Goal: Task Accomplishment & Management: Manage account settings

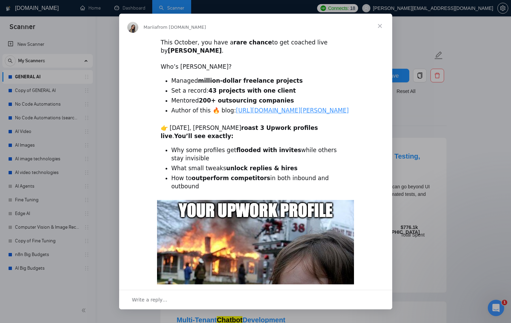
click at [381, 26] on span "Close" at bounding box center [380, 26] width 25 height 25
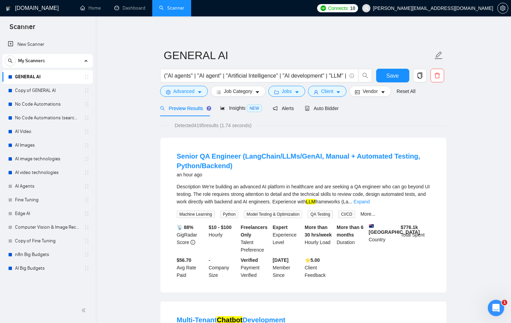
click at [45, 80] on link "GENERAL AI" at bounding box center [47, 77] width 65 height 14
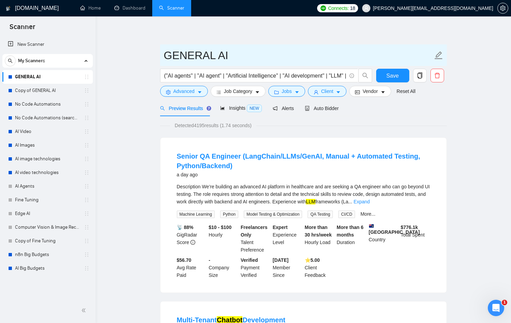
click at [232, 57] on input "GENERAL AI" at bounding box center [298, 55] width 269 height 17
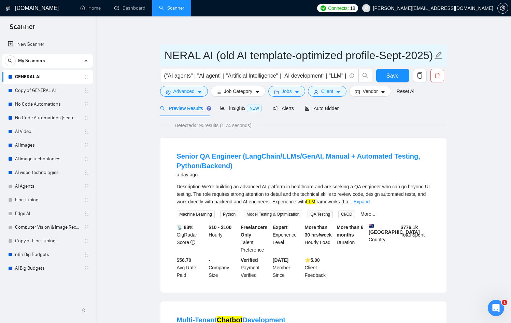
scroll to position [0, 19]
type input "GENERAL AI (old AI template-optimized profile-Sept-2025)"
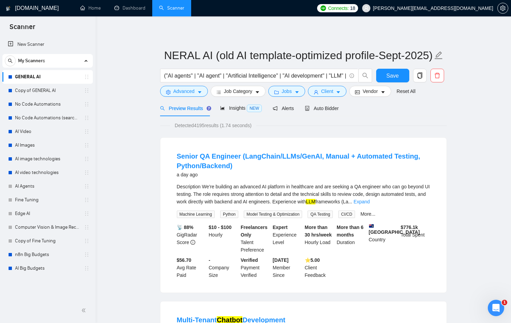
scroll to position [0, 0]
click at [387, 77] on span "Save" at bounding box center [392, 75] width 12 height 9
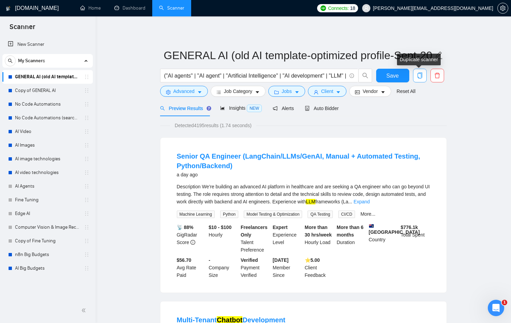
click at [420, 77] on icon "copy" at bounding box center [420, 75] width 6 height 6
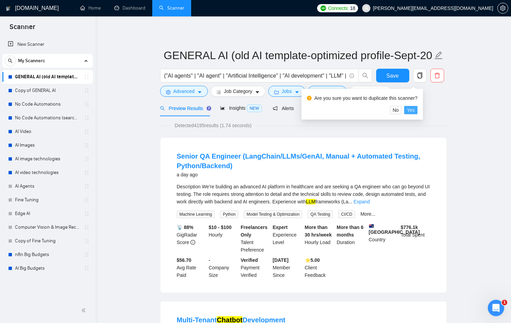
click at [415, 107] on span "Yes" at bounding box center [411, 110] width 8 height 8
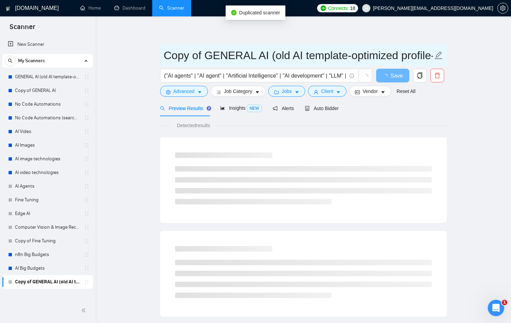
click at [204, 55] on input "Copy of GENERAL AI (old AI template-optimized profile-Sept-2025)" at bounding box center [298, 55] width 269 height 17
drag, startPoint x: 204, startPoint y: 55, endPoint x: 158, endPoint y: 53, distance: 46.8
click at [158, 53] on main "Copy of GENERAL AI (old AI template-optimized profile-Sept-2025) ("AI agents" |…" at bounding box center [304, 311] width 394 height 569
click at [203, 50] on input "Copy of GENERAL AI (old AI template-optimized profile-Sept-2025)" at bounding box center [298, 55] width 269 height 17
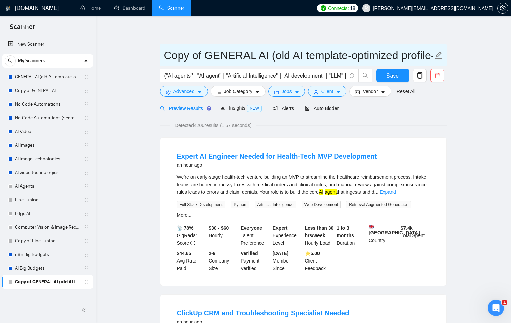
click at [204, 52] on input "Copy of GENERAL AI (old AI template-optimized profile-Sept-2025)" at bounding box center [298, 55] width 269 height 17
drag, startPoint x: 205, startPoint y: 51, endPoint x: 165, endPoint y: 52, distance: 40.3
click at [165, 52] on input "Copy of GENERAL AI (old AI template-optimized profile-Sept-2025)" at bounding box center [298, 55] width 269 height 17
drag, startPoint x: 232, startPoint y: 53, endPoint x: 245, endPoint y: 54, distance: 13.3
click at [245, 54] on input "GENERAL AI (old AI template-optimized profile-Sept-2025)" at bounding box center [298, 55] width 269 height 17
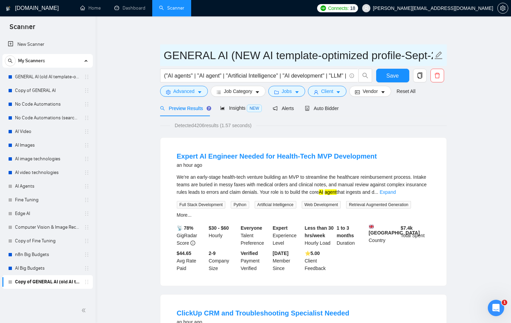
scroll to position [0, 28]
drag, startPoint x: 423, startPoint y: 57, endPoint x: 435, endPoint y: 57, distance: 11.3
click at [435, 57] on span "GENERAL AI (NEW AI template-optimized profile-Sept-2025)" at bounding box center [303, 55] width 287 height 22
click at [419, 55] on input "GENERAL AI (NEW AI template-optimized profile-Sept-2025)" at bounding box center [298, 55] width 269 height 17
click at [392, 53] on input "GENERAL AI (NEW AI template-optimized profile-Sept-2025)" at bounding box center [298, 55] width 269 height 17
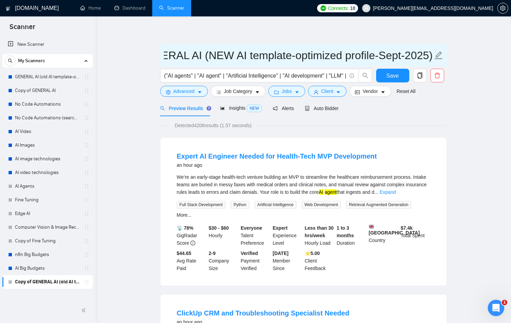
click at [392, 53] on input "GENERAL AI (NEW AI template-optimized profile-Sept-2025)" at bounding box center [298, 55] width 269 height 17
type input "GENERAL AI (NEW AI template-optimized profile-Oct-2025)"
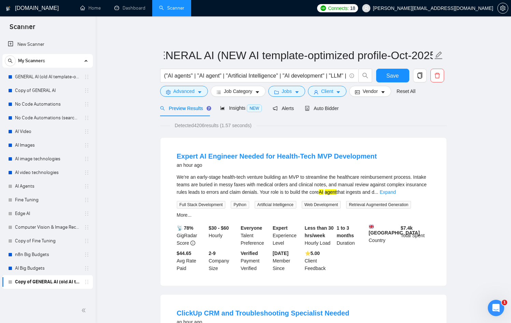
scroll to position [0, 0]
click at [395, 77] on span "Save" at bounding box center [392, 75] width 12 height 9
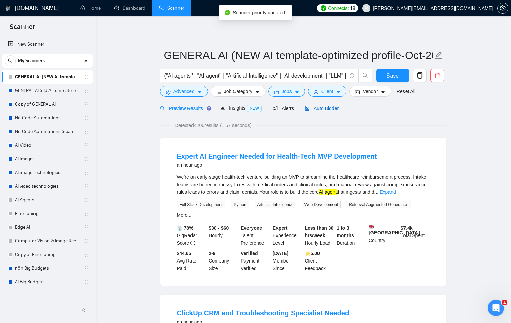
click at [324, 104] on div "Auto Bidder" at bounding box center [322, 108] width 34 height 8
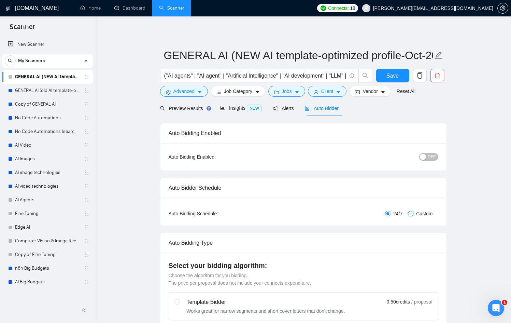
click at [413, 215] on input "Custom" at bounding box center [410, 213] width 5 height 5
radio input "true"
radio input "false"
checkbox input "true"
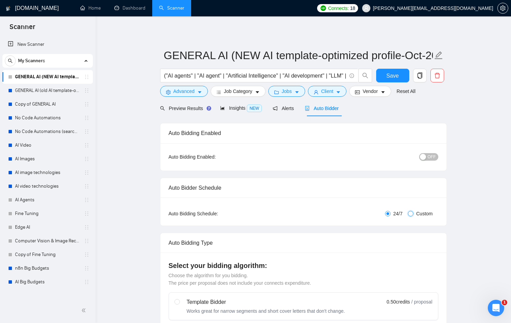
checkbox input "true"
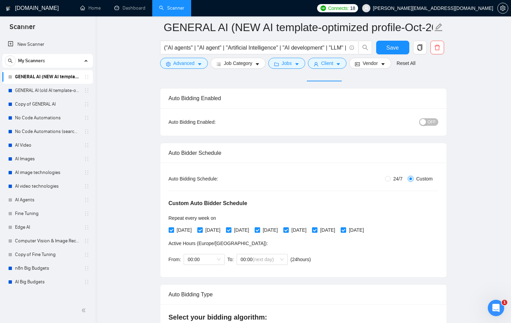
scroll to position [43, 0]
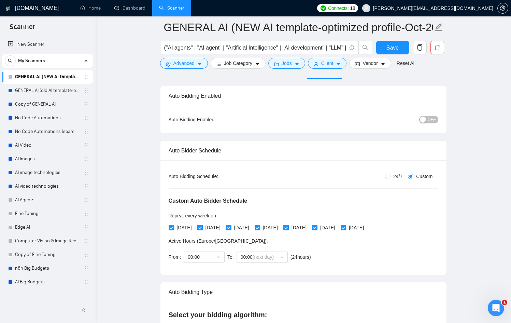
click at [207, 228] on span "[DATE]" at bounding box center [213, 228] width 20 height 8
click at [202, 228] on input "[DATE]" at bounding box center [199, 227] width 5 height 5
checkbox input "false"
click at [280, 228] on span "[DATE]" at bounding box center [270, 228] width 20 height 8
click at [259, 228] on input "[DATE]" at bounding box center [257, 227] width 5 height 5
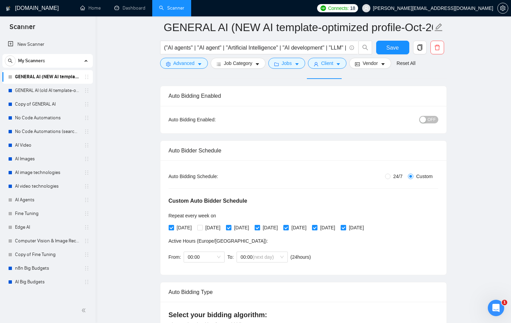
checkbox input "false"
click at [338, 229] on span "[DATE]" at bounding box center [328, 228] width 20 height 8
click at [317, 229] on input "[DATE]" at bounding box center [314, 227] width 5 height 5
checkbox input "false"
click at [371, 244] on div "Custom Auto Bidder Schedule Repeat every week [DATE] [DATE] [DATE] [DATE] [DATE…" at bounding box center [304, 223] width 270 height 86
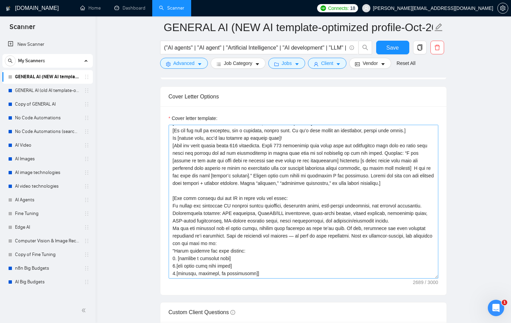
scroll to position [0, 0]
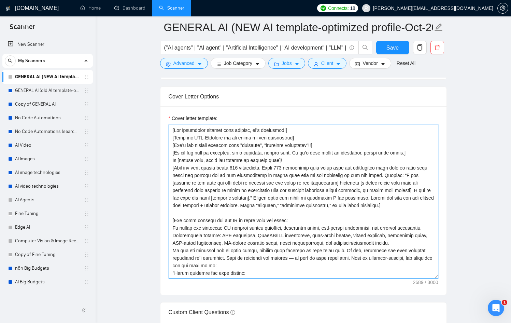
click at [276, 189] on textarea "Cover letter template:" at bounding box center [304, 202] width 270 height 154
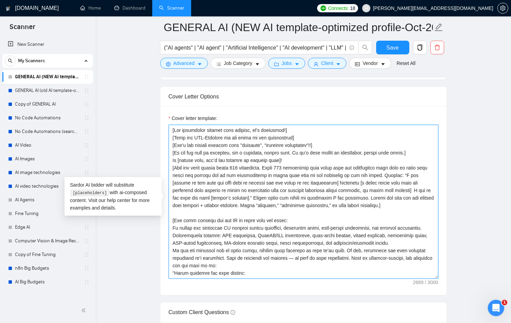
paste textarea "'s necessary!] [Don't use generic phrases like "thrilled", "extensive experienc…"
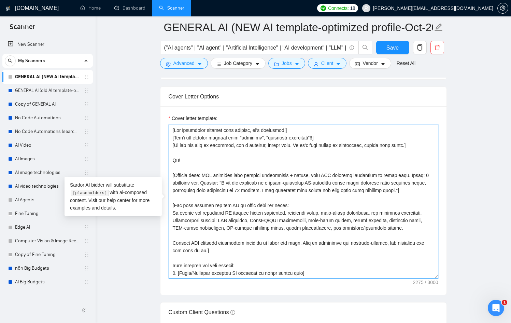
click at [205, 174] on textarea "Cover letter template:" at bounding box center [304, 202] width 270 height 154
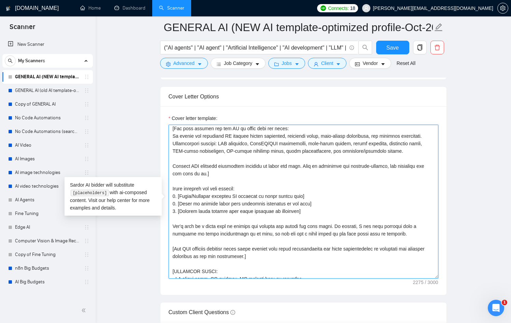
scroll to position [73, 0]
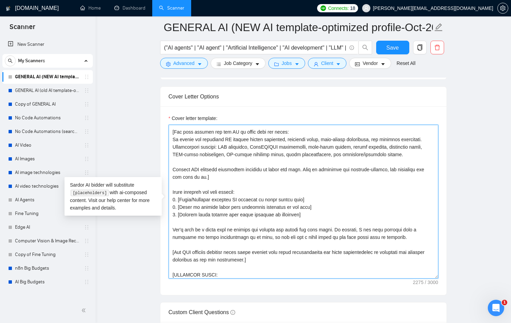
click at [173, 185] on textarea "Cover letter template:" at bounding box center [304, 202] width 270 height 154
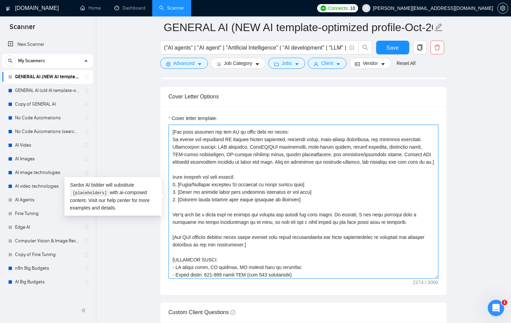
click at [173, 146] on textarea "Cover letter template:" at bounding box center [304, 202] width 270 height 154
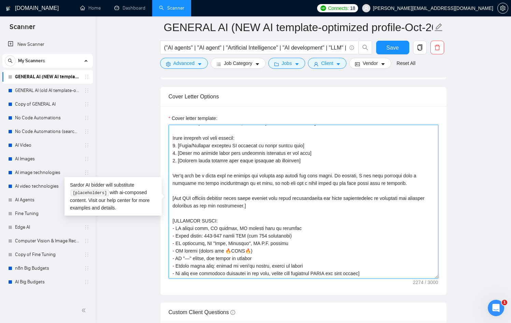
scroll to position [113, 0]
click at [337, 182] on textarea "Cover letter template:" at bounding box center [304, 202] width 270 height 154
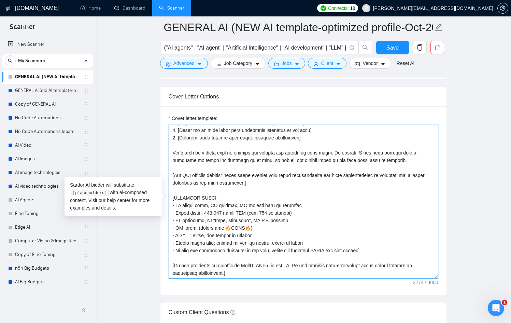
scroll to position [140, 0]
click at [207, 215] on textarea "Cover letter template:" at bounding box center [304, 202] width 270 height 154
click at [206, 213] on textarea "Cover letter template:" at bounding box center [304, 202] width 270 height 154
drag, startPoint x: 205, startPoint y: 215, endPoint x: 263, endPoint y: 214, distance: 58.0
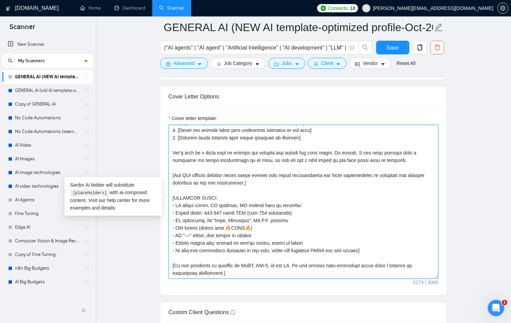
click at [263, 214] on textarea "Cover letter template:" at bounding box center [304, 202] width 270 height 154
click at [306, 244] on textarea "Cover letter template:" at bounding box center [304, 202] width 270 height 154
drag, startPoint x: 376, startPoint y: 251, endPoint x: 319, endPoint y: 252, distance: 57.4
click at [319, 252] on textarea "Cover letter template:" at bounding box center [304, 202] width 270 height 154
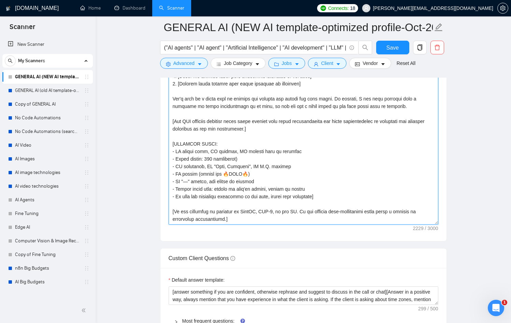
click at [239, 160] on textarea "Cover letter template:" at bounding box center [304, 148] width 270 height 154
click at [201, 158] on textarea "Cover letter template:" at bounding box center [304, 148] width 270 height 154
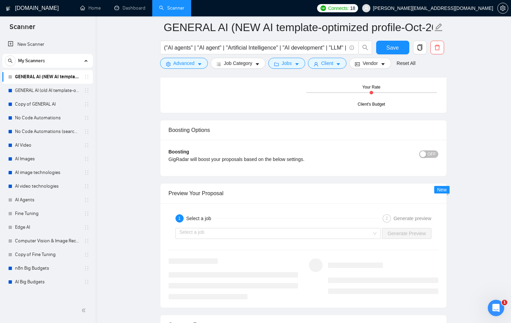
scroll to position [1380, 0]
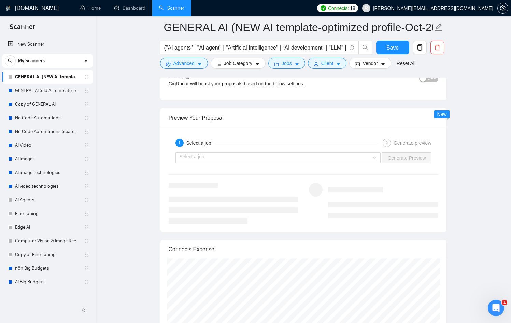
click at [336, 152] on div "Select a job Generate Preview" at bounding box center [303, 158] width 271 height 16
click at [339, 155] on input "search" at bounding box center [276, 158] width 193 height 10
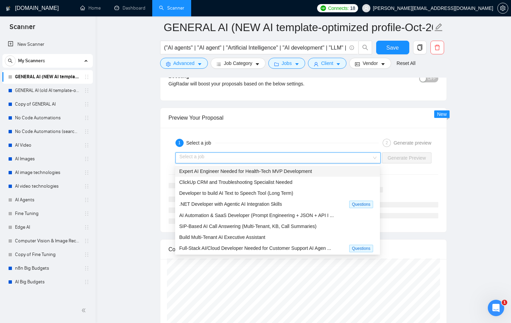
click at [278, 167] on div "Expert AI Engineer Needed for Health-Tech MVP Development" at bounding box center [277, 171] width 197 height 8
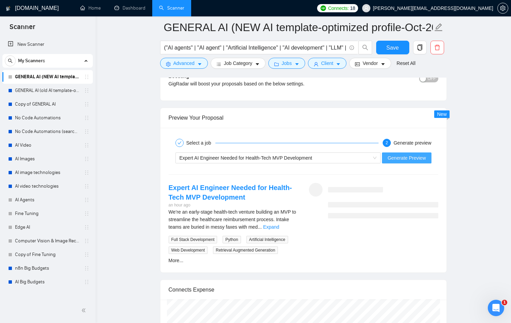
click at [402, 156] on span "Generate Preview" at bounding box center [406, 158] width 38 height 8
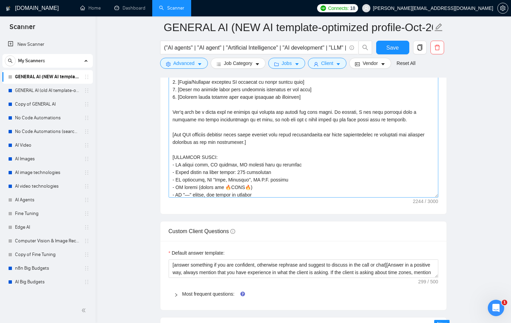
scroll to position [96, 0]
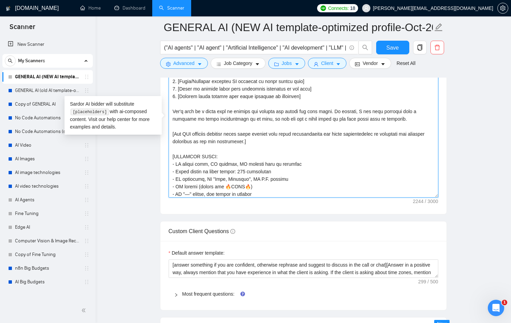
drag, startPoint x: 336, startPoint y: 119, endPoint x: 356, endPoint y: 122, distance: 20.3
click at [356, 122] on textarea "Cover letter template:" at bounding box center [304, 121] width 270 height 154
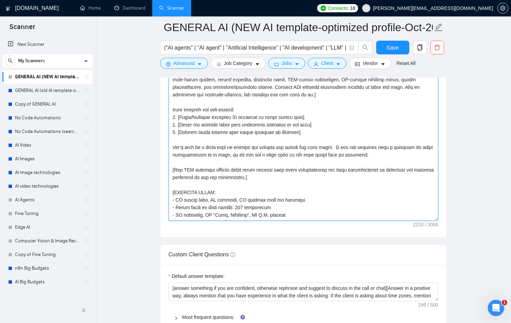
scroll to position [82, 0]
drag, startPoint x: 377, startPoint y: 163, endPoint x: 164, endPoint y: 155, distance: 212.8
click at [164, 155] on div "Cover letter template:" at bounding box center [303, 142] width 286 height 188
paste textarea "’s jump on a quick call, I’ll come prepared with a 🔥FREE🔥 roadmap or architectu…"
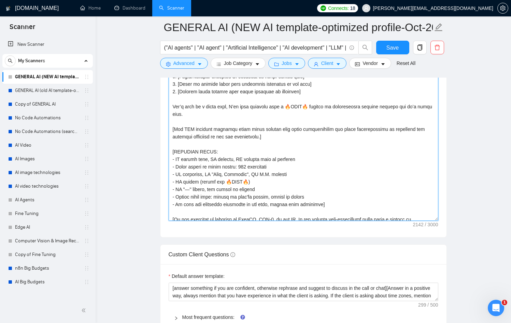
scroll to position [139, 0]
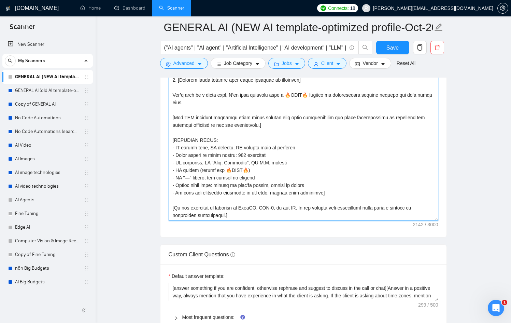
drag, startPoint x: 257, startPoint y: 172, endPoint x: 176, endPoint y: 173, distance: 80.6
click at [176, 173] on textarea "Cover letter template:" at bounding box center [304, 144] width 270 height 154
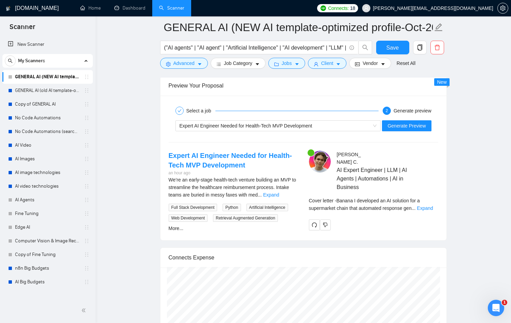
scroll to position [1413, 0]
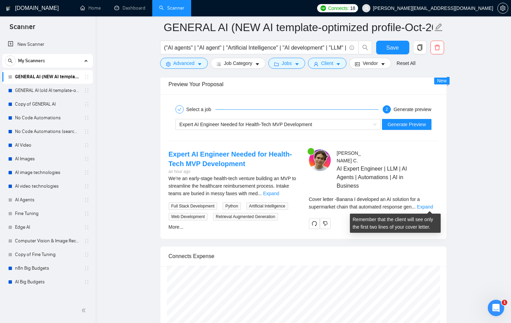
click at [428, 203] on div "Cover letter - [PERSON_NAME] I developed an AI solution for a supermarket chain…" at bounding box center [373, 202] width 129 height 15
click at [428, 205] on link "Expand" at bounding box center [425, 206] width 16 height 5
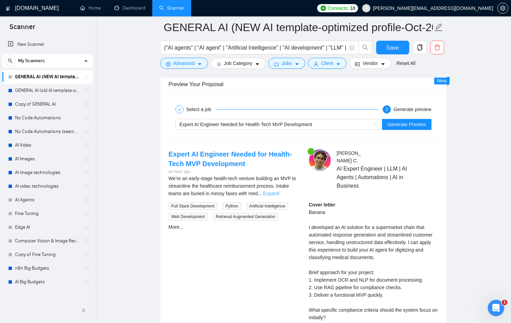
click at [279, 194] on link "Expand" at bounding box center [271, 193] width 16 height 5
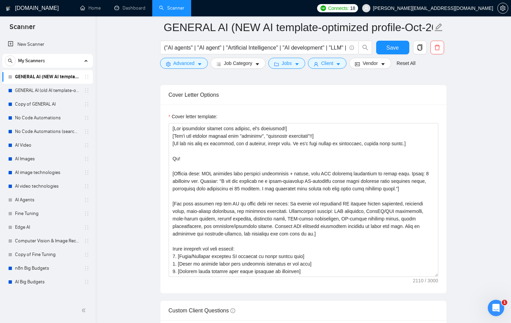
scroll to position [864, 0]
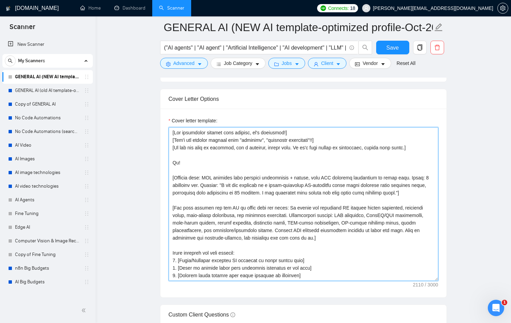
click at [187, 200] on textarea "Cover letter template:" at bounding box center [304, 204] width 270 height 154
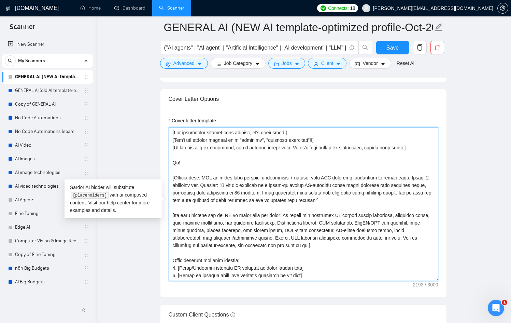
click at [191, 201] on textarea "Cover letter template:" at bounding box center [304, 204] width 270 height 154
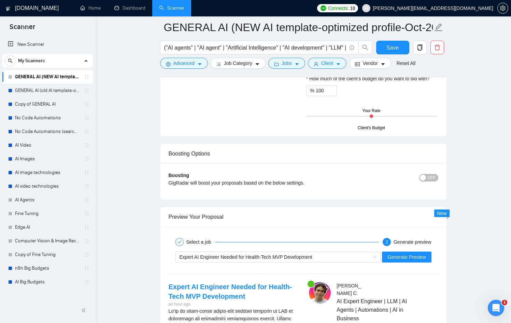
scroll to position [1276, 0]
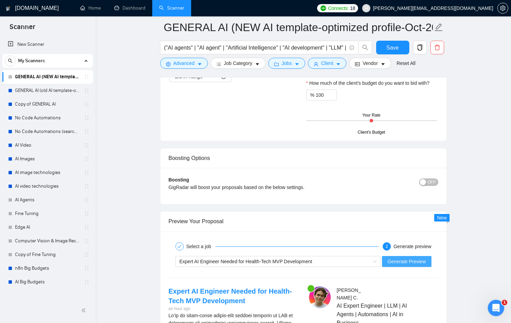
type textarea "[Use paragraphs between each section, it's necessary!] [Don't use generic phras…"
click at [422, 259] on span "Generate Preview" at bounding box center [406, 261] width 38 height 8
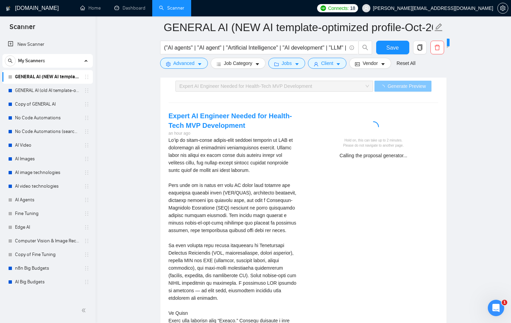
scroll to position [1448, 0]
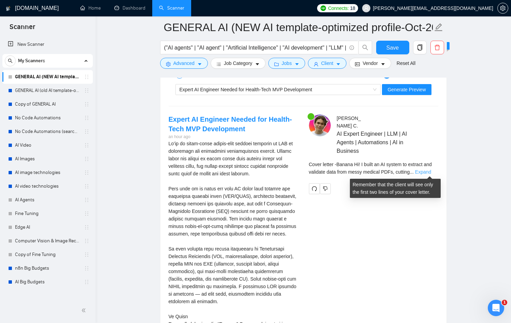
click at [429, 169] on link "Expand" at bounding box center [423, 171] width 16 height 5
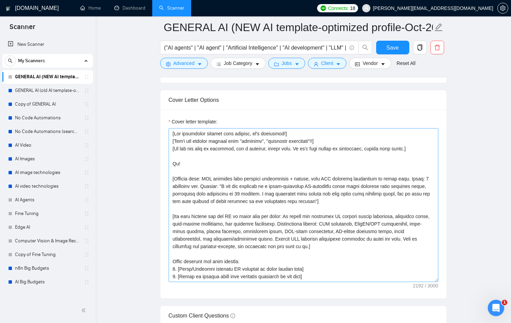
scroll to position [863, 0]
click at [245, 200] on textarea "Cover letter template:" at bounding box center [304, 206] width 270 height 154
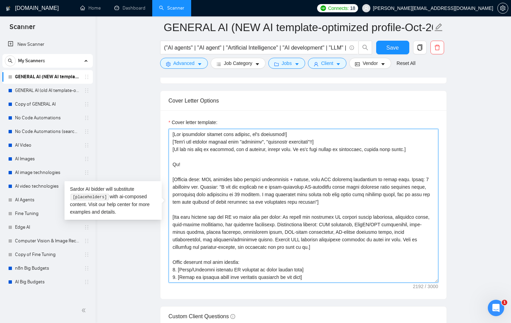
click at [367, 202] on textarea "Cover letter template:" at bounding box center [304, 206] width 270 height 154
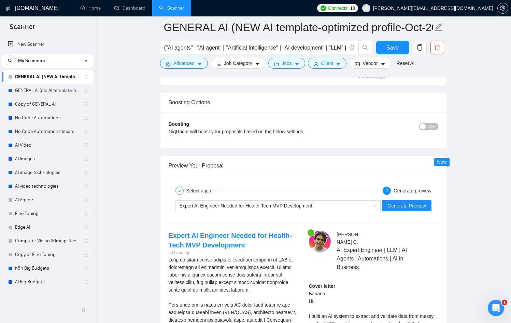
scroll to position [1328, 0]
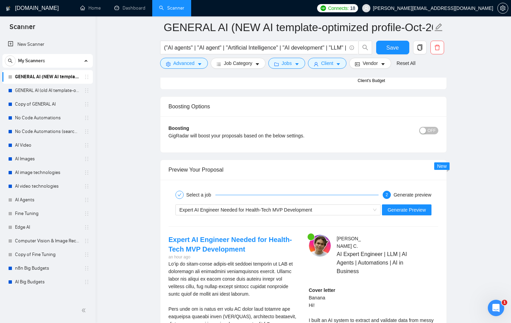
type textarea "[Use paragraphs between each section, it's necessary!] [Don't use generic phras…"
click at [409, 203] on div "Expert AI Engineer Needed for Health-Tech MVP Development Generate Preview" at bounding box center [303, 209] width 271 height 16
click at [409, 205] on button "Generate Preview" at bounding box center [406, 209] width 49 height 11
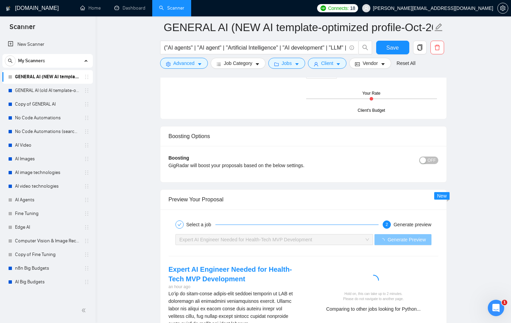
scroll to position [1296, 0]
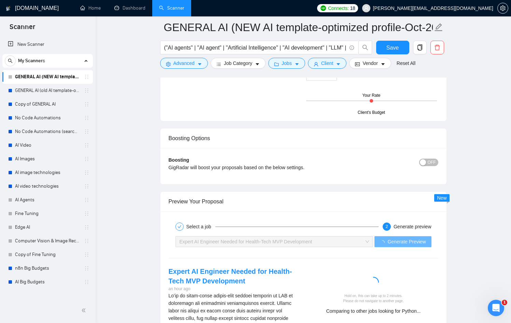
click at [424, 162] on div "button" at bounding box center [423, 162] width 6 height 6
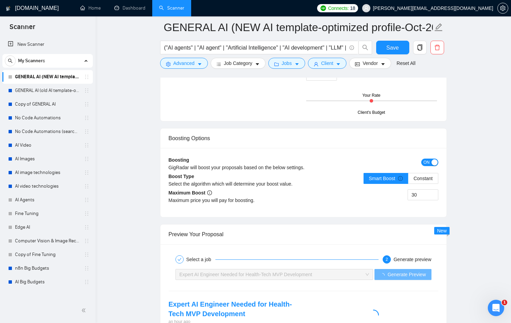
click at [428, 161] on button "ON" at bounding box center [429, 162] width 17 height 8
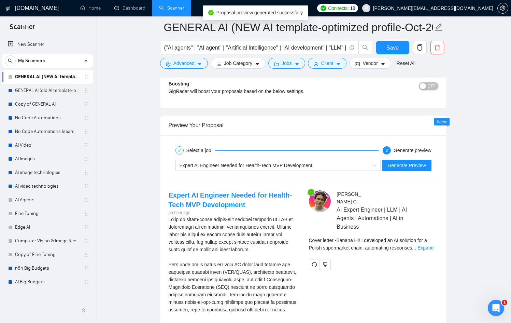
scroll to position [1377, 0]
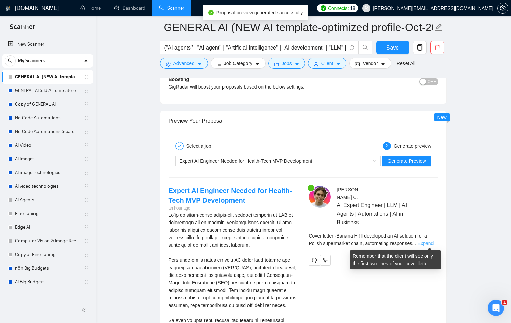
click at [433, 242] on link "Expand" at bounding box center [426, 242] width 16 height 5
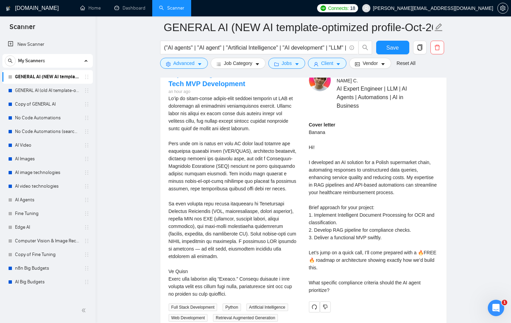
scroll to position [1495, 0]
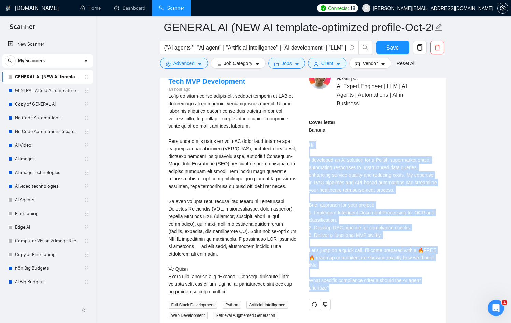
drag, startPoint x: 350, startPoint y: 285, endPoint x: 308, endPoint y: 147, distance: 144.8
click at [308, 147] on div "[PERSON_NAME] AI Expert Engineer | LLM | AI Agents | Automations | AI in Busine…" at bounding box center [374, 188] width 140 height 243
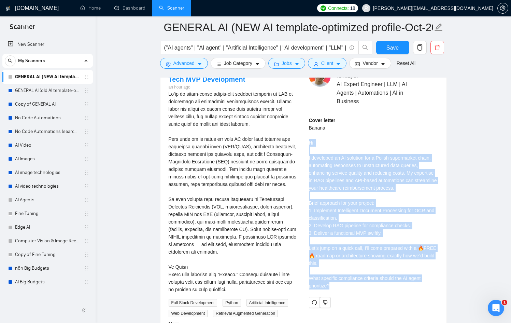
scroll to position [1498, 0]
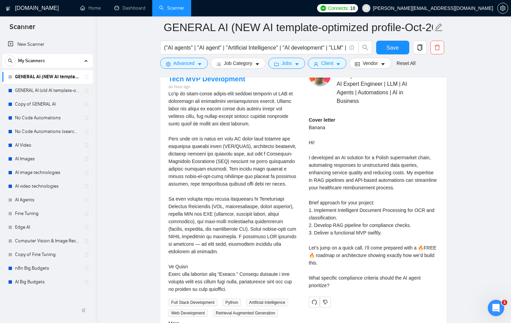
click at [307, 125] on div "[PERSON_NAME] AI Expert Engineer | LLM | AI Agents | Automations | AI in Busine…" at bounding box center [374, 186] width 140 height 243
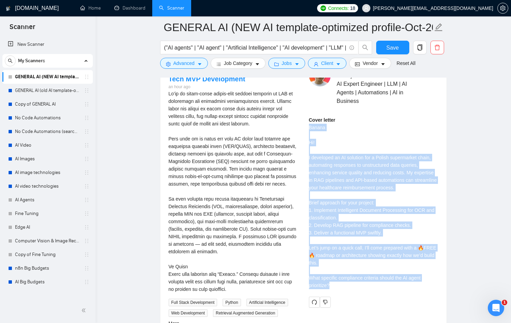
drag, startPoint x: 308, startPoint y: 125, endPoint x: 359, endPoint y: 284, distance: 167.2
click at [365, 283] on div "[PERSON_NAME] AI Expert Engineer | LLM | AI Agents | Automations | AI in Busine…" at bounding box center [374, 186] width 140 height 243
copy div "Banana Hi! I developed an AI solution for a Polish supermarket chain, automatin…"
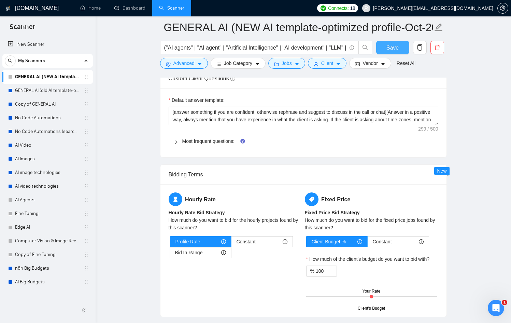
scroll to position [1099, 0]
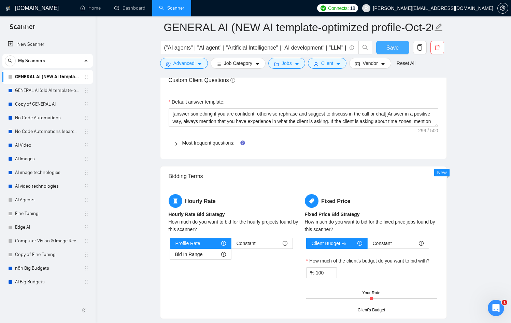
click at [391, 50] on span "Save" at bounding box center [392, 47] width 12 height 9
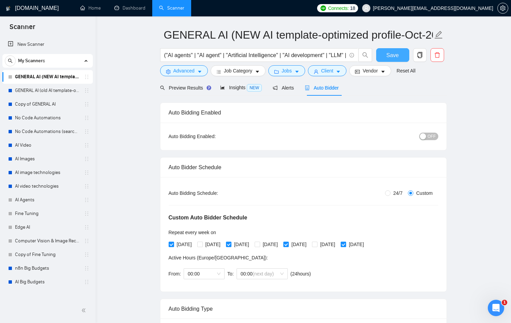
scroll to position [0, 0]
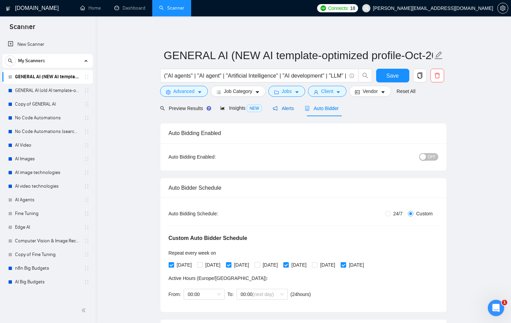
click at [277, 109] on icon "notification" at bounding box center [275, 108] width 5 height 5
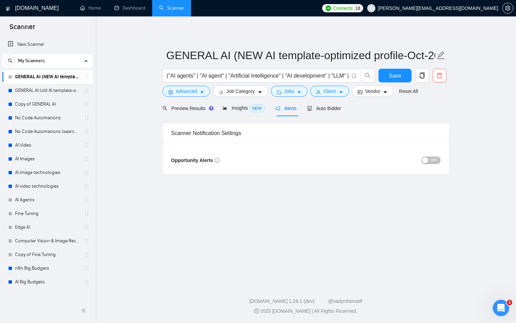
click at [428, 155] on div "OFF" at bounding box center [373, 160] width 135 height 11
click at [429, 157] on button "OFF" at bounding box center [431, 160] width 19 height 8
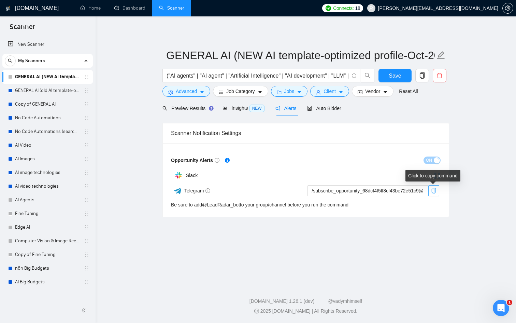
click at [435, 188] on icon "copy" at bounding box center [433, 190] width 5 height 5
click at [397, 75] on span "Save" at bounding box center [395, 75] width 12 height 9
click at [328, 108] on span "Auto Bidder" at bounding box center [324, 107] width 34 height 5
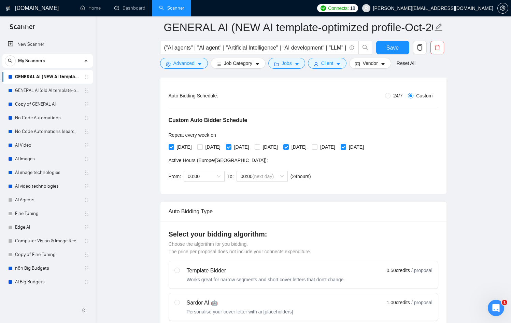
scroll to position [123, 0]
click at [50, 92] on link "GENERAL AI (old AI template-optimized profile-Sept-2025)" at bounding box center [47, 91] width 65 height 14
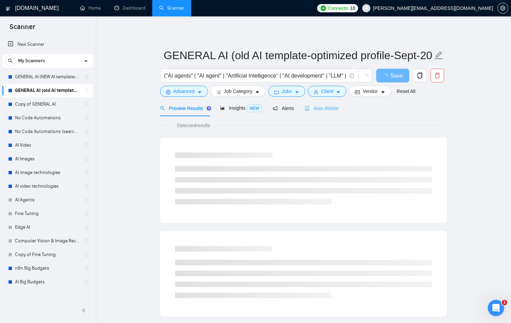
click at [329, 104] on div "Auto Bidder" at bounding box center [322, 108] width 34 height 16
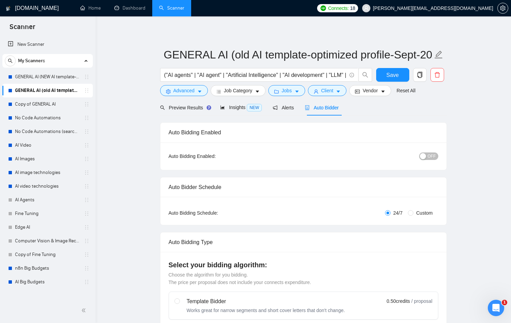
scroll to position [0, 0]
click at [414, 214] on span "Custom" at bounding box center [424, 213] width 22 height 8
click at [413, 214] on input "Custom" at bounding box center [410, 212] width 5 height 5
radio input "true"
radio input "false"
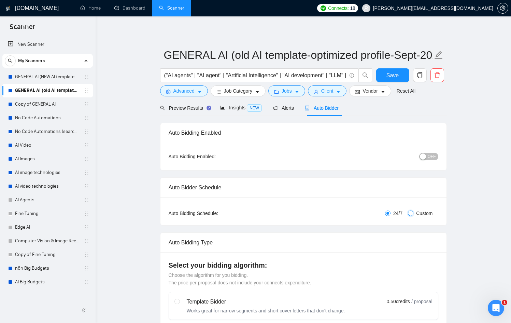
checkbox input "true"
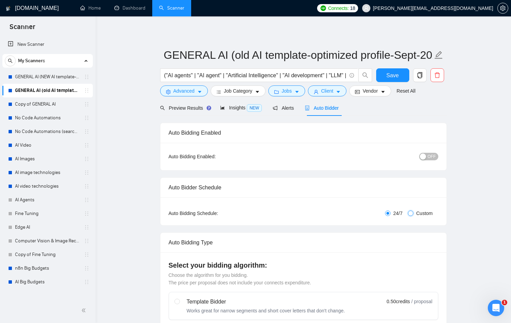
checkbox input "true"
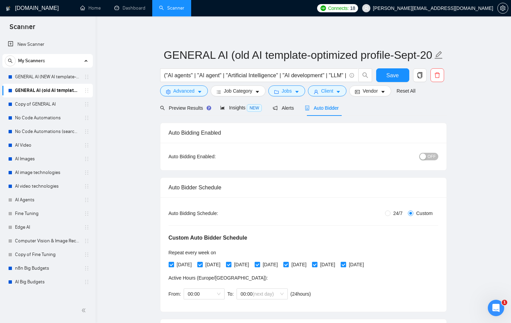
click at [177, 264] on span "[DATE]" at bounding box center [184, 264] width 20 height 8
click at [173, 264] on input "[DATE]" at bounding box center [171, 264] width 5 height 5
checkbox input "false"
click at [252, 264] on span "[DATE]" at bounding box center [241, 264] width 20 height 8
click at [231, 264] on input "[DATE]" at bounding box center [228, 264] width 5 height 5
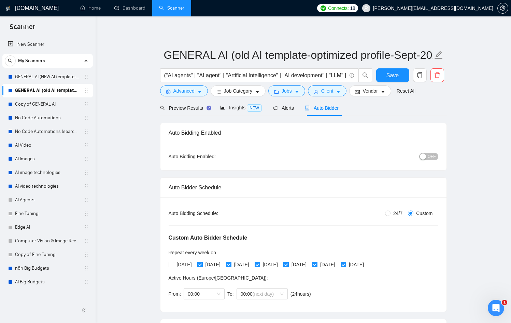
checkbox input "false"
click at [309, 264] on span "[DATE]" at bounding box center [299, 264] width 20 height 8
click at [288, 264] on input "[DATE]" at bounding box center [285, 264] width 5 height 5
checkbox input "false"
click at [367, 264] on span "[DATE]" at bounding box center [356, 264] width 20 height 8
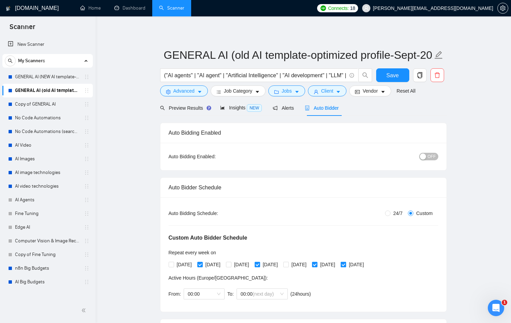
click at [345, 264] on input "[DATE]" at bounding box center [343, 264] width 5 height 5
checkbox input "false"
click at [406, 70] on button "Save" at bounding box center [392, 75] width 33 height 14
click at [47, 102] on link "Copy of GENERAL AI" at bounding box center [47, 104] width 65 height 14
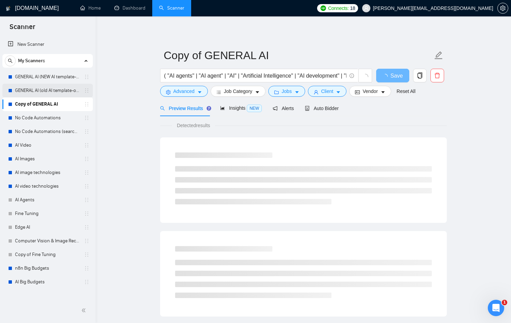
click at [48, 90] on link "GENERAL AI (old AI template-optimized profile-Sept-2025)" at bounding box center [47, 91] width 65 height 14
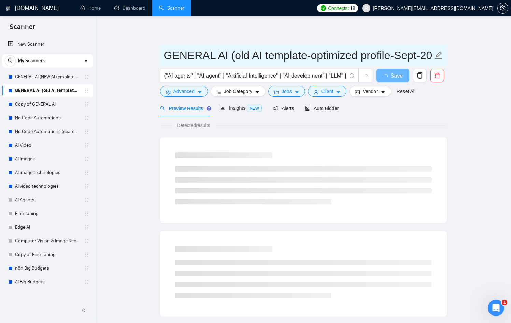
click at [256, 54] on input "GENERAL AI (old AI template-optimized profile-Sept-2025)" at bounding box center [298, 55] width 269 height 17
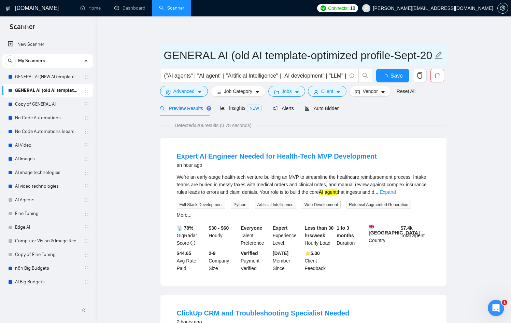
scroll to position [0, 19]
drag, startPoint x: 229, startPoint y: 54, endPoint x: 431, endPoint y: 60, distance: 202.2
click at [211, 55] on input "GENERAL AI (old AI template-optimized profile-Sept-2025)" at bounding box center [298, 55] width 269 height 17
drag, startPoint x: 207, startPoint y: 55, endPoint x: 442, endPoint y: 63, distance: 235.0
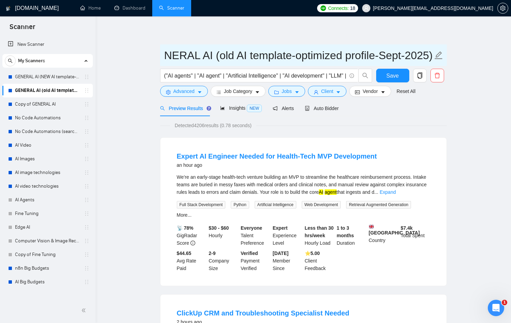
click at [442, 63] on span "GENERAL AI (old AI template-optimized profile-Sept-2025)" at bounding box center [303, 55] width 287 height 22
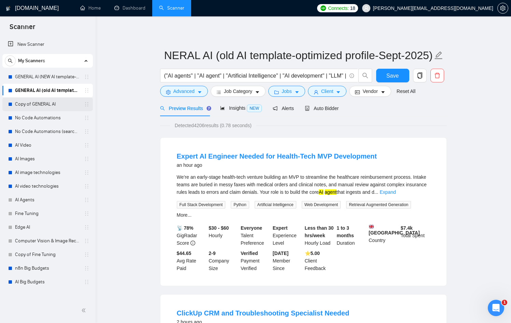
click at [28, 107] on link "Copy of GENERAL AI" at bounding box center [47, 104] width 65 height 14
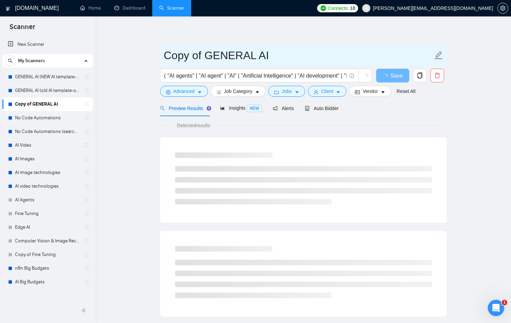
click at [282, 55] on input "Copy of GENERAL AI" at bounding box center [298, 55] width 269 height 17
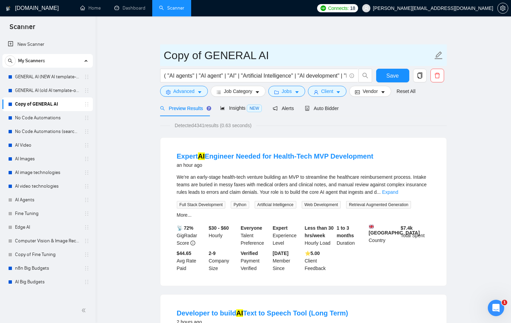
paste input "(old AI template-optimized profile-Sept-2025)"
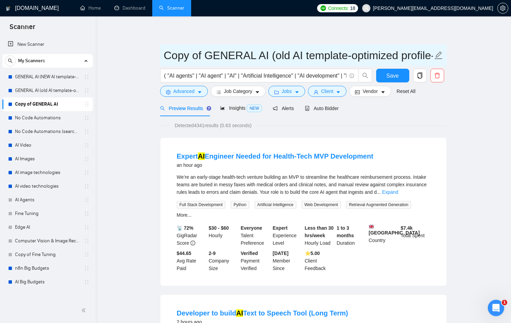
scroll to position [0, 59]
type input "Copy of GENERAL AI (old AI template-optimized profile-Sept-2025)"
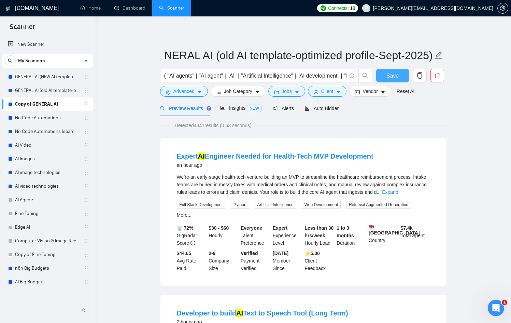
scroll to position [0, 0]
click at [394, 76] on span "Save" at bounding box center [392, 75] width 12 height 9
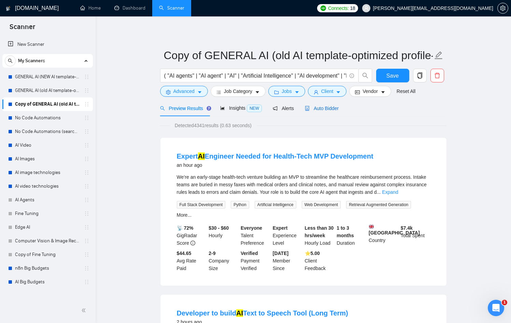
click at [321, 109] on span "Auto Bidder" at bounding box center [322, 107] width 34 height 5
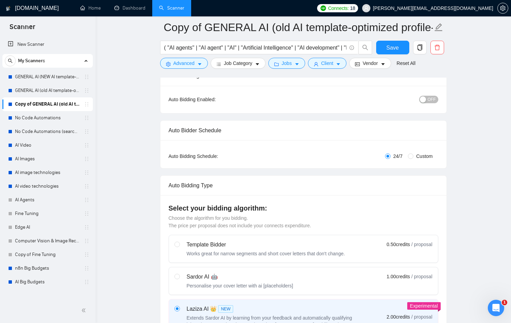
scroll to position [64, 0]
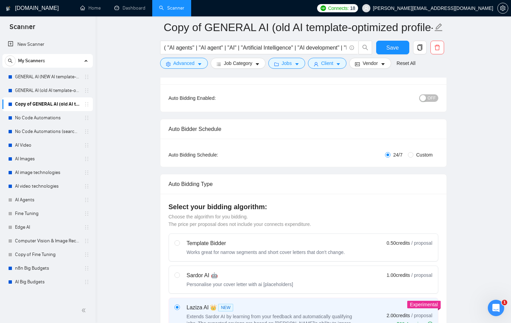
click at [415, 151] on span "Custom" at bounding box center [424, 155] width 22 height 8
click at [413, 152] on input "Custom" at bounding box center [410, 154] width 5 height 5
radio input "true"
radio input "false"
checkbox input "true"
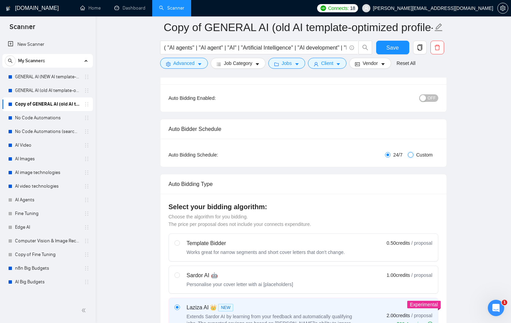
checkbox input "true"
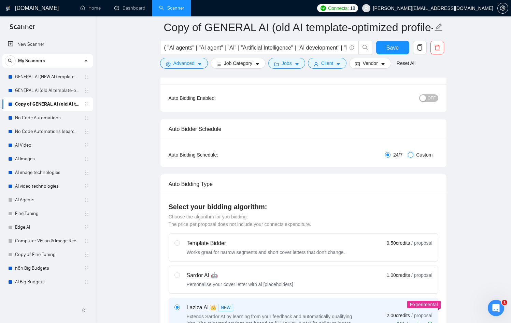
checkbox input "true"
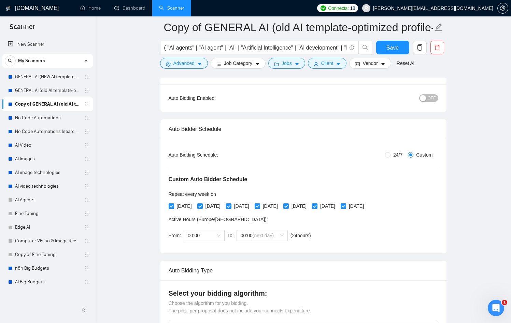
click at [171, 204] on input "[DATE]" at bounding box center [171, 205] width 5 height 5
checkbox input "false"
click at [252, 204] on span "[DATE]" at bounding box center [241, 206] width 20 height 8
click at [231, 204] on input "[DATE]" at bounding box center [228, 205] width 5 height 5
checkbox input "false"
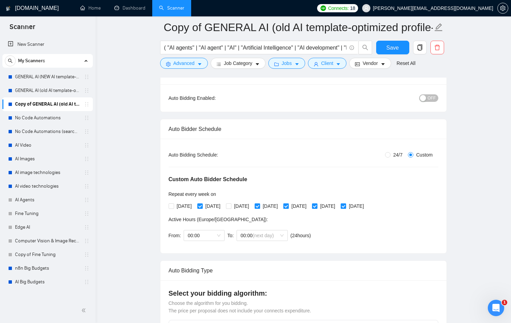
click at [309, 205] on span "[DATE]" at bounding box center [299, 206] width 20 height 8
click at [288, 205] on input "[DATE]" at bounding box center [285, 205] width 5 height 5
checkbox input "false"
click at [367, 208] on span "[DATE]" at bounding box center [356, 206] width 20 height 8
click at [345, 208] on input "[DATE]" at bounding box center [343, 205] width 5 height 5
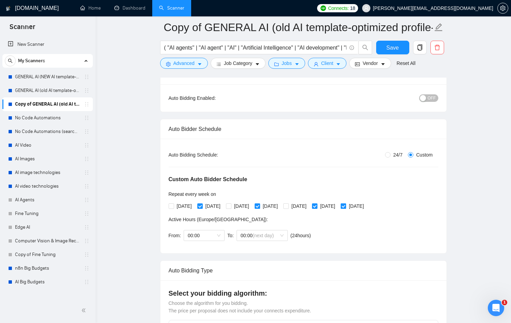
checkbox input "false"
click at [388, 51] on span "Save" at bounding box center [392, 47] width 12 height 9
click at [421, 45] on icon "copy" at bounding box center [419, 47] width 5 height 6
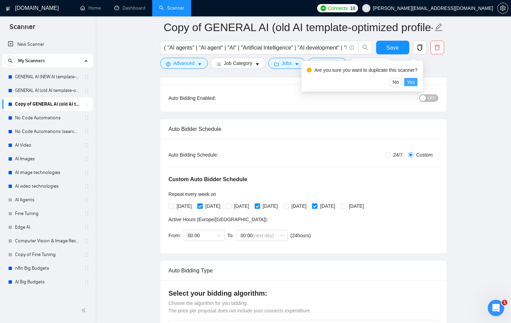
click at [413, 80] on span "Yes" at bounding box center [411, 82] width 8 height 8
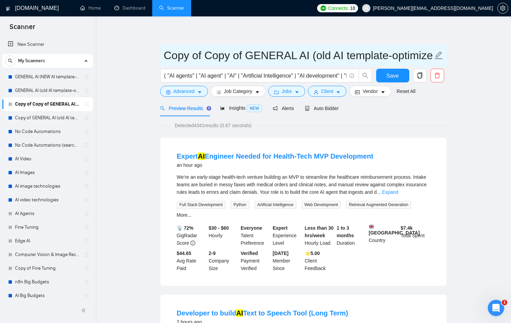
drag, startPoint x: 206, startPoint y: 55, endPoint x: 137, endPoint y: 55, distance: 68.3
click at [285, 54] on input "Copy of GENERAL AI (old AI template-optimized profile-Sept-2025)" at bounding box center [298, 55] width 269 height 17
drag, startPoint x: 349, startPoint y: 57, endPoint x: 516, endPoint y: 95, distance: 171.4
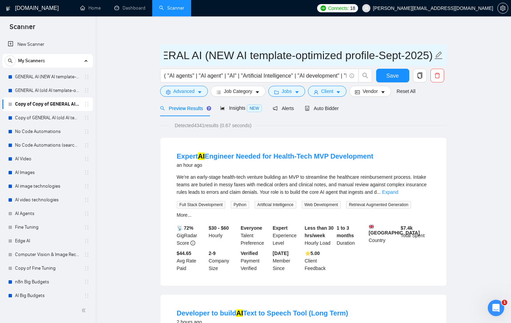
click at [511, 95] on html "Scanner New Scanner My Scanners GENERAL AI (NEW AI template-optimized profile-O…" at bounding box center [255, 161] width 511 height 323
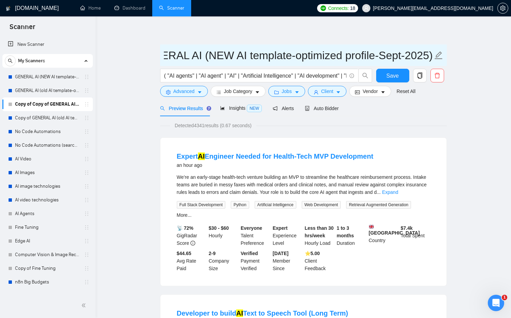
click at [382, 56] on input "Copy of GENERAL AI (NEW AI template-optimized profile-Sept-2025)" at bounding box center [298, 55] width 269 height 17
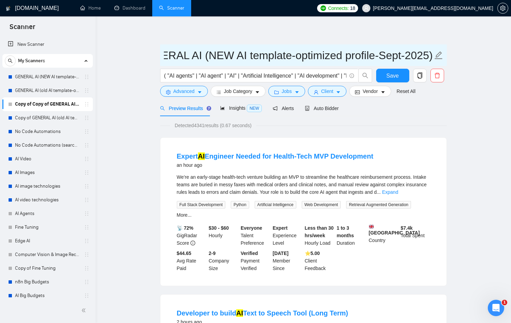
click at [382, 56] on input "Copy of GENERAL AI (NEW AI template-optimized profile-Sept-2025)" at bounding box center [298, 55] width 269 height 17
type input "Copy of GENERAL AI (NEW AI template-optimized profile-Oct-2025)"
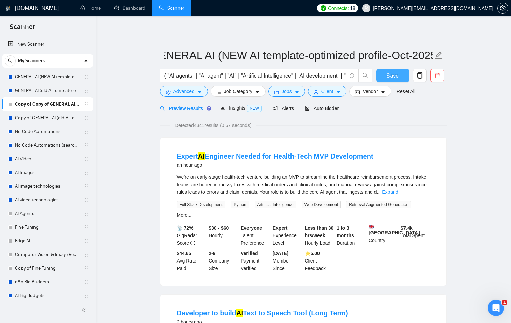
scroll to position [0, 0]
click at [393, 75] on span "Save" at bounding box center [392, 75] width 12 height 9
click at [324, 107] on span "Auto Bidder" at bounding box center [322, 107] width 34 height 5
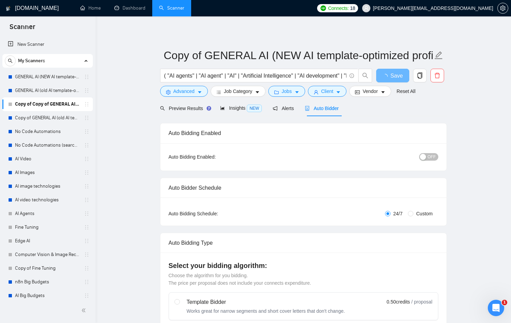
radio input "false"
radio input "true"
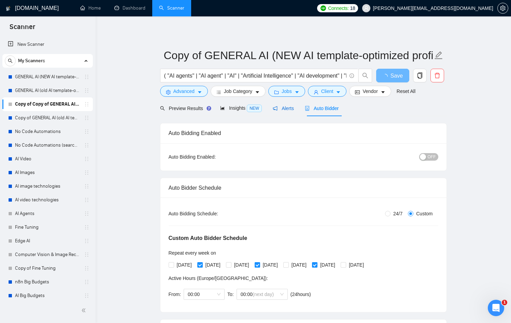
click at [287, 108] on span "Alerts" at bounding box center [283, 107] width 21 height 5
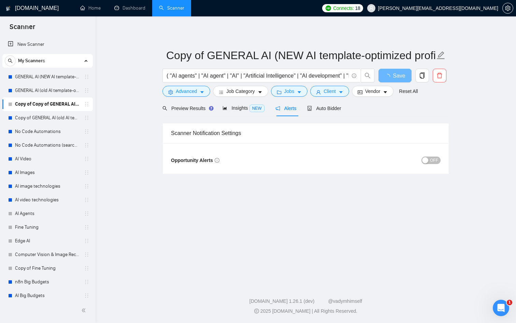
click at [424, 160] on div "button" at bounding box center [425, 160] width 6 height 6
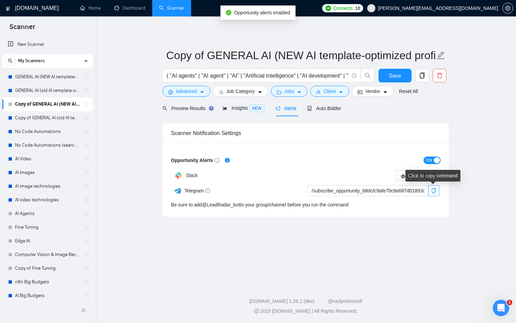
click at [436, 189] on icon "copy" at bounding box center [433, 190] width 5 height 5
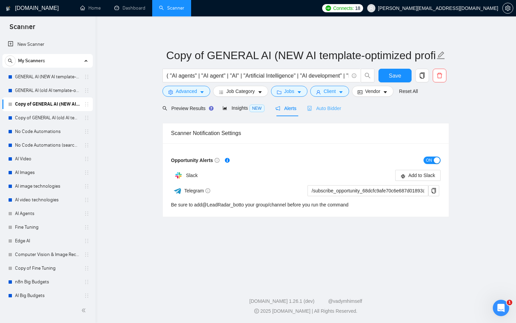
click at [341, 112] on div "Auto Bidder" at bounding box center [324, 108] width 34 height 16
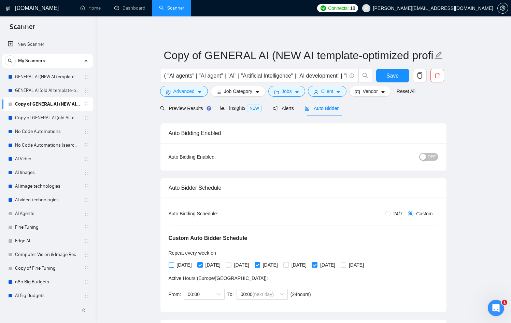
click at [177, 265] on span "[DATE]" at bounding box center [184, 265] width 20 height 8
click at [173, 265] on input "[DATE]" at bounding box center [171, 264] width 5 height 5
checkbox input "true"
click at [202, 263] on input "[DATE]" at bounding box center [199, 264] width 5 height 5
checkbox input "false"
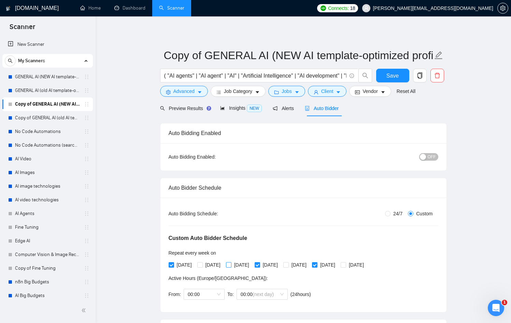
click at [244, 262] on span "[DATE]" at bounding box center [241, 265] width 20 height 8
click at [231, 262] on input "[DATE]" at bounding box center [228, 264] width 5 height 5
checkbox input "true"
click at [279, 265] on span "[DATE]" at bounding box center [270, 265] width 20 height 8
click at [259, 265] on input "[DATE]" at bounding box center [257, 264] width 5 height 5
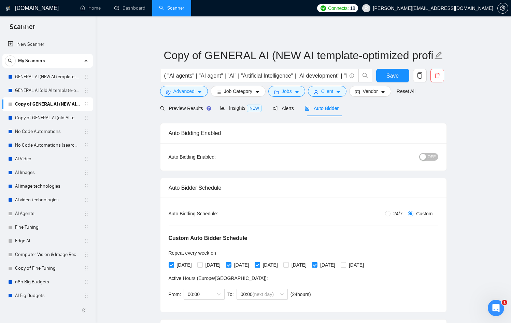
checkbox input "false"
click at [309, 261] on span "[DATE]" at bounding box center [299, 265] width 20 height 8
click at [288, 262] on input "[DATE]" at bounding box center [285, 264] width 5 height 5
checkbox input "true"
click at [338, 265] on span "[DATE]" at bounding box center [328, 265] width 20 height 8
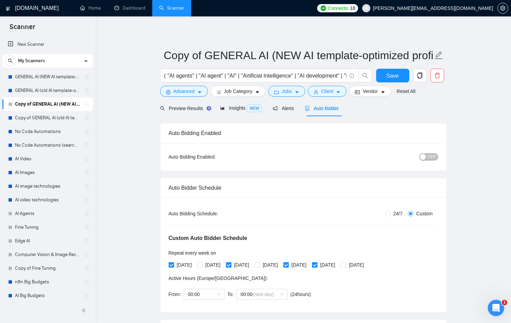
click at [317, 265] on input "[DATE]" at bounding box center [314, 264] width 5 height 5
checkbox input "false"
click at [367, 263] on span "[DATE]" at bounding box center [356, 265] width 20 height 8
click at [345, 263] on input "[DATE]" at bounding box center [343, 264] width 5 height 5
checkbox input "true"
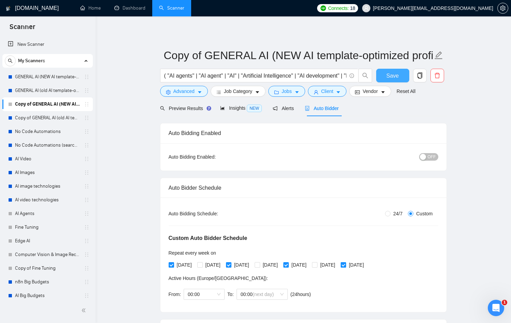
click at [401, 75] on button "Save" at bounding box center [392, 76] width 33 height 14
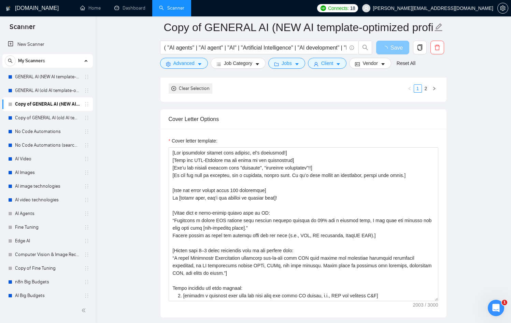
scroll to position [4, 0]
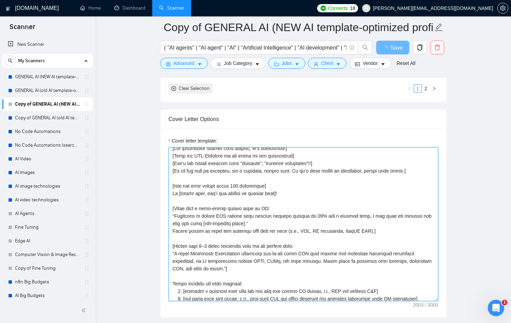
click at [329, 187] on textarea "Cover letter template:" at bounding box center [304, 224] width 270 height 154
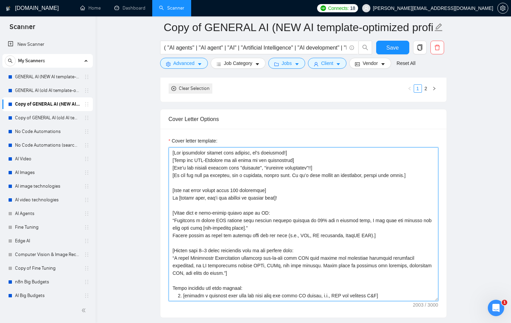
click at [329, 187] on textarea "Cover letter template:" at bounding box center [304, 224] width 270 height 154
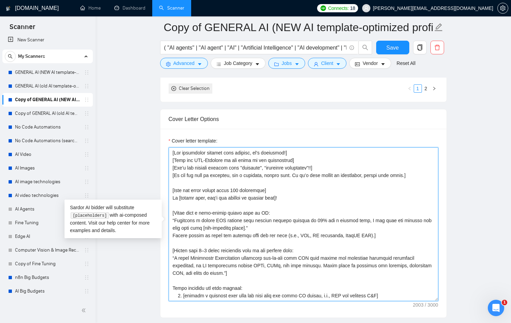
paste textarea "'s necessary!] [Don't use generic phrases like "thrilled", "extensive experienc…"
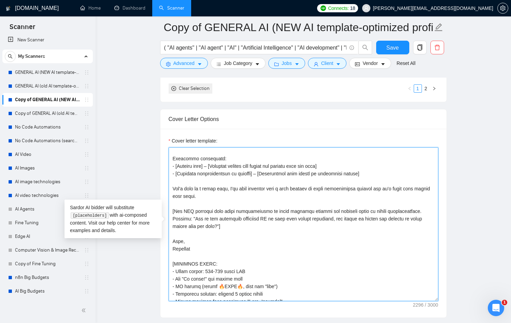
scroll to position [150, 0]
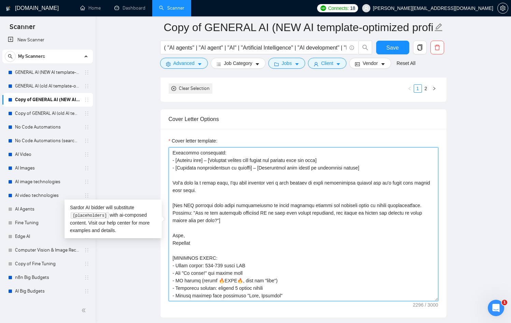
drag, startPoint x: 204, startPoint y: 244, endPoint x: 171, endPoint y: 236, distance: 34.2
click at [171, 236] on textarea "Cover letter template:" at bounding box center [304, 224] width 270 height 154
click at [254, 222] on textarea "Cover letter template:" at bounding box center [304, 224] width 270 height 154
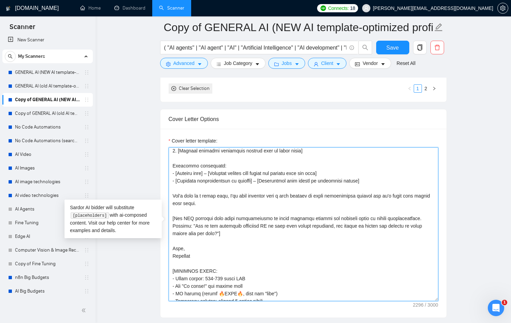
scroll to position [136, 0]
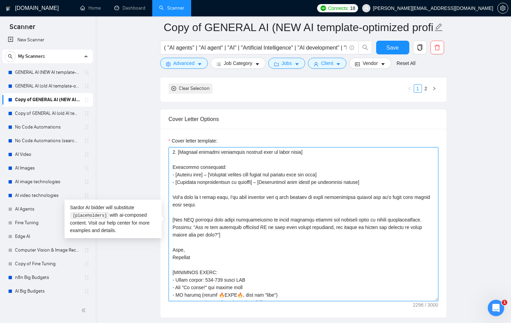
drag, startPoint x: 233, startPoint y: 206, endPoint x: 159, endPoint y: 197, distance: 75.0
click at [159, 197] on main "Copy of GENERAL AI (NEW AI template-optimized profile-Oct-2025) ( "AI agents" |…" at bounding box center [304, 171] width 394 height 1955
paste textarea "’s jump on a quick call, I’ll come prepared with a 🔥FREE🔥 roadmap or architectu…"
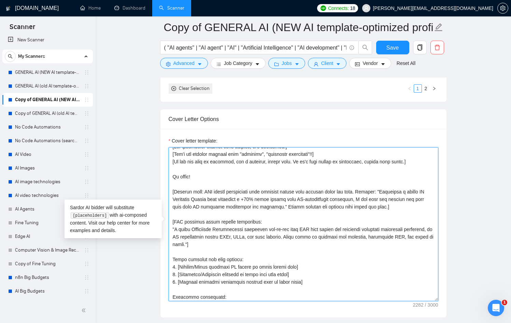
scroll to position [0, 0]
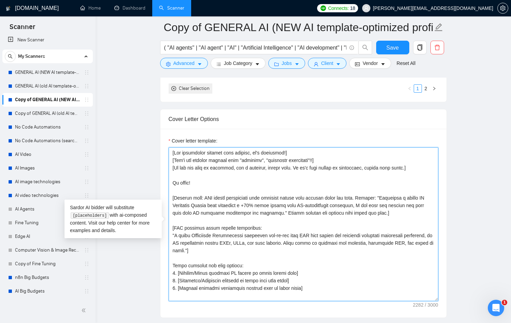
drag, startPoint x: 211, startPoint y: 184, endPoint x: 198, endPoint y: 183, distance: 12.7
click at [198, 183] on textarea "Cover letter template:" at bounding box center [304, 224] width 270 height 154
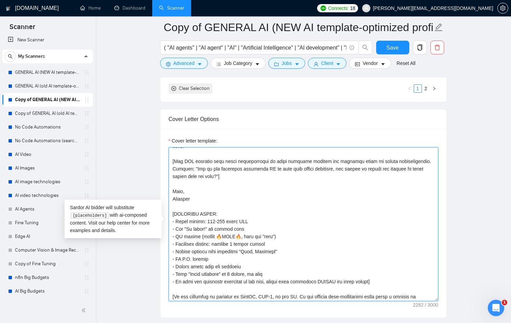
scroll to position [203, 0]
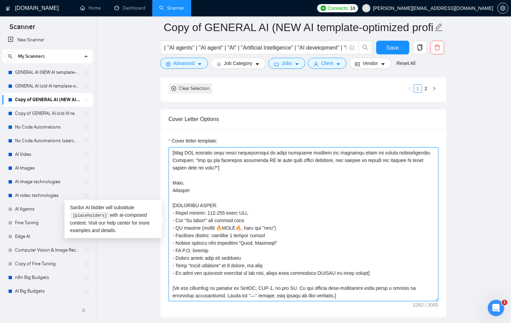
drag, startPoint x: 224, startPoint y: 214, endPoint x: 206, endPoint y: 213, distance: 18.8
click at [206, 213] on textarea "Cover letter template:" at bounding box center [304, 224] width 270 height 154
click at [225, 213] on textarea "Cover letter template:" at bounding box center [304, 224] width 270 height 154
click at [269, 222] on textarea "Cover letter template:" at bounding box center [304, 224] width 270 height 154
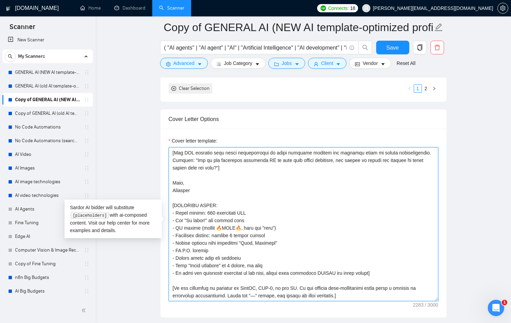
drag, startPoint x: 281, startPoint y: 228, endPoint x: 162, endPoint y: 227, distance: 118.5
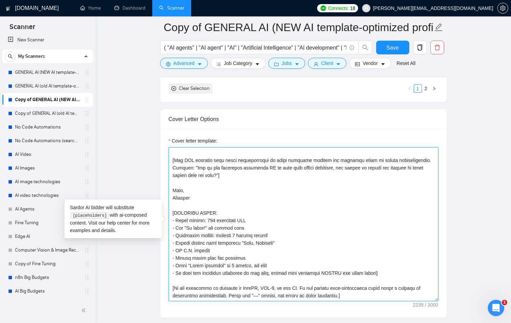
scroll to position [195, 0]
click at [235, 236] on textarea "Cover letter template:" at bounding box center [304, 224] width 270 height 154
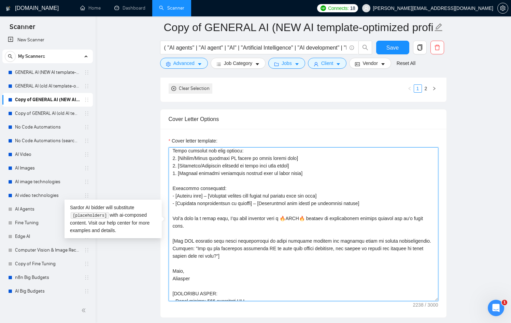
scroll to position [93, 0]
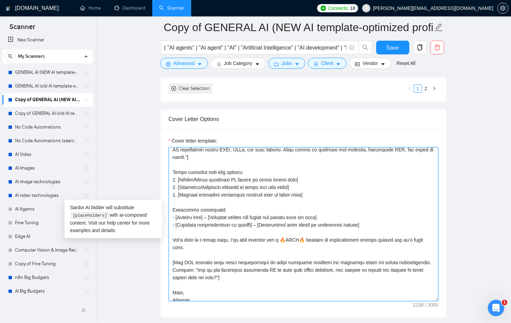
drag, startPoint x: 372, startPoint y: 227, endPoint x: 168, endPoint y: 223, distance: 203.5
click at [169, 223] on textarea "Cover letter template:" at bounding box center [304, 224] width 270 height 154
click at [259, 223] on textarea "Cover letter template:" at bounding box center [304, 224] width 270 height 154
drag, startPoint x: 260, startPoint y: 224, endPoint x: 361, endPoint y: 226, distance: 101.4
click at [361, 226] on textarea "Cover letter template:" at bounding box center [304, 224] width 270 height 154
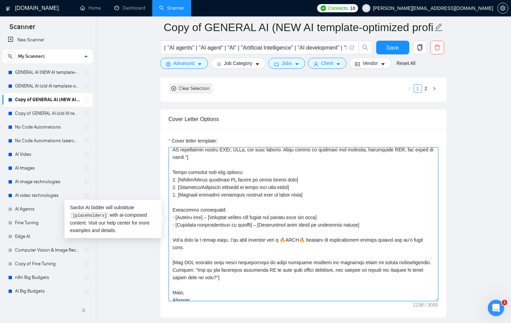
click at [340, 217] on textarea "Cover letter template:" at bounding box center [304, 224] width 270 height 154
paste textarea "Achievement with dollar or percentage impact"
drag, startPoint x: 377, startPoint y: 230, endPoint x: 159, endPoint y: 232, distance: 218.2
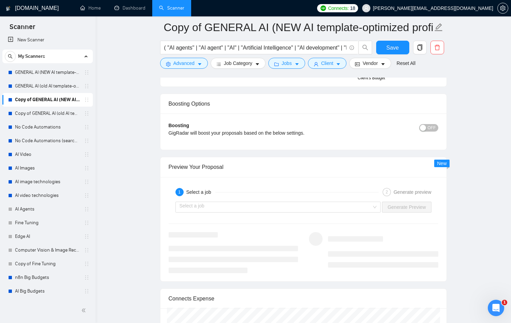
scroll to position [1339, 0]
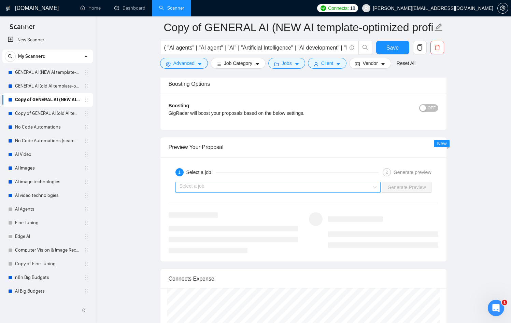
click at [305, 183] on input "search" at bounding box center [276, 187] width 193 height 10
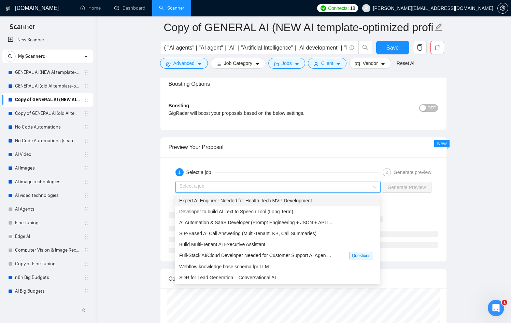
click at [300, 203] on div "Expert AI Engineer Needed for Health-Tech MVP Development" at bounding box center [277, 201] width 197 height 8
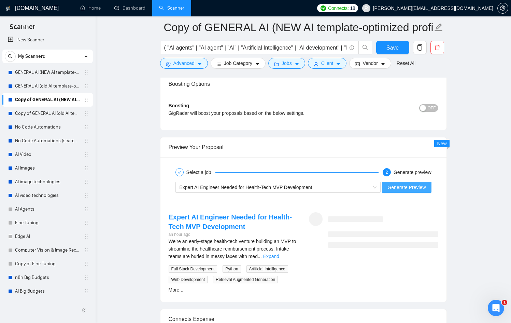
click at [412, 188] on span "Generate Preview" at bounding box center [406, 187] width 38 height 8
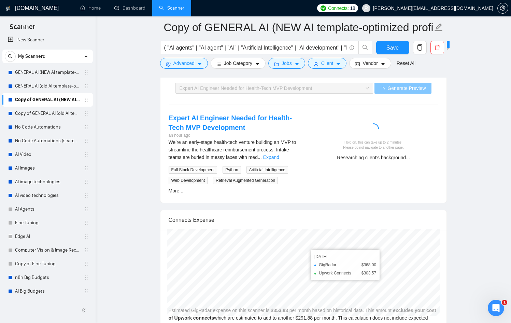
scroll to position [1439, 0]
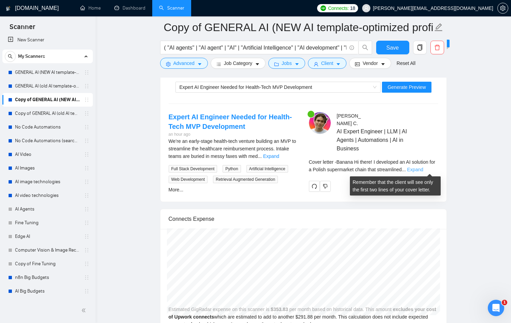
click at [423, 170] on link "Expand" at bounding box center [415, 169] width 16 height 5
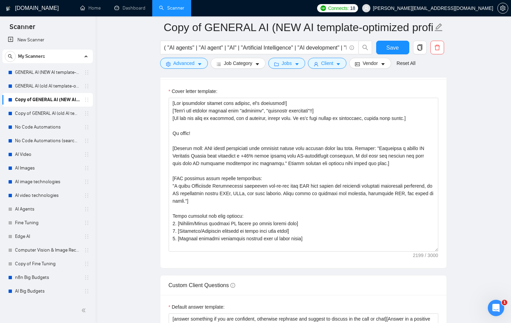
scroll to position [882, 0]
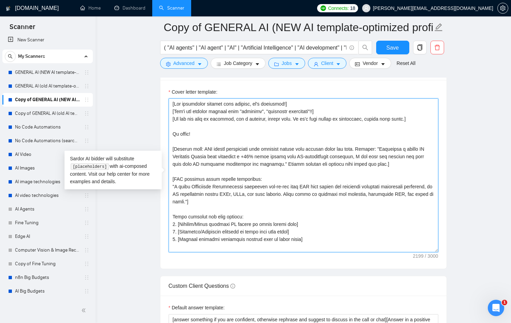
drag, startPoint x: 243, startPoint y: 202, endPoint x: 170, endPoint y: 179, distance: 76.6
click at [170, 179] on textarea "Cover letter template:" at bounding box center [304, 175] width 270 height 154
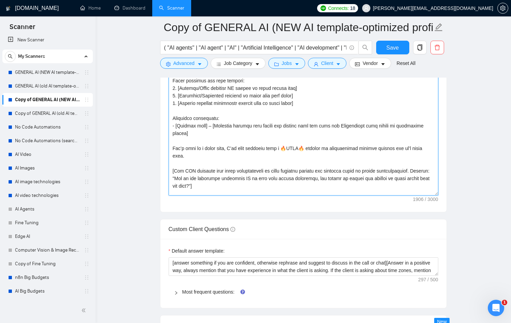
scroll to position [42, 0]
drag, startPoint x: 237, startPoint y: 186, endPoint x: 169, endPoint y: 180, distance: 67.5
click at [169, 180] on textarea "Cover letter template:" at bounding box center [304, 119] width 270 height 154
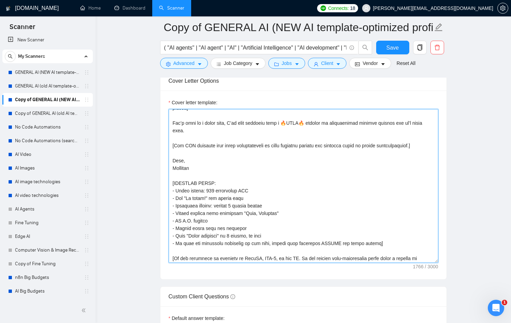
scroll to position [143, 0]
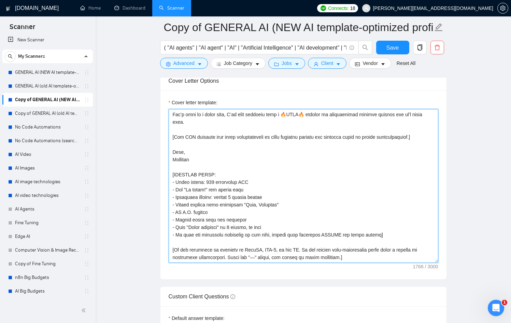
drag, startPoint x: 251, startPoint y: 181, endPoint x: 240, endPoint y: 181, distance: 10.6
click at [240, 181] on textarea "Cover letter template:" at bounding box center [304, 186] width 270 height 154
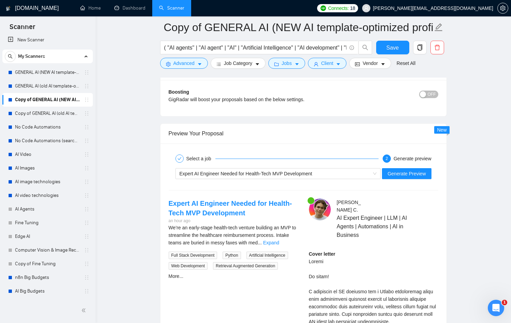
scroll to position [1425, 0]
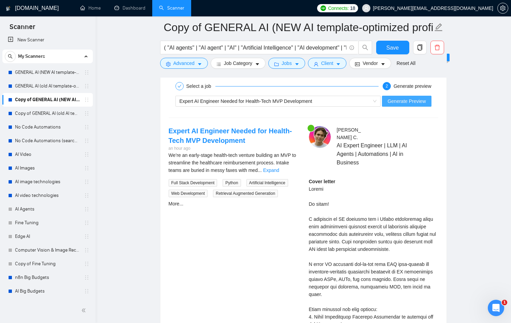
type textarea "[Lor ipsumdolor sitamet cons adipisc, el's doeiusmod!] [Tem'i utl etdolor magna…"
click at [401, 97] on span "Generate Preview" at bounding box center [406, 101] width 38 height 8
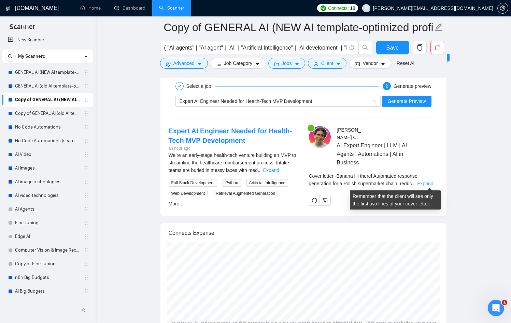
click at [429, 183] on link "Expand" at bounding box center [425, 183] width 16 height 5
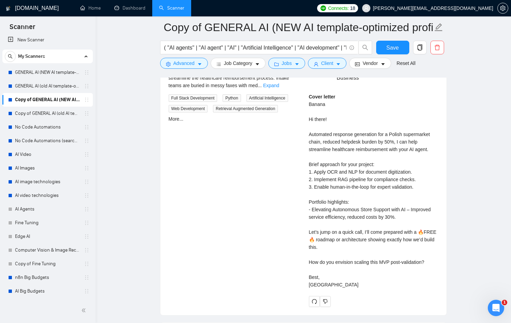
scroll to position [1511, 0]
click at [401, 45] on button "Save" at bounding box center [392, 48] width 33 height 14
click at [380, 46] on button "Save" at bounding box center [392, 48] width 33 height 14
click at [65, 112] on link "Copy of GENERAL AI (old AI template-optimized profile-Sept-2025)" at bounding box center [47, 114] width 65 height 14
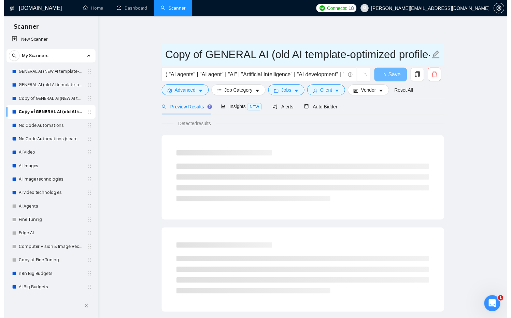
scroll to position [0, 59]
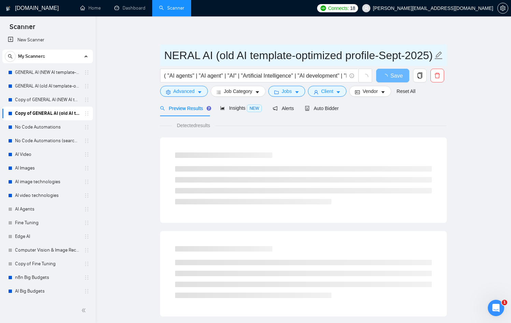
drag, startPoint x: 267, startPoint y: 56, endPoint x: 505, endPoint y: 61, distance: 237.7
click at [505, 61] on div "[DOMAIN_NAME] Home Dashboard Scanner Connects: 18 [PERSON_NAME][EMAIL_ADDRESS][…" at bounding box center [303, 324] width 415 height 649
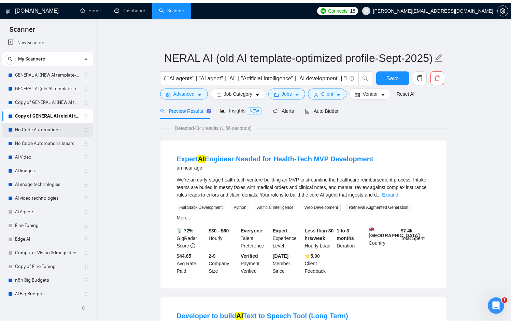
scroll to position [0, 0]
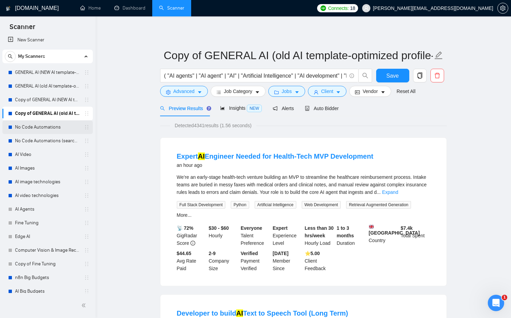
click at [40, 126] on link "No Code Automations" at bounding box center [47, 127] width 65 height 14
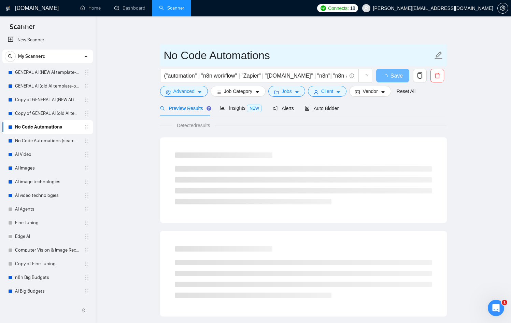
click at [286, 52] on input "No Code Automations" at bounding box center [298, 55] width 269 height 17
paste input "(old AI template-optimized profile-Sept-2025)"
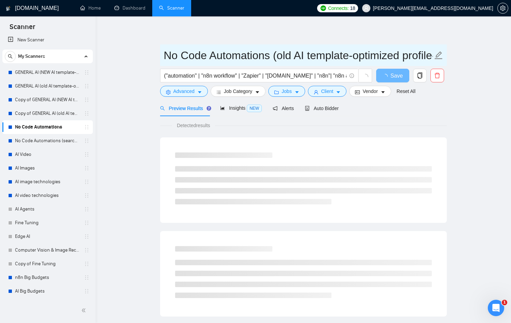
scroll to position [0, 64]
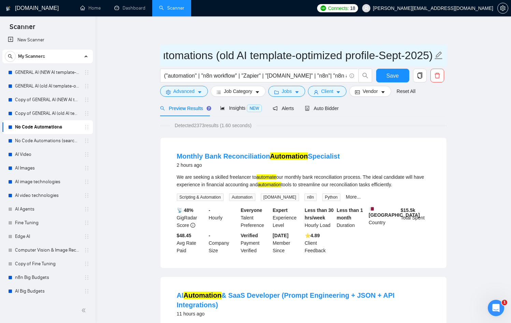
type input "No Code Automations (old AI template-optimized profile-Sept-2025)"
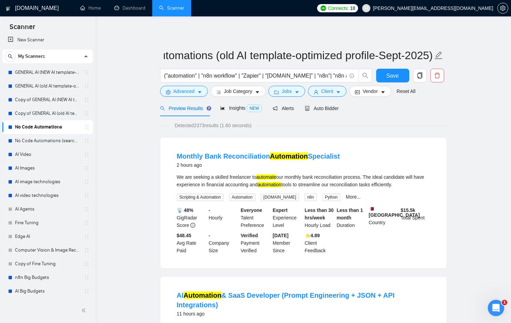
click at [395, 78] on span "Save" at bounding box center [392, 75] width 12 height 9
click at [318, 105] on span "Auto Bidder" at bounding box center [322, 107] width 34 height 5
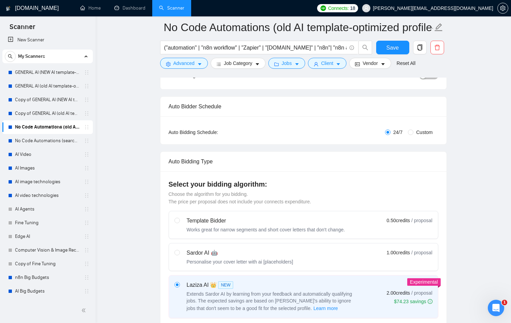
scroll to position [86, 0]
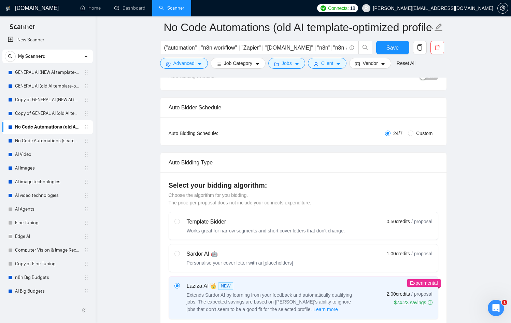
click at [416, 131] on span "Custom" at bounding box center [424, 133] width 22 height 8
click at [413, 131] on input "Custom" at bounding box center [410, 132] width 5 height 5
radio input "true"
radio input "false"
checkbox input "true"
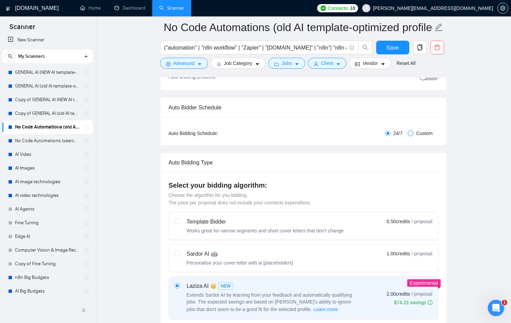
checkbox input "true"
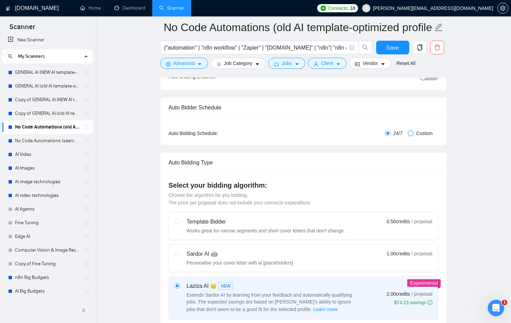
checkbox input "true"
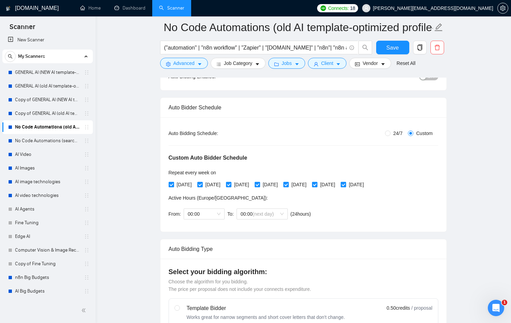
click at [183, 184] on span "[DATE]" at bounding box center [184, 185] width 20 height 8
click at [173, 184] on input "[DATE]" at bounding box center [171, 184] width 5 height 5
checkbox input "false"
click at [252, 185] on span "[DATE]" at bounding box center [241, 185] width 20 height 8
click at [231, 185] on input "[DATE]" at bounding box center [228, 184] width 5 height 5
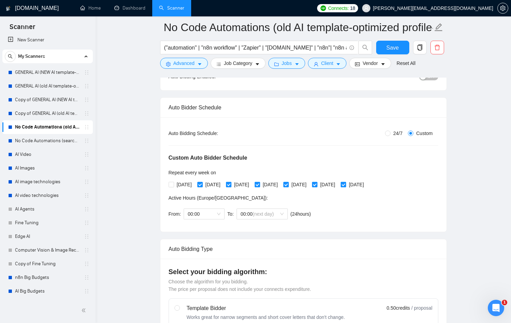
checkbox input "false"
click at [317, 184] on input "[DATE]" at bounding box center [314, 184] width 5 height 5
checkbox input "false"
click at [395, 51] on span "Save" at bounding box center [392, 47] width 12 height 9
click at [420, 50] on icon "copy" at bounding box center [419, 47] width 5 height 6
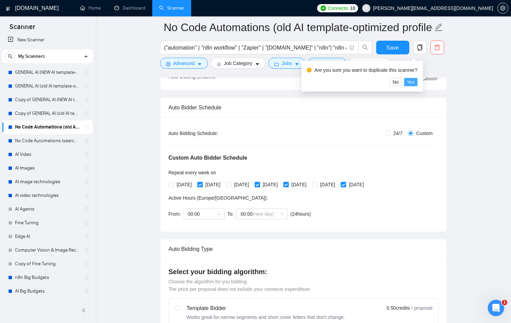
click at [415, 84] on span "Yes" at bounding box center [411, 82] width 8 height 8
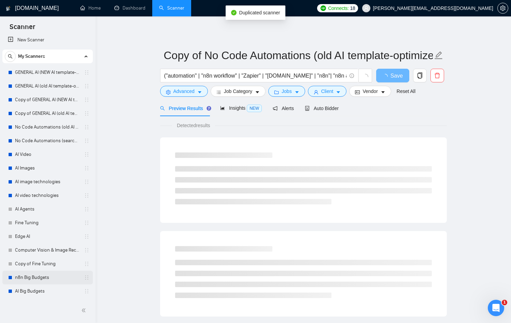
scroll to position [18, 0]
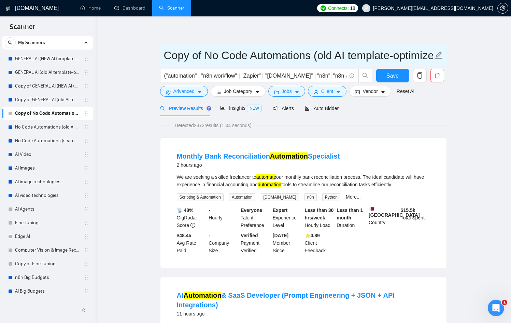
drag, startPoint x: 329, startPoint y: 55, endPoint x: 318, endPoint y: 56, distance: 11.0
click at [318, 56] on input "Copy of No Code Automations (old AI template-optimized profile-Sept-2025)" at bounding box center [298, 55] width 269 height 17
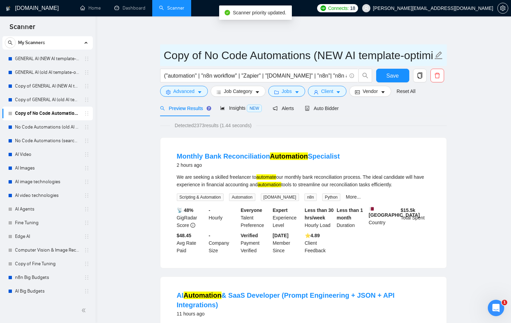
scroll to position [86, 0]
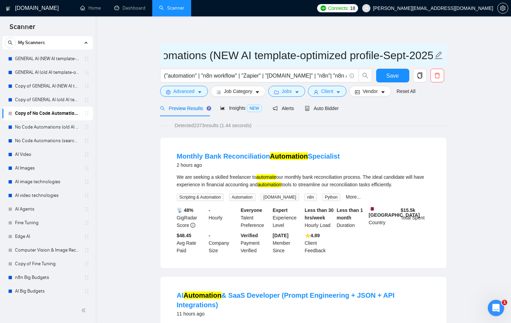
scroll to position [0, 114]
drag, startPoint x: 358, startPoint y: 57, endPoint x: 452, endPoint y: 59, distance: 93.9
click at [390, 55] on input "Copy of No Code Automations (NEW AI template-optimized profile-Sept-2025)" at bounding box center [298, 55] width 269 height 17
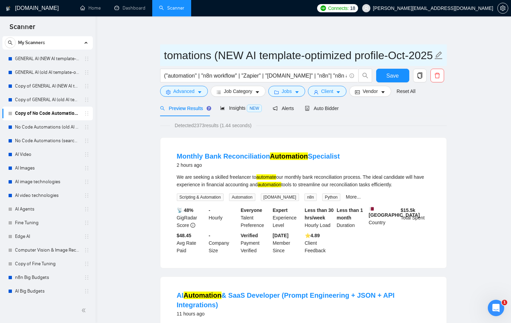
scroll to position [0, 0]
drag, startPoint x: 265, startPoint y: 53, endPoint x: 142, endPoint y: 49, distance: 123.3
click at [202, 58] on input "Copy of No Code Automations (NEW AI template-optimized profile-Oct-2025)" at bounding box center [298, 55] width 269 height 17
drag, startPoint x: 204, startPoint y: 57, endPoint x: 149, endPoint y: 48, distance: 56.1
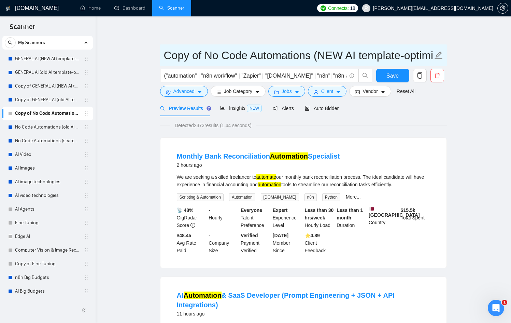
type input "No Code Automations (NEW AI template-optimized profile-Oct-2025)"
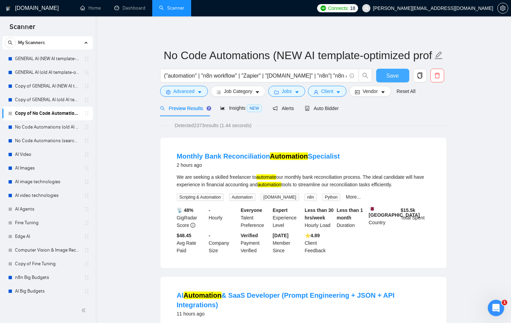
click at [395, 76] on span "Save" at bounding box center [392, 75] width 12 height 9
click at [287, 105] on span "Alerts" at bounding box center [283, 107] width 21 height 5
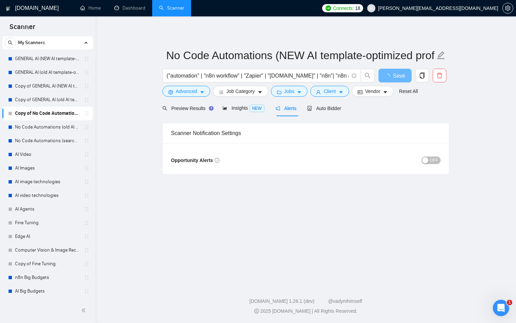
click at [434, 163] on span "OFF" at bounding box center [434, 160] width 8 height 8
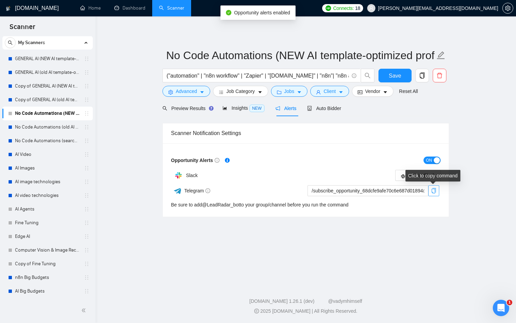
click at [435, 188] on icon "copy" at bounding box center [433, 190] width 5 height 5
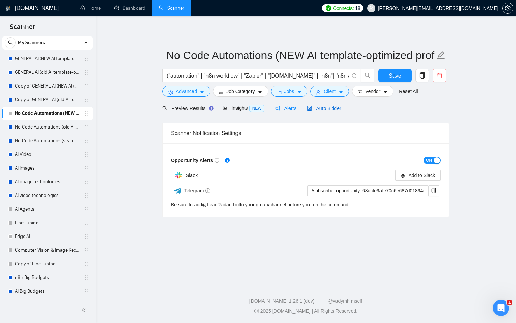
click at [335, 105] on span "Auto Bidder" at bounding box center [324, 107] width 34 height 5
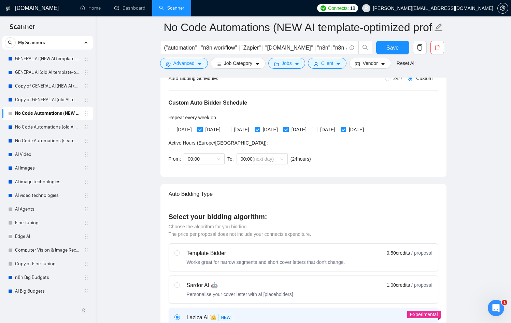
scroll to position [139, 0]
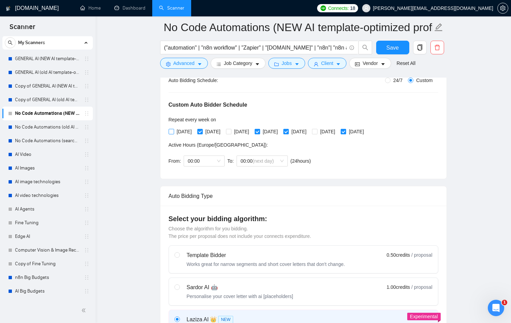
click at [174, 130] on span "[DATE]" at bounding box center [184, 132] width 20 height 8
click at [173, 130] on input "[DATE]" at bounding box center [171, 131] width 5 height 5
checkbox input "true"
click at [223, 131] on span "[DATE]" at bounding box center [213, 132] width 20 height 8
click at [208, 132] on span "[DATE]" at bounding box center [213, 132] width 20 height 8
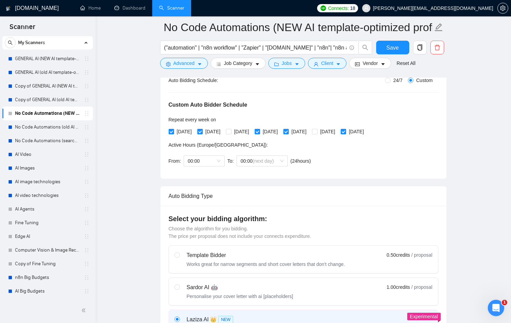
click at [202, 132] on input "[DATE]" at bounding box center [199, 131] width 5 height 5
checkbox input "false"
click at [246, 128] on span "[DATE]" at bounding box center [241, 132] width 20 height 8
click at [231, 129] on input "[DATE]" at bounding box center [228, 131] width 5 height 5
checkbox input "true"
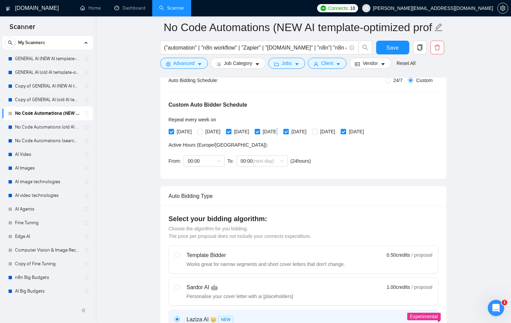
click at [281, 134] on span "[DATE]" at bounding box center [270, 132] width 20 height 8
click at [281, 131] on span "[DATE]" at bounding box center [270, 132] width 20 height 8
click at [259, 131] on input "[DATE]" at bounding box center [257, 131] width 5 height 5
checkbox input "false"
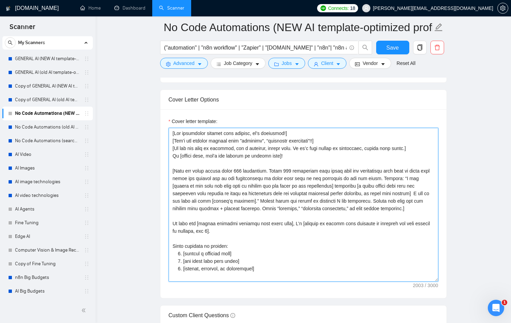
scroll to position [854, 0]
click at [285, 182] on textarea "Cover letter template:" at bounding box center [304, 204] width 270 height 154
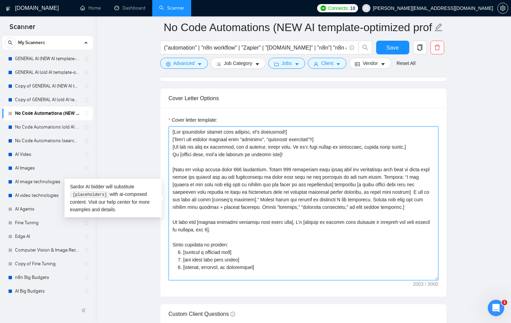
click at [278, 171] on textarea "Cover letter template:" at bounding box center [304, 203] width 270 height 154
click at [275, 159] on textarea "Cover letter template:" at bounding box center [304, 203] width 270 height 154
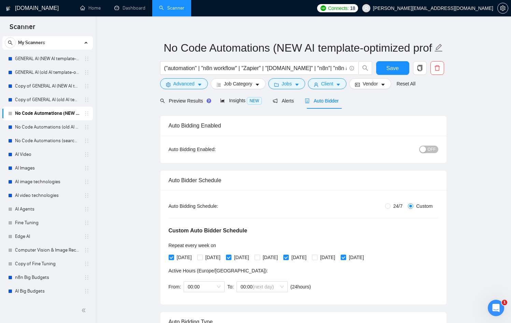
scroll to position [7, 0]
click at [285, 101] on span "Alerts" at bounding box center [283, 100] width 21 height 5
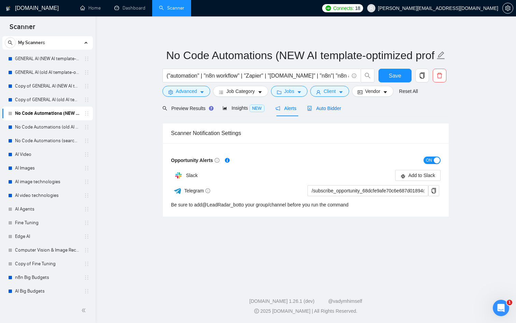
click at [341, 107] on span "Auto Bidder" at bounding box center [324, 107] width 34 height 5
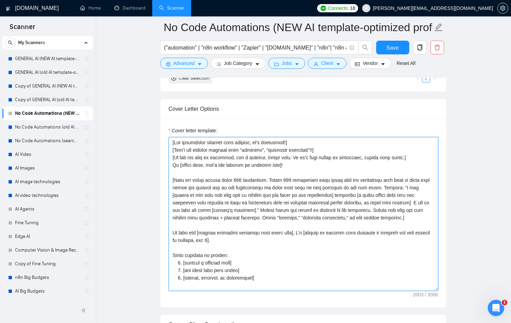
scroll to position [846, 0]
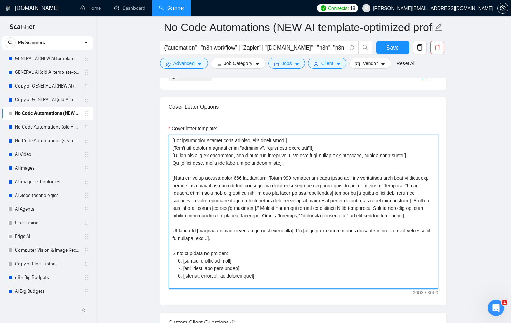
click at [245, 171] on textarea "Cover letter template:" at bounding box center [304, 212] width 270 height 154
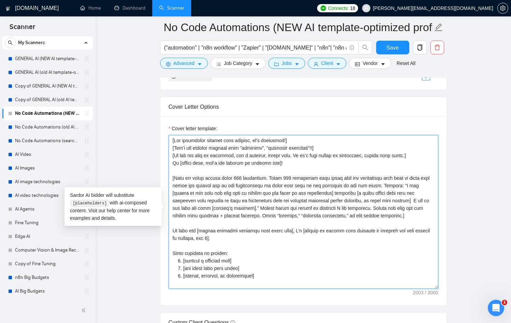
paste textarea "'l ipsumdolo!] [Sit'a con adipisc elitsed doei "temporin", "utlaboree doloremag…"
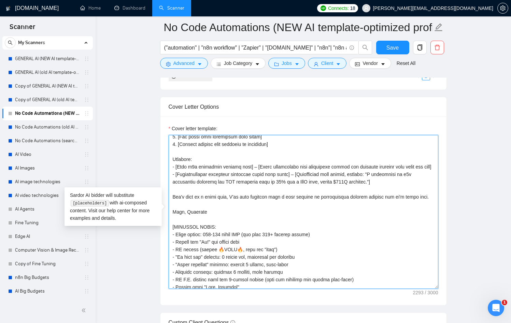
scroll to position [141, 0]
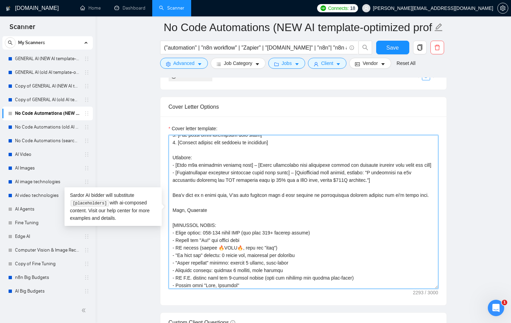
drag, startPoint x: 211, startPoint y: 226, endPoint x: 159, endPoint y: 222, distance: 52.1
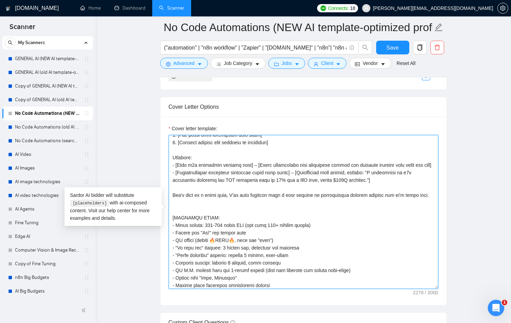
click at [292, 202] on textarea "Cover letter template:" at bounding box center [304, 212] width 270 height 154
drag, startPoint x: 240, startPoint y: 252, endPoint x: 221, endPoint y: 253, distance: 18.8
click at [221, 253] on textarea "Cover letter template:" at bounding box center [304, 212] width 270 height 154
drag, startPoint x: 297, startPoint y: 201, endPoint x: 286, endPoint y: 201, distance: 10.9
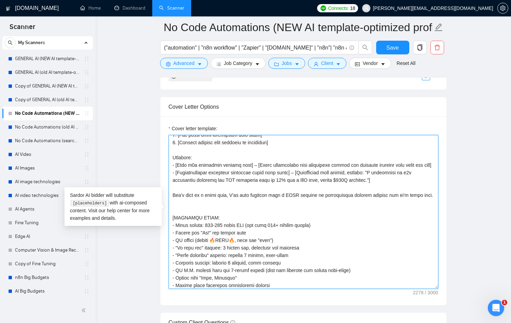
click at [286, 201] on textarea "Cover letter template:" at bounding box center [304, 212] width 270 height 154
paste textarea "🔥FREE🔥"
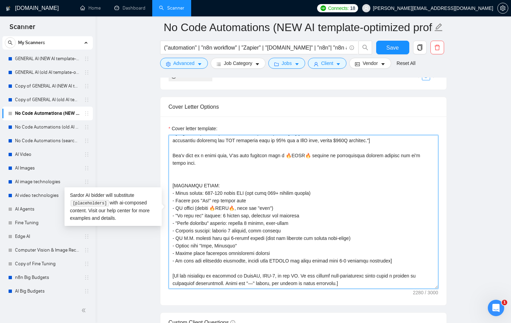
scroll to position [186, 0]
drag, startPoint x: 324, startPoint y: 195, endPoint x: 206, endPoint y: 196, distance: 118.1
click at [206, 196] on textarea "Cover letter template:" at bounding box center [304, 212] width 270 height 154
click at [279, 218] on textarea "Cover letter template:" at bounding box center [304, 212] width 270 height 154
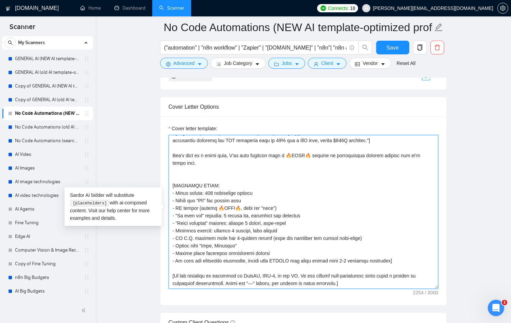
click at [245, 244] on textarea "Cover letter template:" at bounding box center [304, 212] width 270 height 154
drag, startPoint x: 245, startPoint y: 244, endPoint x: 164, endPoint y: 247, distance: 81.3
click at [164, 247] on div "Cover letter template:" at bounding box center [303, 210] width 286 height 188
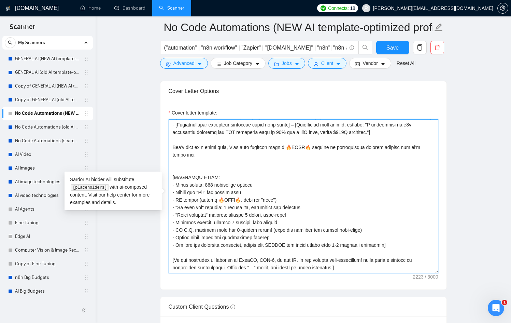
scroll to position [869, 0]
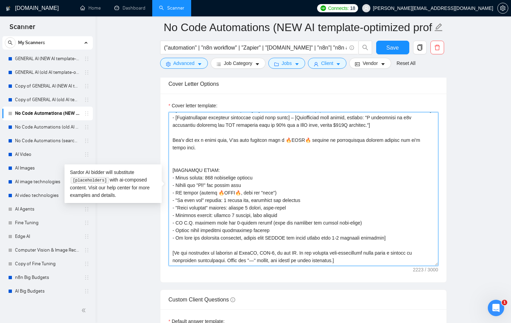
drag, startPoint x: 280, startPoint y: 193, endPoint x: 167, endPoint y: 195, distance: 113.0
click at [167, 195] on div "Cover letter template:" at bounding box center [303, 188] width 286 height 188
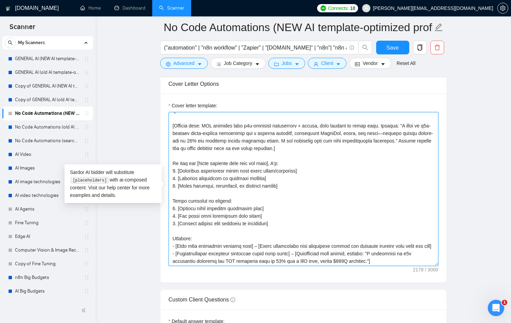
scroll to position [39, 0]
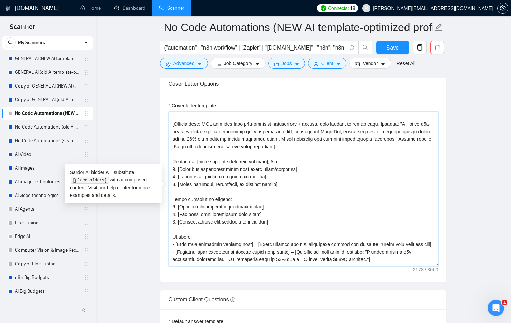
drag, startPoint x: 284, startPoint y: 225, endPoint x: 170, endPoint y: 198, distance: 116.5
click at [170, 198] on textarea "Cover letter template:" at bounding box center [304, 189] width 270 height 154
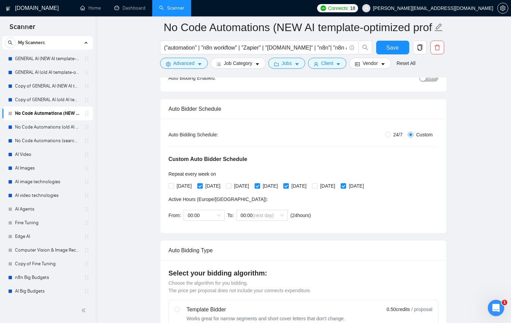
scroll to position [84, 0]
type textarea "[Lor ipsumdolor sitamet cons adipisc, el's doeiusmod!] [Tem'i utl etdolor magna…"
click at [288, 183] on input "[DATE]" at bounding box center [285, 185] width 5 height 5
checkbox input "false"
click at [182, 185] on span "[DATE]" at bounding box center [184, 186] width 20 height 8
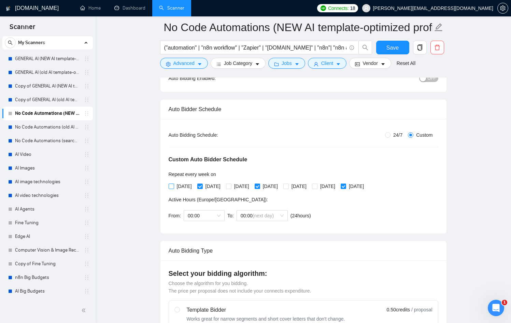
click at [173, 185] on input "[DATE]" at bounding box center [171, 185] width 5 height 5
checkbox input "true"
click at [210, 186] on span "[DATE]" at bounding box center [213, 186] width 20 height 8
click at [202, 186] on input "[DATE]" at bounding box center [199, 185] width 5 height 5
checkbox input "false"
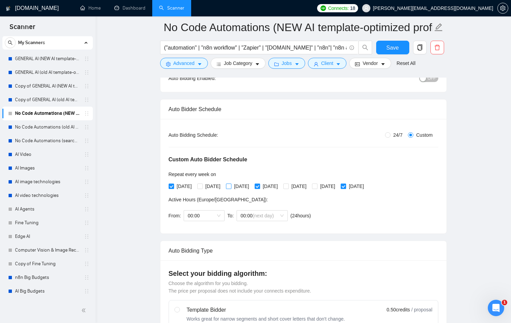
click at [240, 183] on span "[DATE]" at bounding box center [241, 186] width 20 height 8
click at [231, 183] on input "[DATE]" at bounding box center [228, 185] width 5 height 5
checkbox input "true"
click at [281, 185] on span "[DATE]" at bounding box center [270, 186] width 20 height 8
click at [259, 185] on input "[DATE]" at bounding box center [257, 185] width 5 height 5
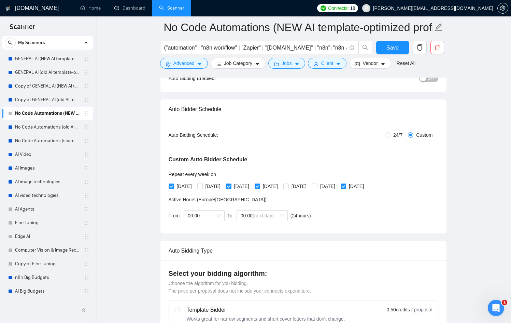
checkbox input "false"
click at [288, 186] on input "[DATE]" at bounding box center [285, 185] width 5 height 5
checkbox input "true"
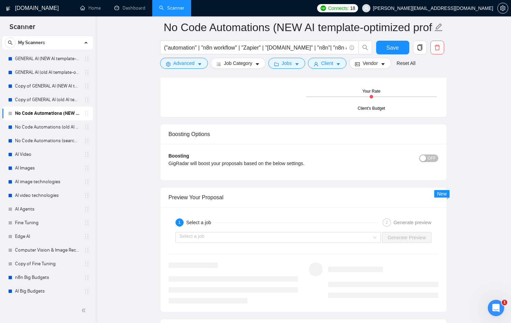
scroll to position [1296, 0]
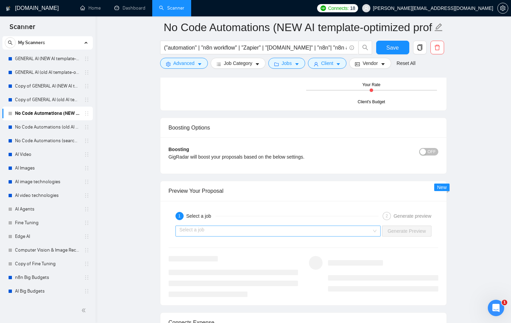
click at [365, 229] on input "search" at bounding box center [276, 231] width 193 height 10
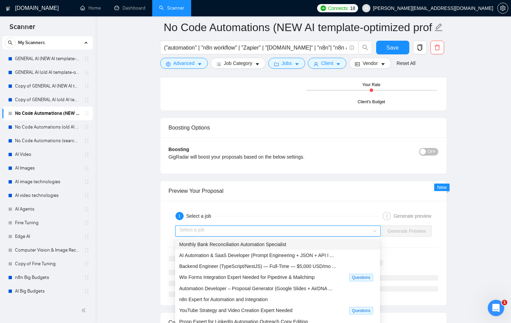
click at [326, 244] on div "Monthly Bank Reconciliation Automation Specialist" at bounding box center [277, 244] width 197 height 8
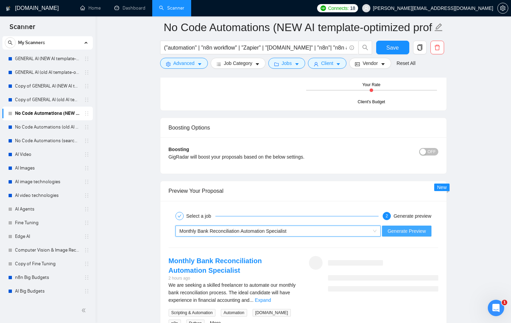
click at [402, 233] on span "Generate Preview" at bounding box center [406, 231] width 38 height 8
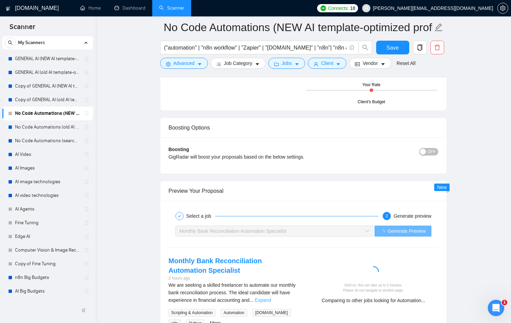
click at [271, 299] on link "Expand" at bounding box center [263, 299] width 16 height 5
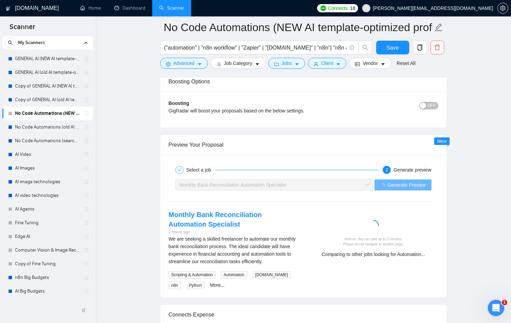
scroll to position [1340, 0]
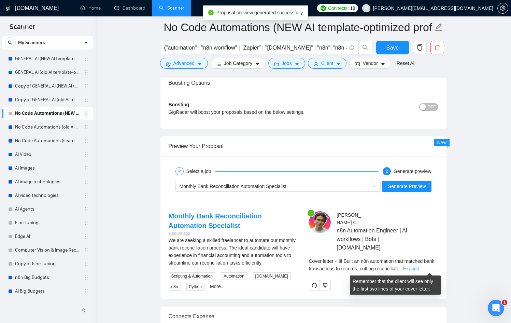
click at [419, 267] on link "Expand" at bounding box center [411, 268] width 16 height 5
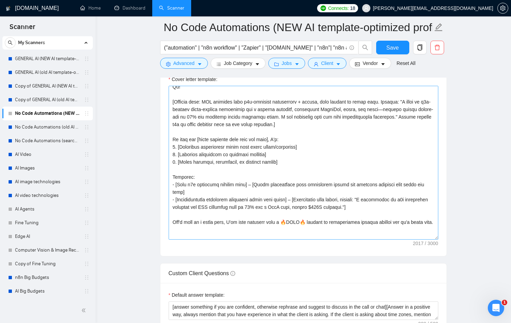
scroll to position [0, 0]
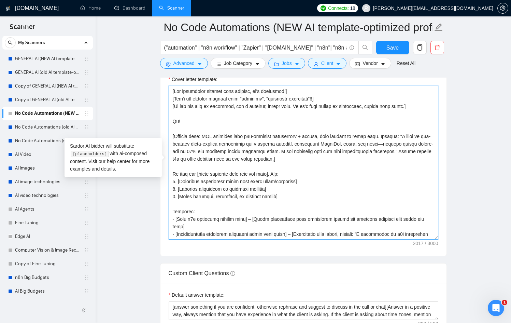
click at [297, 91] on textarea "Cover letter template:" at bounding box center [304, 163] width 270 height 154
click at [294, 91] on textarea "Cover letter template:" at bounding box center [304, 163] width 270 height 154
click at [269, 90] on textarea "Cover letter template:" at bounding box center [304, 163] width 270 height 154
click at [318, 91] on textarea "Cover letter template:" at bounding box center [304, 163] width 270 height 154
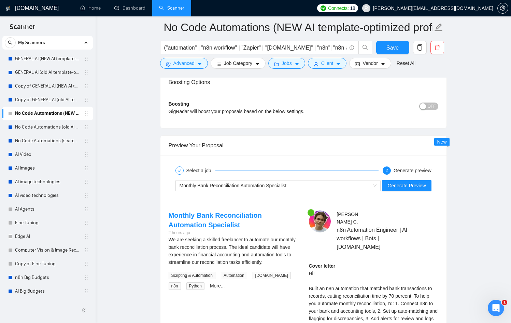
scroll to position [1369, 0]
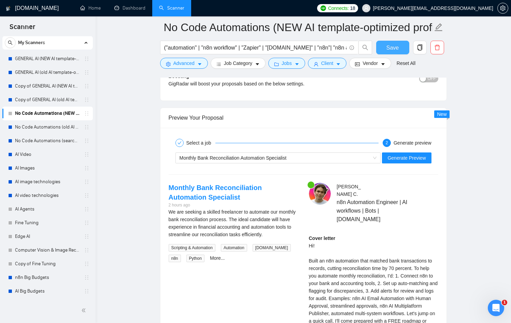
type textarea "[Lor ipsumdolor sitamet cons adipisc, el's doeiu 731% temporinc utla etdol magn…"
click at [390, 44] on span "Save" at bounding box center [392, 47] width 12 height 9
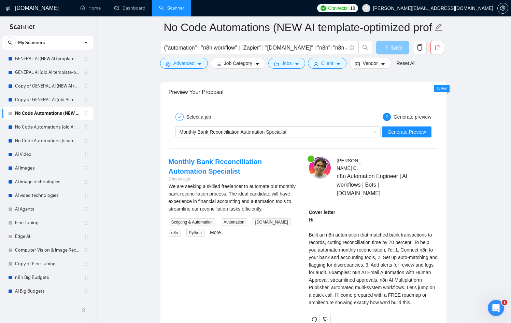
scroll to position [1301, 0]
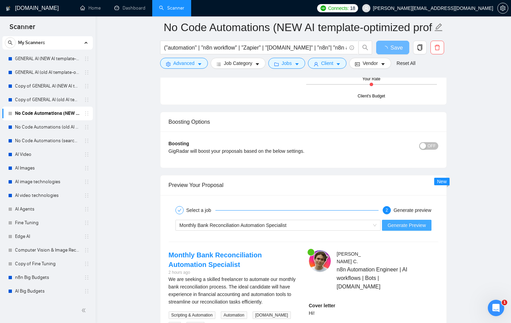
click at [412, 221] on span "Generate Preview" at bounding box center [406, 225] width 38 height 8
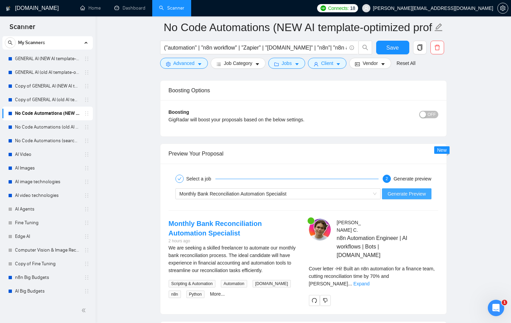
scroll to position [1366, 0]
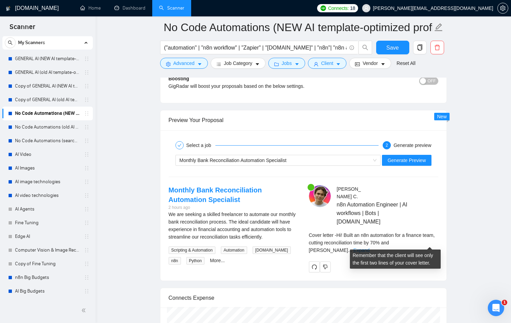
click at [369, 247] on link "Expand" at bounding box center [361, 249] width 16 height 5
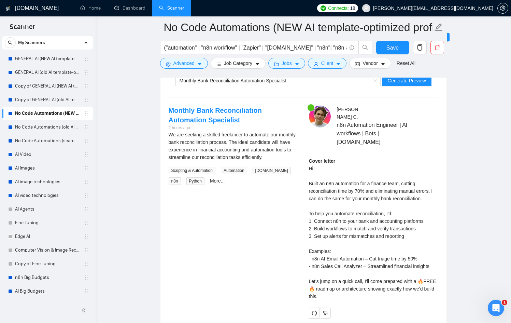
scroll to position [1443, 0]
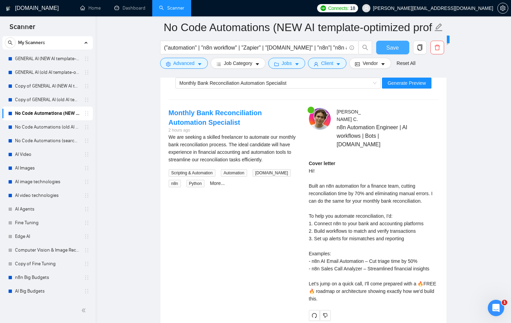
click at [397, 43] on span "Save" at bounding box center [392, 47] width 12 height 9
click at [394, 52] on span "Save" at bounding box center [392, 47] width 12 height 9
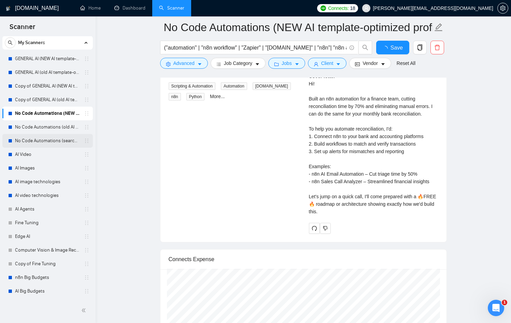
click at [68, 139] on link "No Code Automations (search only in Titles)" at bounding box center [47, 141] width 65 height 14
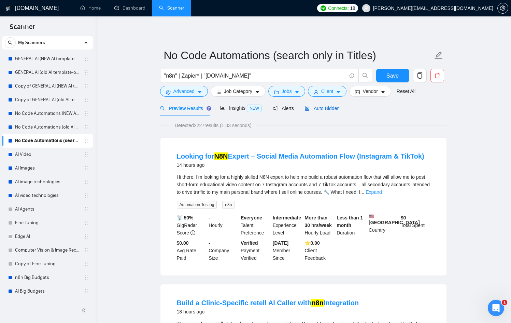
click at [327, 108] on span "Auto Bidder" at bounding box center [322, 107] width 34 height 5
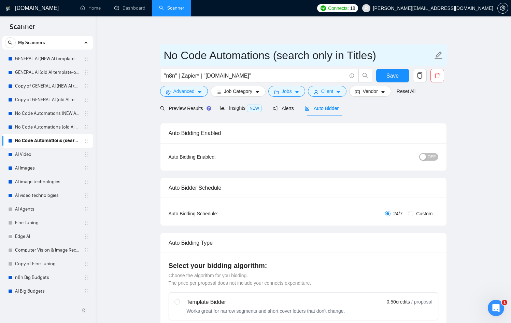
click at [384, 52] on input "No Code Automations (search only in Titles)" at bounding box center [298, 55] width 269 height 17
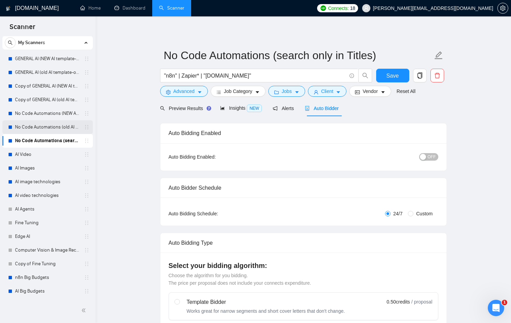
click at [65, 129] on link "No Code Automations (old AI template-optimized profile-Sept-2025)" at bounding box center [47, 127] width 65 height 14
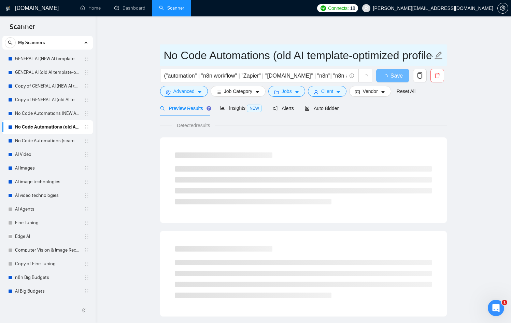
scroll to position [0, 64]
drag, startPoint x: 273, startPoint y: 56, endPoint x: 480, endPoint y: 72, distance: 207.5
click at [480, 72] on main "No Code Automations (old AI template-optimized profile-Sept-2025) ("automation"…" at bounding box center [304, 311] width 394 height 569
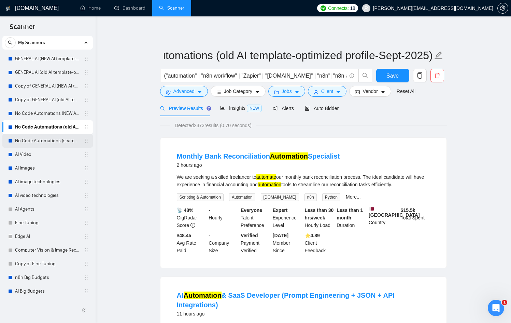
scroll to position [0, 0]
click at [59, 141] on link "No Code Automations (search only in Titles)" at bounding box center [47, 141] width 65 height 14
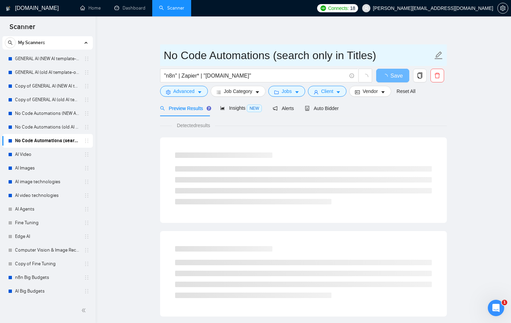
click at [379, 55] on input "No Code Automations (search only in Titles)" at bounding box center [298, 55] width 269 height 17
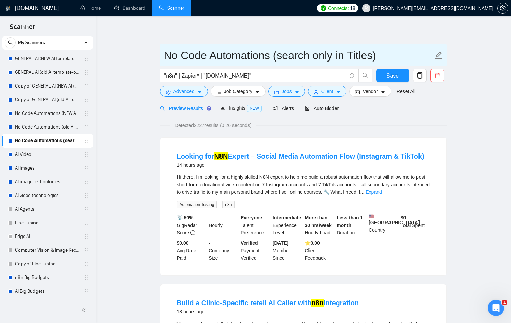
paste input "(old AI template-optimized profile-Sept-2025)"
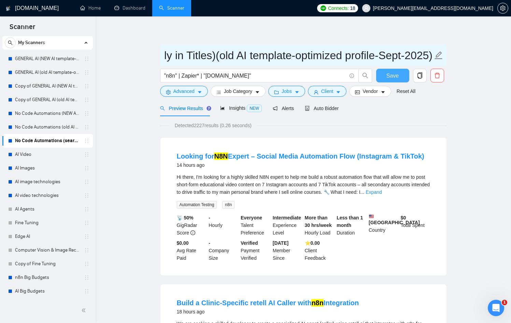
type input "No Code Automations (search only in Titles)(old AI template-optimized profile-S…"
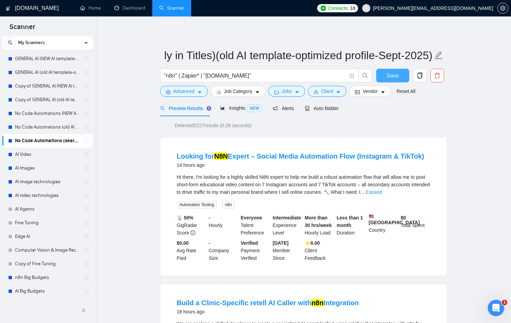
scroll to position [0, 0]
click at [396, 73] on span "Save" at bounding box center [392, 75] width 12 height 9
click at [337, 105] on span "Auto Bidder" at bounding box center [322, 107] width 34 height 5
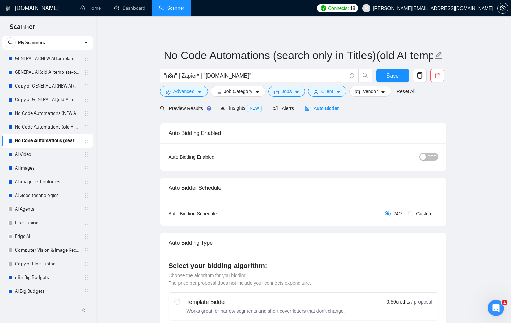
checkbox input "true"
click at [416, 210] on span "Custom" at bounding box center [424, 214] width 22 height 8
click at [413, 211] on input "Custom" at bounding box center [410, 213] width 5 height 5
radio input "true"
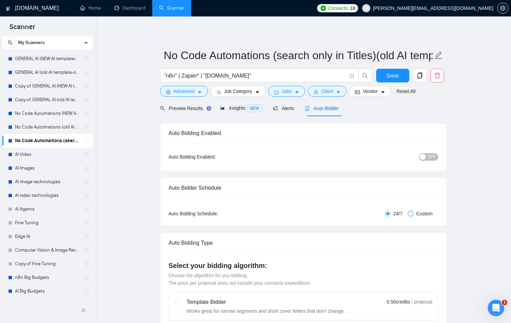
radio input "false"
checkbox input "true"
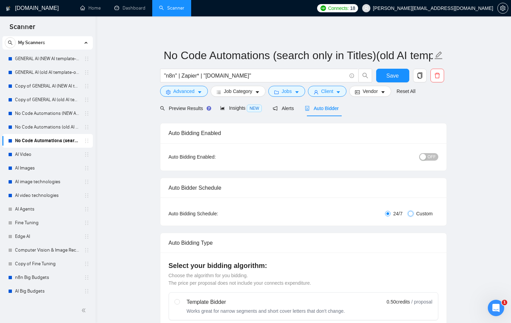
checkbox input "true"
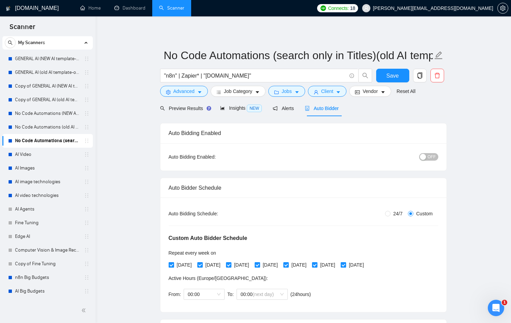
click at [183, 264] on span "[DATE]" at bounding box center [184, 265] width 20 height 8
click at [173, 264] on input "[DATE]" at bounding box center [171, 264] width 5 height 5
checkbox input "false"
click at [252, 263] on span "[DATE]" at bounding box center [241, 265] width 20 height 8
click at [231, 263] on input "[DATE]" at bounding box center [228, 264] width 5 height 5
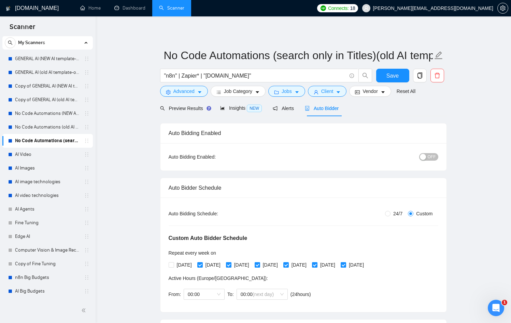
checkbox input "false"
click at [309, 265] on span "[DATE]" at bounding box center [299, 265] width 20 height 8
click at [288, 265] on input "[DATE]" at bounding box center [285, 264] width 5 height 5
checkbox input "false"
click at [367, 263] on span "[DATE]" at bounding box center [356, 265] width 20 height 8
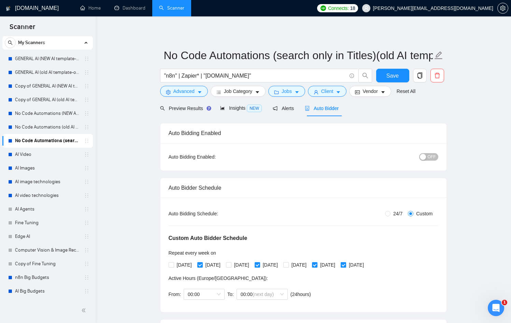
click at [345, 263] on input "[DATE]" at bounding box center [343, 264] width 5 height 5
checkbox input "false"
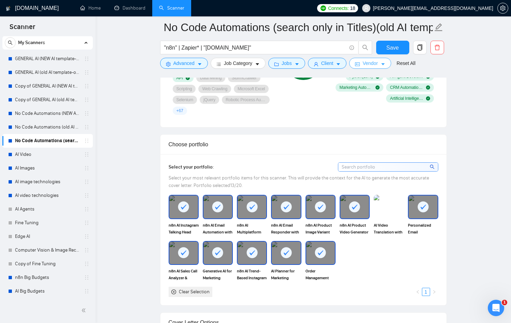
scroll to position [631, 0]
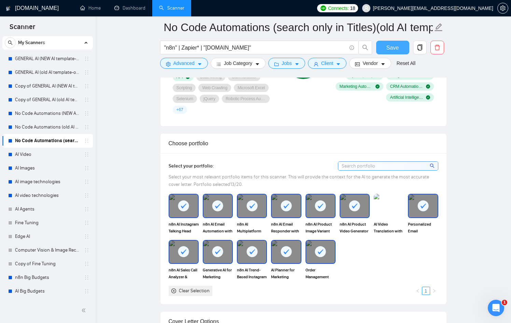
click at [397, 45] on span "Save" at bounding box center [392, 47] width 12 height 9
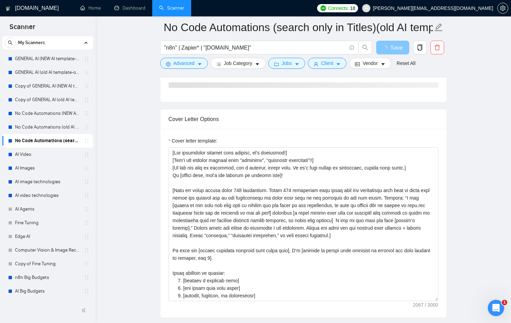
scroll to position [745, 0]
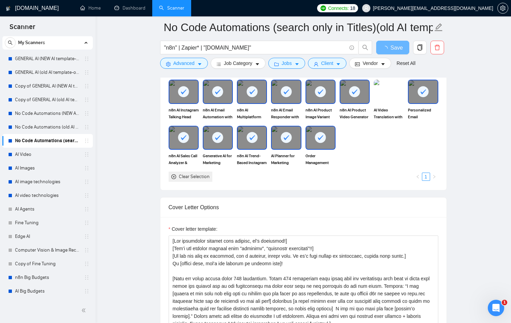
click at [323, 207] on div "Cover Letter Options" at bounding box center [304, 206] width 270 height 19
click at [310, 266] on textarea "Cover letter template:" at bounding box center [304, 312] width 270 height 154
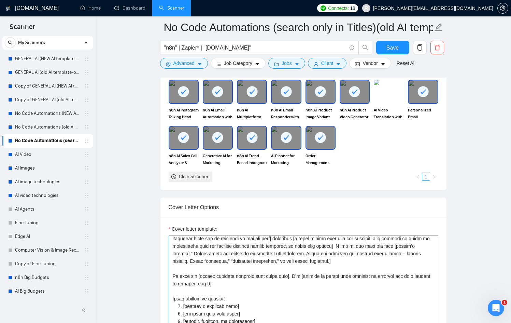
scroll to position [62, 0]
click at [287, 247] on textarea "Cover letter template:" at bounding box center [304, 312] width 270 height 154
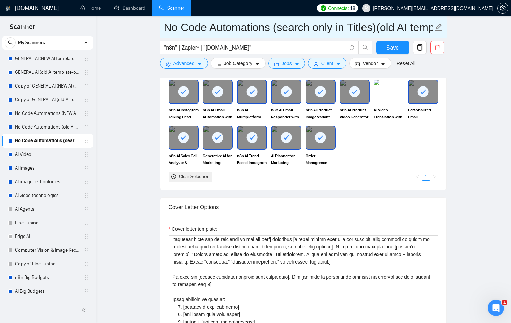
drag, startPoint x: 391, startPoint y: 27, endPoint x: 379, endPoint y: 27, distance: 11.9
click at [379, 27] on input "No Code Automations (search only in Titles)(old AI template-optimized profile-S…" at bounding box center [298, 27] width 269 height 17
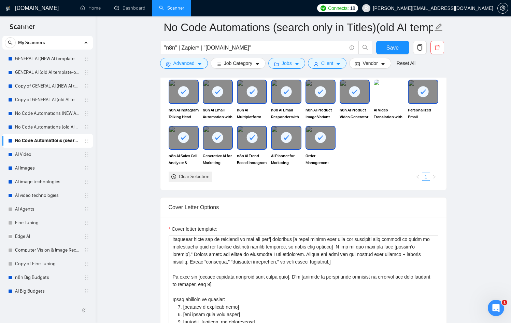
click at [421, 48] on icon "copy" at bounding box center [420, 47] width 6 height 6
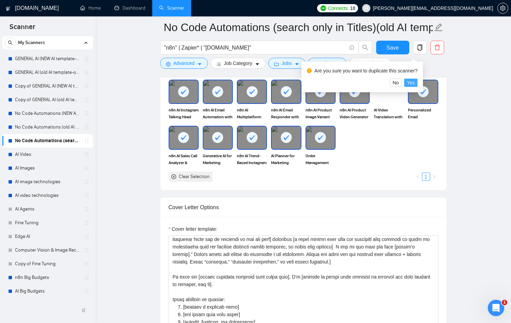
click at [414, 82] on span "Yes" at bounding box center [411, 83] width 8 height 8
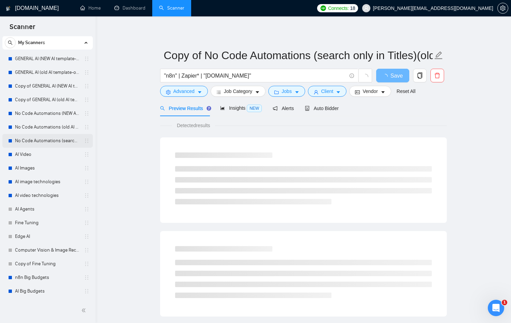
click at [44, 139] on link "No Code Automations (search only in Titles)(old AI template-optimized profile-S…" at bounding box center [47, 141] width 65 height 14
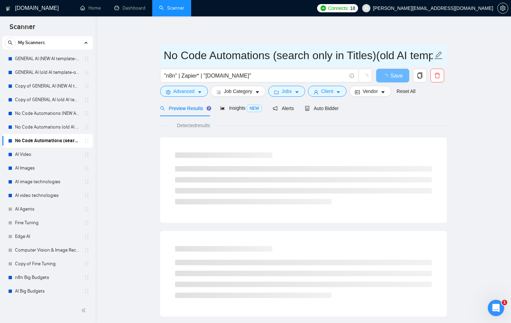
click at [392, 54] on input "No Code Automations (search only in Titles)(old AI template-optimized profile-S…" at bounding box center [298, 55] width 269 height 17
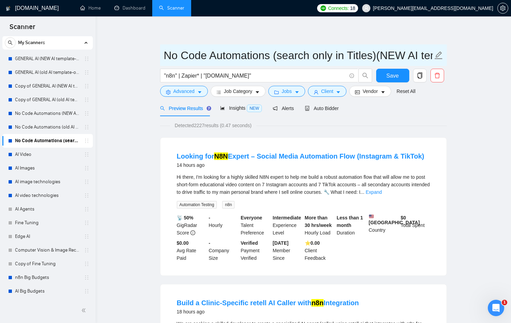
scroll to position [0, 176]
drag, startPoint x: 406, startPoint y: 59, endPoint x: 468, endPoint y: 65, distance: 62.4
click at [384, 57] on input "No Code Automations (search only in Titles)(NEW AI template-optimized profile-S…" at bounding box center [298, 55] width 269 height 17
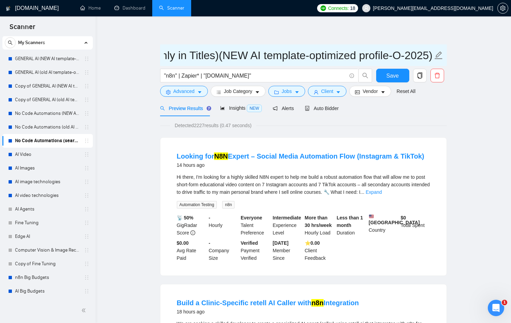
scroll to position [0, 162]
type input "No Code Automations (search only in Titles)(NEW AI template-optimized profile-O…"
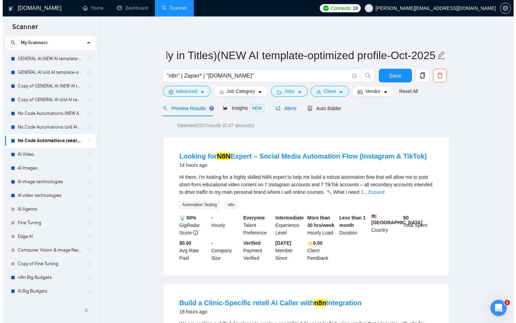
scroll to position [0, 0]
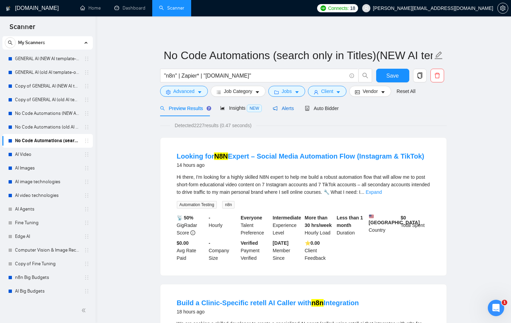
click at [286, 107] on span "Alerts" at bounding box center [283, 107] width 21 height 5
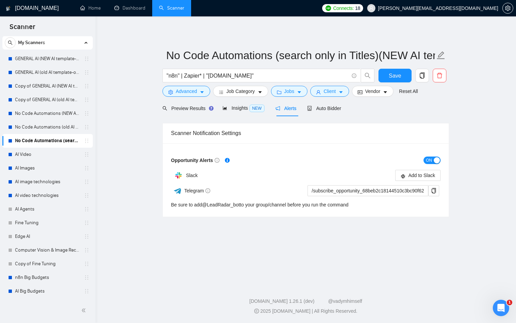
click at [439, 158] on div "button" at bounding box center [437, 160] width 6 height 6
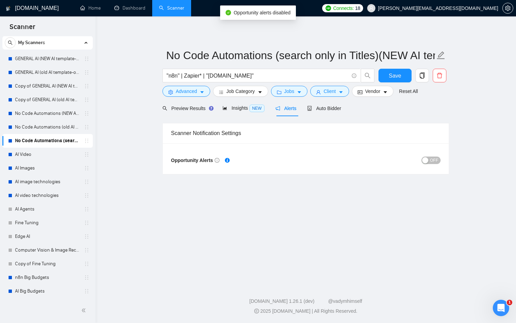
click at [430, 159] on button "OFF" at bounding box center [431, 160] width 19 height 8
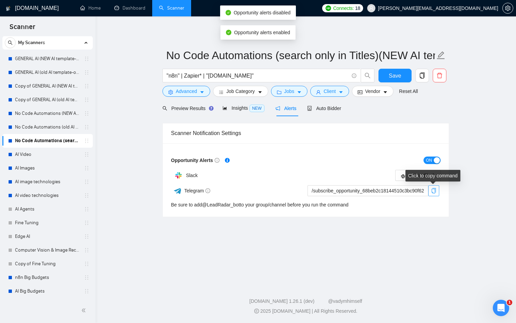
click at [433, 188] on icon "copy" at bounding box center [434, 190] width 4 height 5
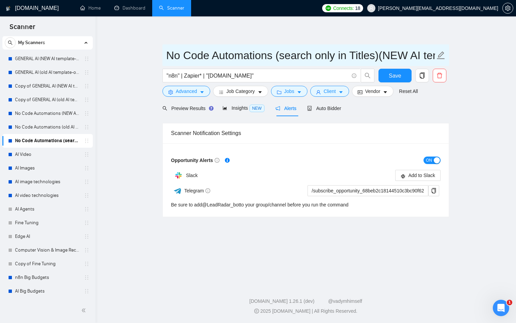
click at [390, 45] on span "No Code Automations (search only in Titles)(NEW AI template-optimized profile-O…" at bounding box center [306, 55] width 287 height 22
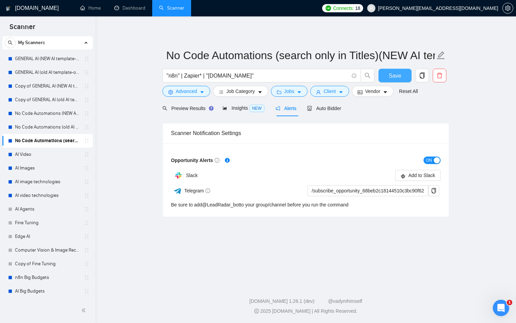
click at [404, 75] on button "Save" at bounding box center [395, 76] width 33 height 14
click at [338, 108] on span "Auto Bidder" at bounding box center [324, 107] width 34 height 5
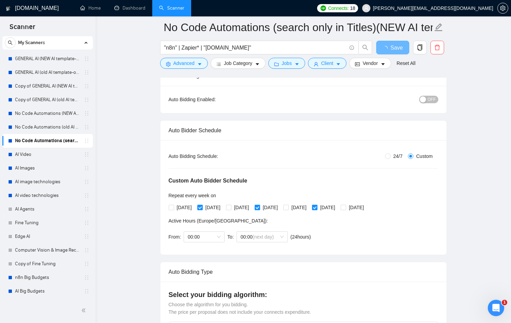
scroll to position [61, 0]
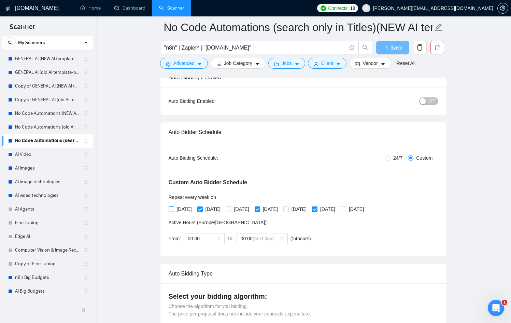
click at [188, 208] on span "[DATE]" at bounding box center [184, 209] width 20 height 8
click at [173, 208] on input "[DATE]" at bounding box center [171, 208] width 5 height 5
checkbox input "true"
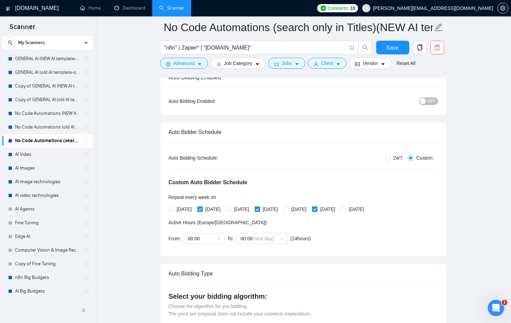
click at [202, 207] on input "[DATE]" at bounding box center [199, 208] width 5 height 5
checkbox input "false"
click at [175, 209] on span "[DATE]" at bounding box center [184, 209] width 20 height 8
click at [173, 209] on input "[DATE]" at bounding box center [171, 208] width 5 height 5
checkbox input "true"
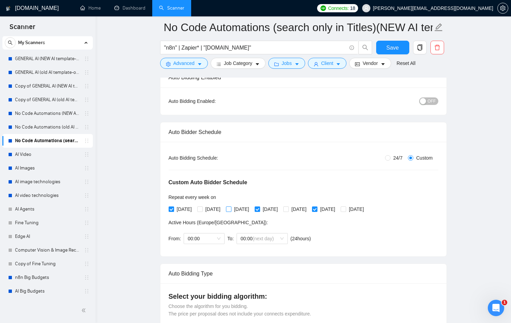
click at [231, 208] on input "[DATE]" at bounding box center [228, 208] width 5 height 5
checkbox input "true"
click at [259, 209] on input "[DATE]" at bounding box center [257, 208] width 5 height 5
checkbox input "false"
click at [309, 208] on span "[DATE]" at bounding box center [299, 209] width 20 height 8
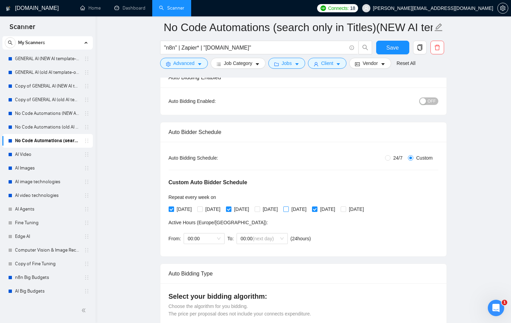
click at [288, 208] on input "[DATE]" at bounding box center [285, 208] width 5 height 5
checkbox input "true"
click at [338, 208] on span "[DATE]" at bounding box center [328, 209] width 20 height 8
click at [317, 208] on input "[DATE]" at bounding box center [314, 208] width 5 height 5
checkbox input "false"
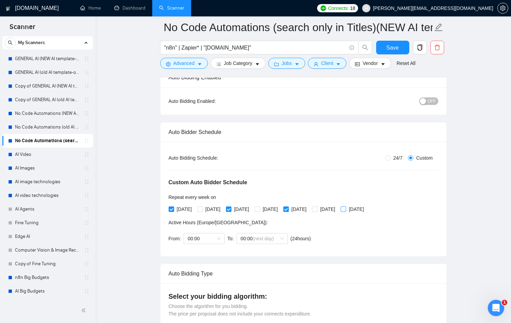
click at [345, 207] on input "[DATE]" at bounding box center [343, 208] width 5 height 5
checkbox input "true"
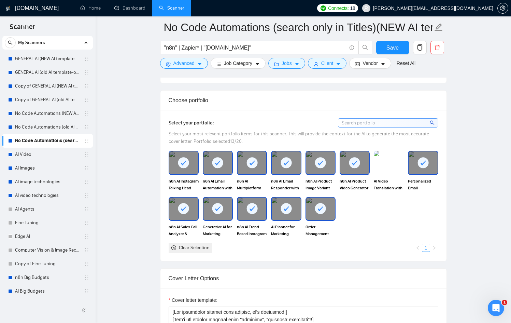
scroll to position [868, 0]
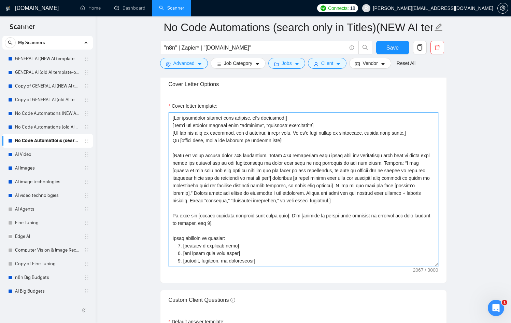
click at [310, 203] on textarea "Cover letter template:" at bounding box center [304, 189] width 270 height 154
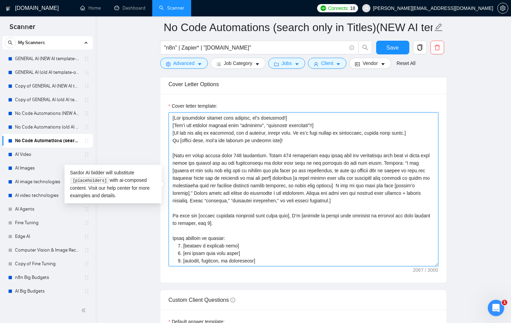
click at [283, 200] on textarea "Cover letter template:" at bounding box center [304, 189] width 270 height 154
paste textarea "/subscribe_opportunity_68beb2c18144510c3bc90f62@LeadRadar_bot"
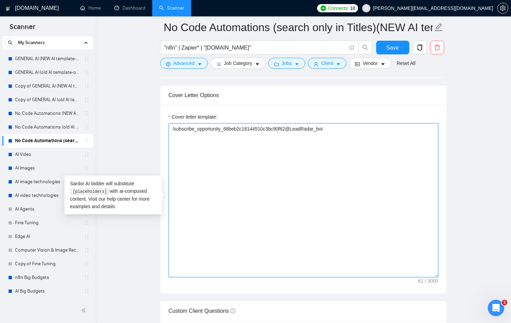
scroll to position [847, 0]
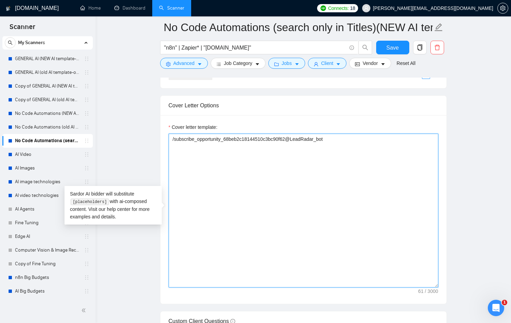
click at [309, 151] on textarea "/subscribe_opportunity_68beb2c18144510c3bc90f62@LeadRadar_bot" at bounding box center [304, 210] width 270 height 154
paste textarea "[Lor ipsumdolor sitamet cons adipisc, el's doeiusmod!] [Tem'i utl etdolor magna…"
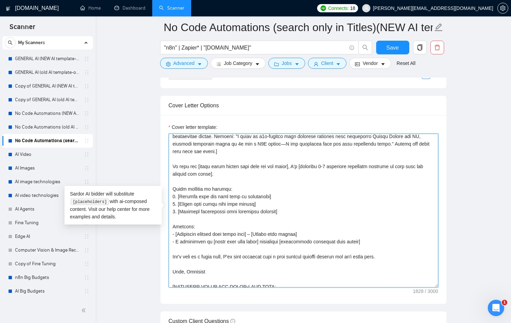
scroll to position [0, 0]
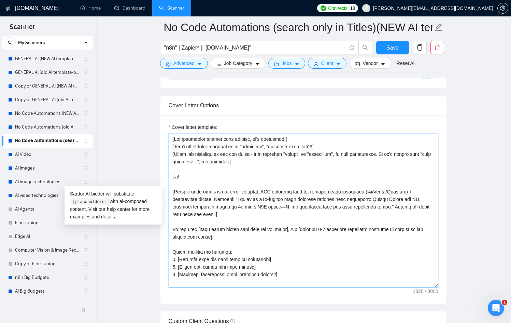
click at [292, 142] on textarea "Cover letter template:" at bounding box center [304, 210] width 270 height 154
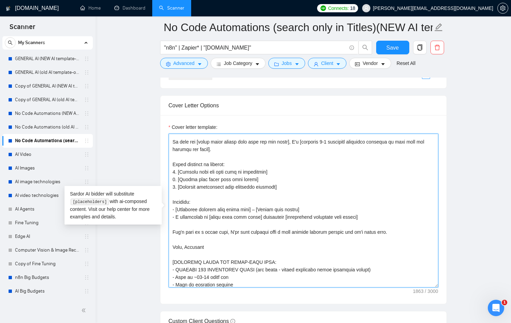
scroll to position [91, 0]
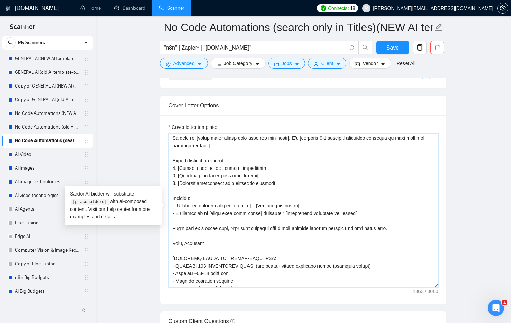
click at [292, 228] on textarea "Cover letter template:" at bounding box center [304, 210] width 270 height 154
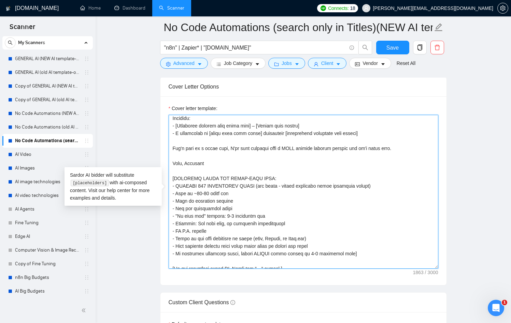
scroll to position [151, 0]
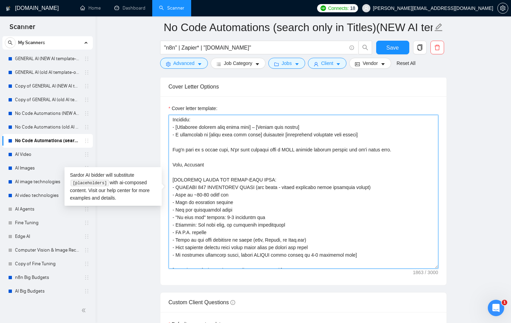
click at [209, 165] on textarea "Cover letter template:" at bounding box center [304, 192] width 270 height 154
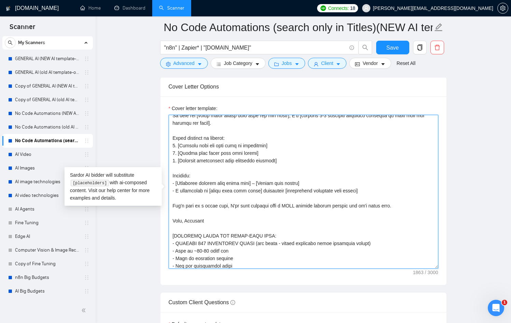
scroll to position [90, 0]
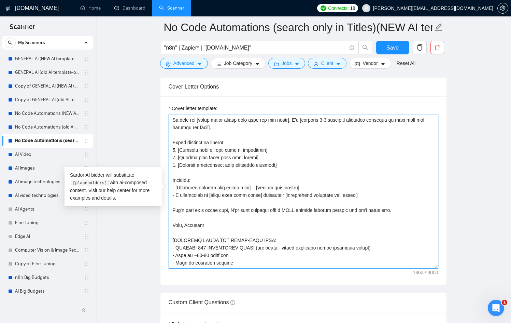
drag, startPoint x: 207, startPoint y: 224, endPoint x: 168, endPoint y: 224, distance: 38.6
click at [168, 224] on div "Cover letter template:" at bounding box center [303, 190] width 286 height 188
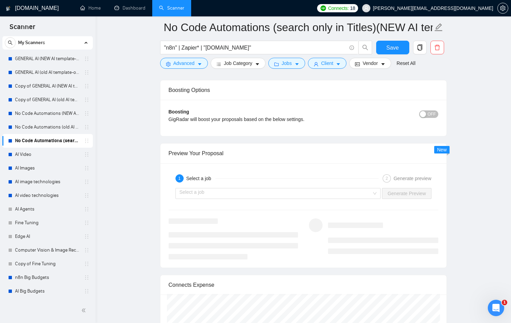
scroll to position [1334, 0]
click at [380, 192] on div "Select a job" at bounding box center [278, 192] width 206 height 11
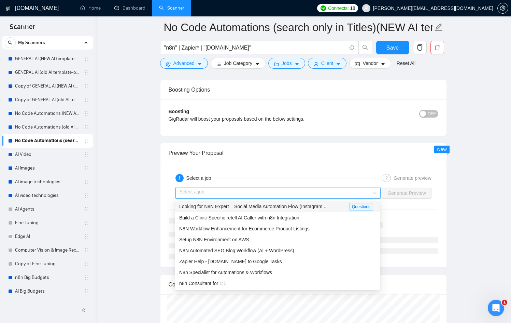
click at [328, 204] on span "Looking for N8N Expert – Social Media Automation Flow (Instagram ..." at bounding box center [253, 205] width 149 height 5
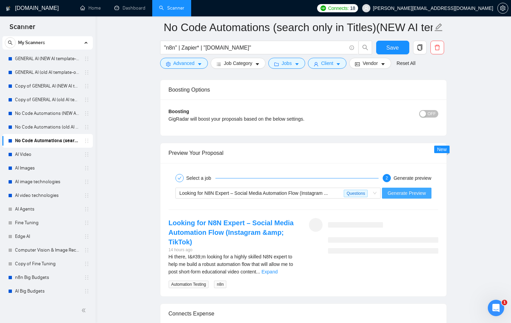
click at [410, 192] on span "Generate Preview" at bounding box center [406, 193] width 38 height 8
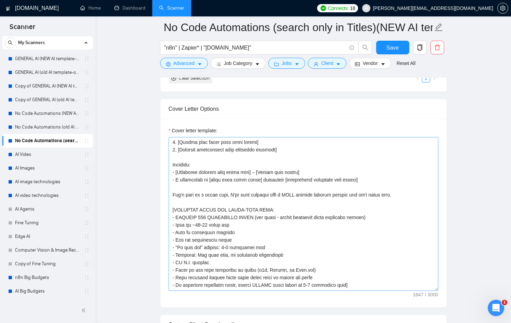
scroll to position [120, 0]
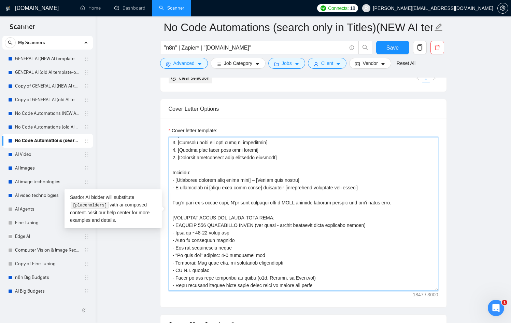
drag, startPoint x: 372, startPoint y: 188, endPoint x: 169, endPoint y: 188, distance: 202.8
click at [169, 188] on textarea "Cover letter template:" at bounding box center [304, 214] width 270 height 154
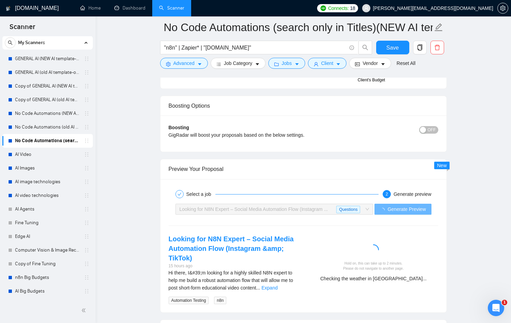
scroll to position [1326, 0]
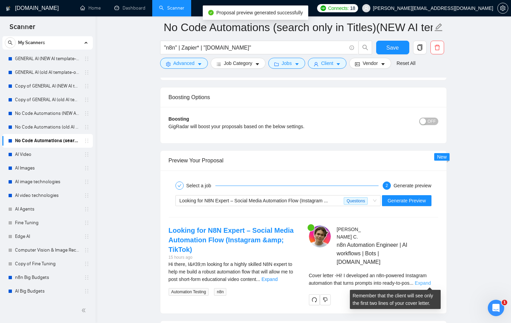
type textarea "[Lor ipsumdolor sitamet cons adipisc, el's doeiusmod tempo inci utla et do 121%…"
click at [423, 284] on link "Expand" at bounding box center [423, 282] width 16 height 5
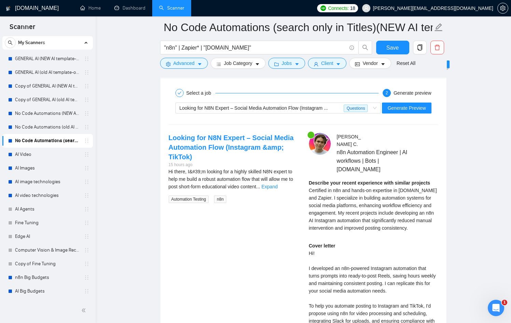
scroll to position [1418, 0]
click at [278, 186] on link "Expand" at bounding box center [270, 186] width 16 height 5
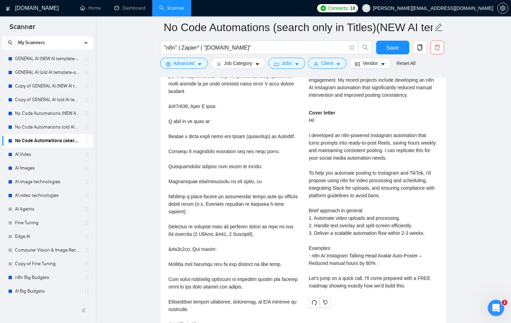
scroll to position [1552, 0]
click at [389, 49] on span "Save" at bounding box center [392, 47] width 12 height 9
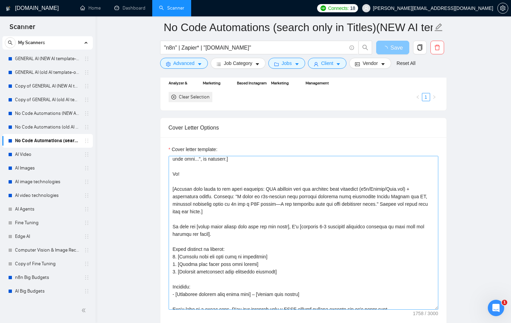
scroll to position [30, 0]
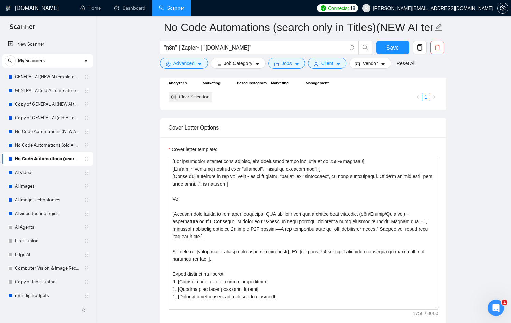
scroll to position [18, 0]
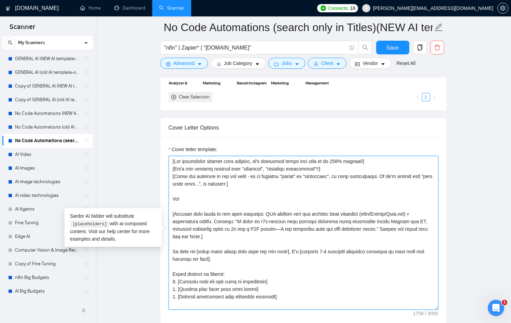
drag, startPoint x: 318, startPoint y: 250, endPoint x: 326, endPoint y: 251, distance: 8.2
click at [326, 251] on textarea "Cover letter template:" at bounding box center [304, 233] width 270 height 154
click at [210, 259] on textarea "Cover letter template:" at bounding box center [304, 233] width 270 height 154
drag, startPoint x: 210, startPoint y: 259, endPoint x: 396, endPoint y: 252, distance: 185.8
click at [396, 252] on textarea "Cover letter template:" at bounding box center [304, 233] width 270 height 154
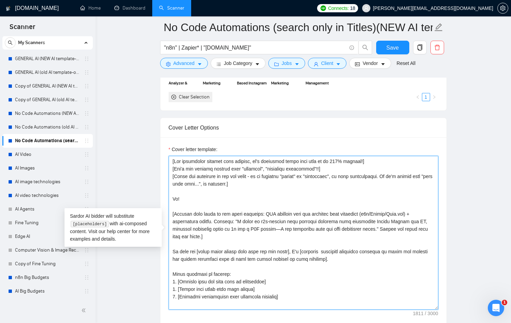
click at [183, 259] on textarea "Cover letter template:" at bounding box center [304, 233] width 270 height 154
drag, startPoint x: 232, startPoint y: 258, endPoint x: 242, endPoint y: 259, distance: 9.9
click at [242, 259] on textarea "Cover letter template:" at bounding box center [304, 233] width 270 height 154
click at [211, 259] on textarea "Cover letter template:" at bounding box center [304, 233] width 270 height 154
click at [243, 259] on textarea "Cover letter template:" at bounding box center [304, 233] width 270 height 154
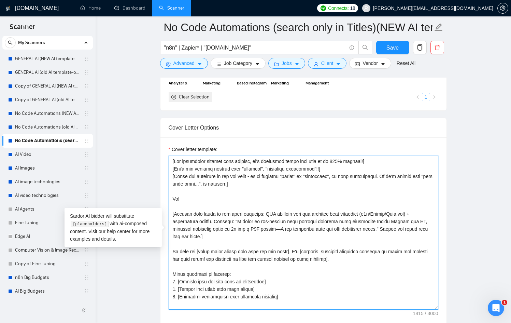
click at [266, 260] on textarea "Cover letter template:" at bounding box center [304, 233] width 270 height 154
click at [335, 258] on textarea "Cover letter template:" at bounding box center [304, 233] width 270 height 154
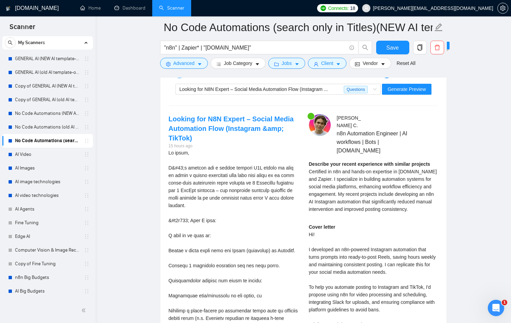
scroll to position [1421, 0]
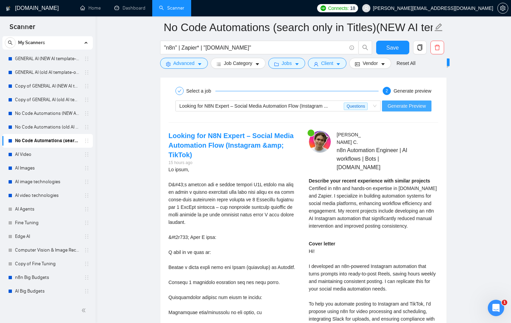
click at [407, 103] on span "Generate Preview" at bounding box center [406, 106] width 38 height 8
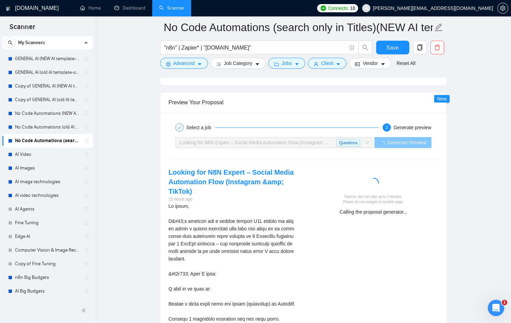
scroll to position [1385, 0]
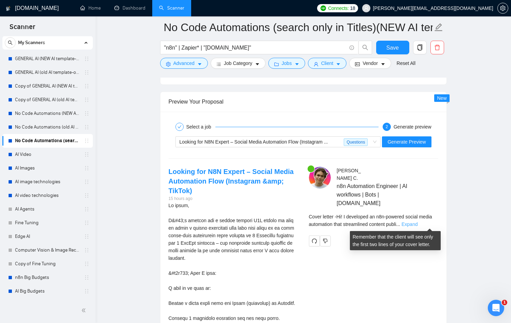
click at [418, 224] on link "Expand" at bounding box center [409, 223] width 16 height 5
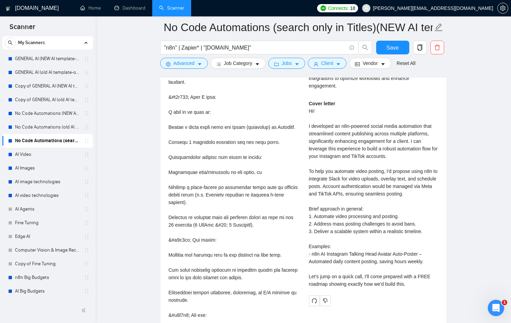
scroll to position [1561, 0]
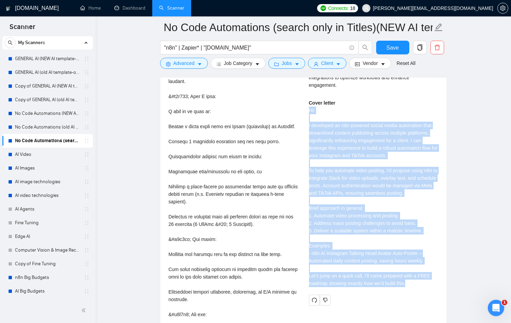
drag, startPoint x: 415, startPoint y: 283, endPoint x: 307, endPoint y: 105, distance: 208.6
click at [307, 105] on div "Santiago C . n8n Automation Engineer | AI workflows | Bots | Zapier-Make.com De…" at bounding box center [374, 147] width 140 height 315
copy div "Hi! I developed an n8n-powered social media automation that streamlined content…"
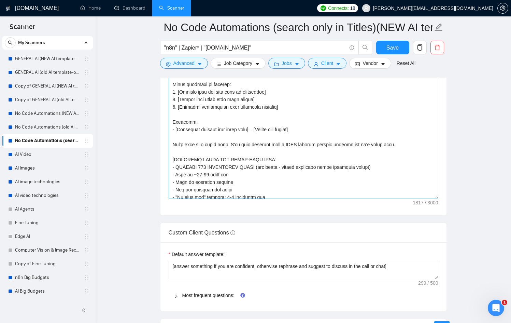
scroll to position [79, 0]
click at [289, 145] on textarea "Cover letter template:" at bounding box center [304, 122] width 270 height 154
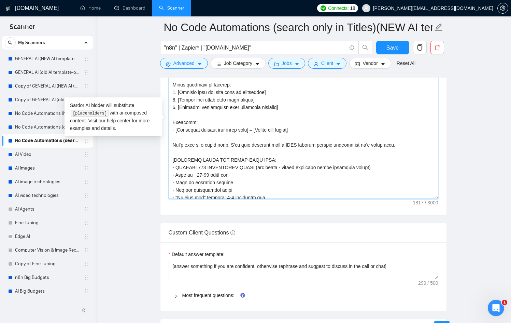
click at [289, 145] on textarea "Cover letter template:" at bounding box center [304, 122] width 270 height 154
paste textarea "🔥FREE🔥"
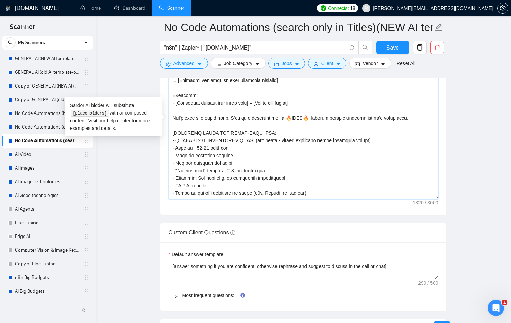
scroll to position [135, 0]
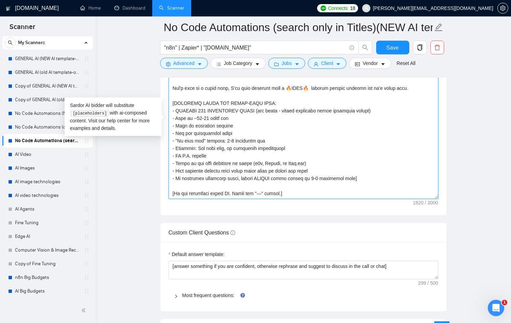
drag, startPoint x: 258, startPoint y: 109, endPoint x: 177, endPoint y: 110, distance: 80.9
click at [177, 110] on textarea "Cover letter template:" at bounding box center [304, 122] width 270 height 154
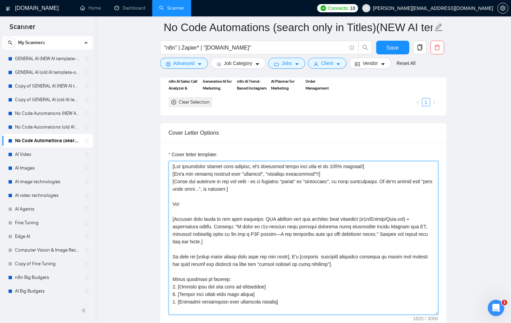
scroll to position [820, 0]
click at [256, 187] on textarea "Cover letter template:" at bounding box center [304, 237] width 270 height 154
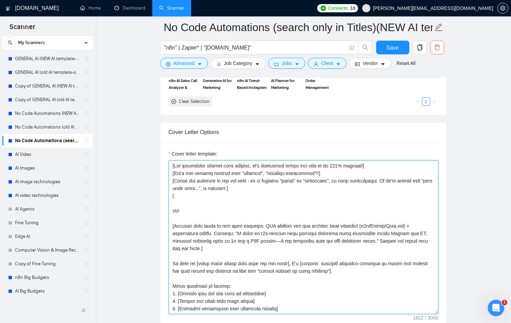
paste textarea "MAXIMUM 500 CHARACTERS TOTAL"
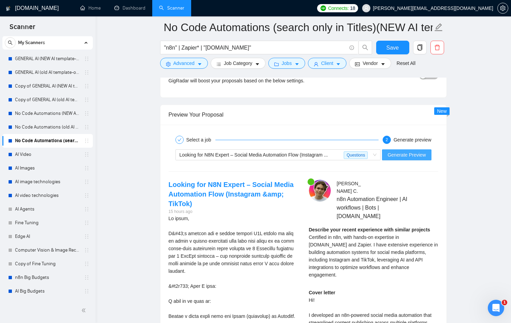
scroll to position [1370, 0]
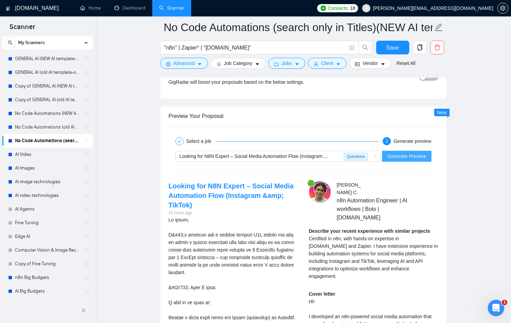
type textarea "[Use paragraphs between each section, it's necessary never skip this as is 100%…"
click at [404, 159] on span "Generate Preview" at bounding box center [406, 156] width 38 height 8
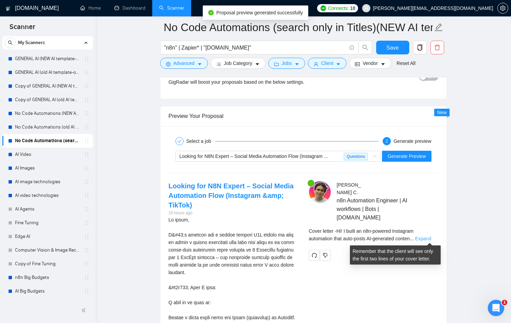
click at [430, 238] on link "Expand" at bounding box center [423, 238] width 16 height 5
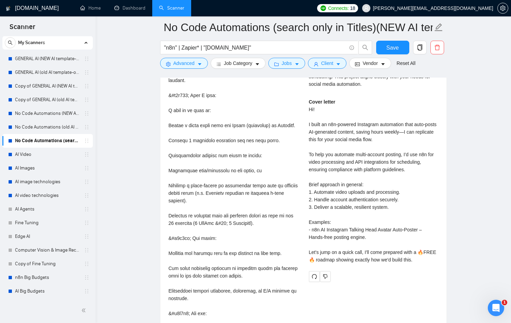
scroll to position [1563, 0]
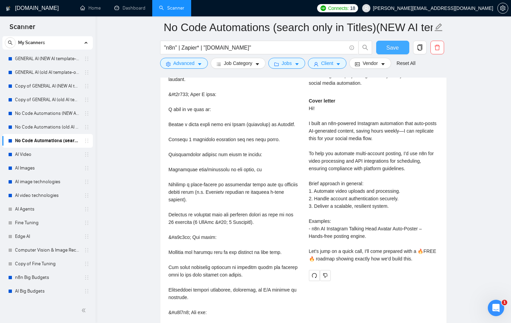
click at [389, 46] on span "Save" at bounding box center [392, 47] width 12 height 9
click at [70, 127] on link "No Code Automations (old AI template-optimized profile-Sept-2025)" at bounding box center [47, 127] width 65 height 14
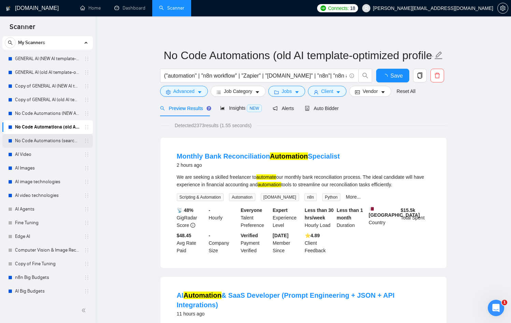
click at [72, 140] on link "No Code Automations (search only in Titles)(NEW AI template-optimized profile-O…" at bounding box center [47, 141] width 65 height 14
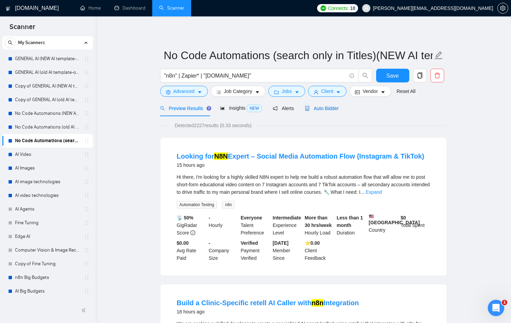
click at [323, 108] on span "Auto Bidder" at bounding box center [322, 107] width 34 height 5
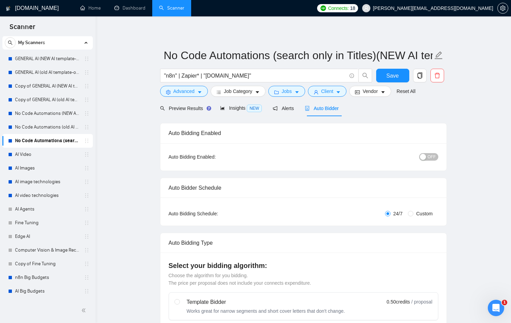
radio input "false"
radio input "true"
checkbox input "true"
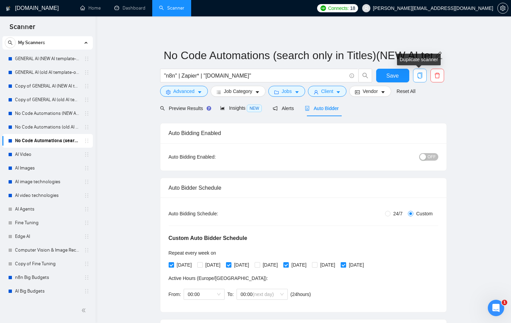
click at [420, 74] on icon "copy" at bounding box center [420, 75] width 6 height 6
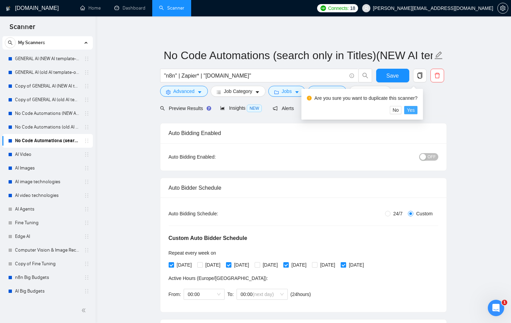
click at [415, 107] on span "Yes" at bounding box center [411, 110] width 8 height 8
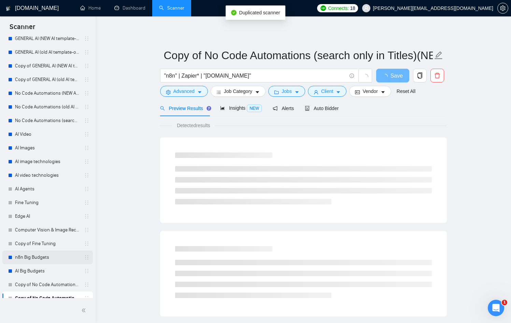
scroll to position [45, 0]
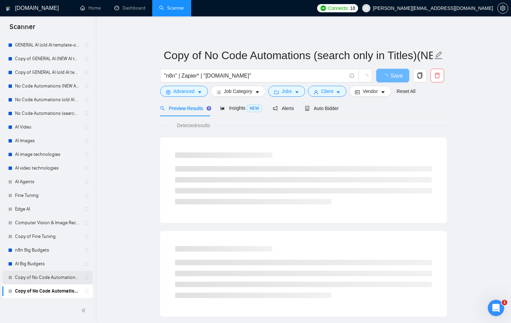
click at [62, 275] on link "Copy of No Code Automations (search only in Titles)(old AI template-optimized p…" at bounding box center [47, 277] width 65 height 14
click at [438, 74] on icon "delete" at bounding box center [437, 75] width 5 height 5
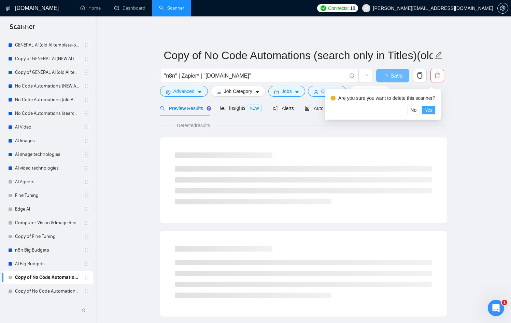
click at [433, 111] on span "Yes" at bounding box center [429, 110] width 8 height 8
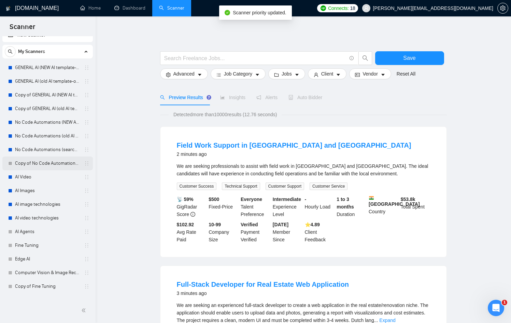
click at [46, 166] on link "Copy of No Code Automations (search only in Titles)(NEW AI template-optimized p…" at bounding box center [47, 163] width 65 height 14
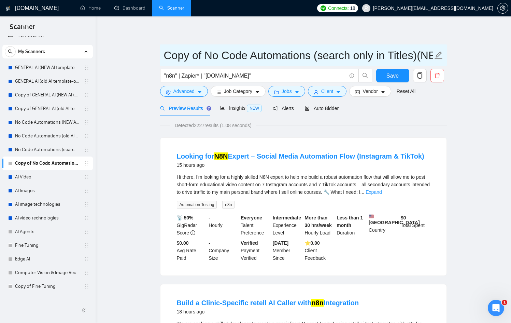
drag, startPoint x: 204, startPoint y: 53, endPoint x: 169, endPoint y: 53, distance: 35.5
click at [169, 53] on input "Copy of No Code Automations (search only in Titles)(NEW AI template-optimized p…" at bounding box center [298, 55] width 269 height 17
click at [387, 54] on input "No Code Automations (search only in Titles)(NEW AI template-optimized profile-O…" at bounding box center [298, 55] width 269 height 17
click at [388, 54] on input "No Code Automations (search only in Titles)(NEW AI template-optimized profile-O…" at bounding box center [298, 55] width 269 height 17
click at [388, 55] on input "No Code Automations (search only in Titles)(NEW AI template-optimized profile-O…" at bounding box center [298, 55] width 269 height 17
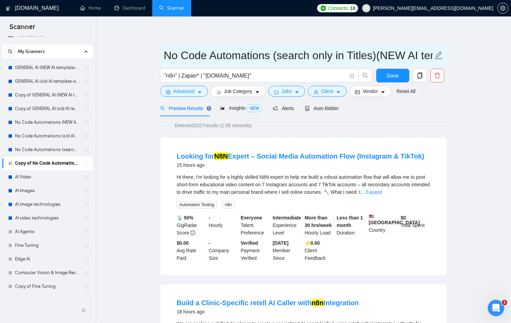
click at [389, 55] on input "No Code Automations (search only in Titles)(NEW AI template-optimized profile-O…" at bounding box center [298, 55] width 269 height 17
click at [387, 53] on input "No Code Automations (search only in Titles)(old AI template-optimized profile-O…" at bounding box center [298, 55] width 269 height 17
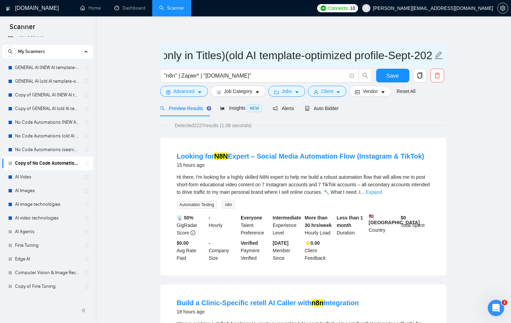
type input "No Code Automations (search only in Titles)(old AI template-optimized profile-S…"
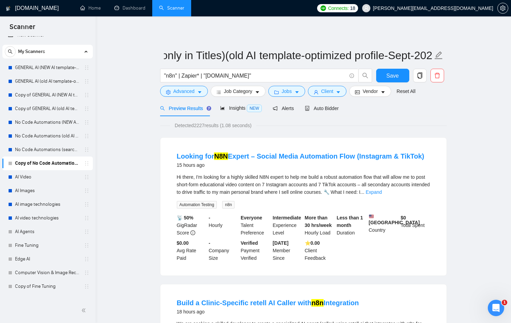
scroll to position [0, 0]
click at [396, 146] on li "Looking for N8N Expert – Social Media Automation Flow (Instagram & TikTok) 15 h…" at bounding box center [304, 206] width 270 height 121
click at [291, 106] on span "Alerts" at bounding box center [283, 107] width 21 height 5
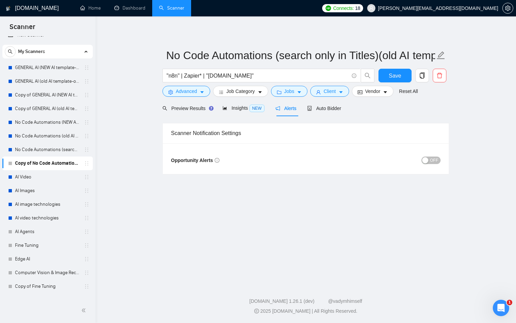
click at [430, 163] on button "OFF" at bounding box center [431, 160] width 19 height 8
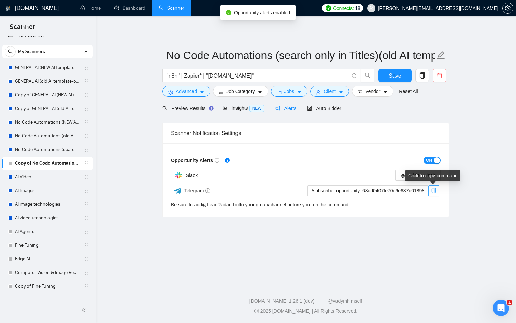
click at [434, 190] on icon "copy" at bounding box center [433, 190] width 5 height 5
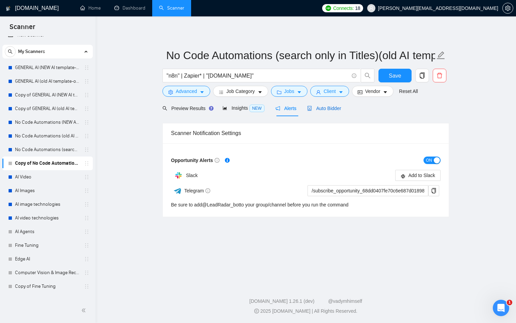
click at [327, 109] on span "Auto Bidder" at bounding box center [324, 107] width 34 height 5
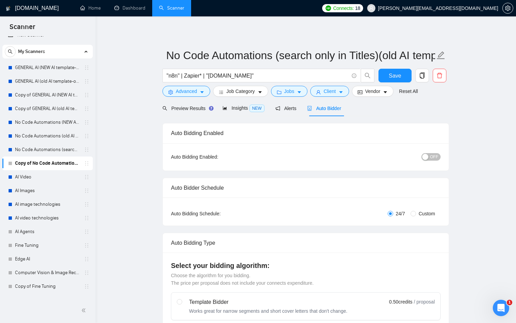
radio input "false"
radio input "true"
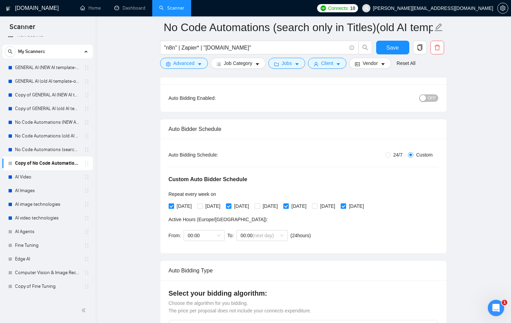
scroll to position [56, 0]
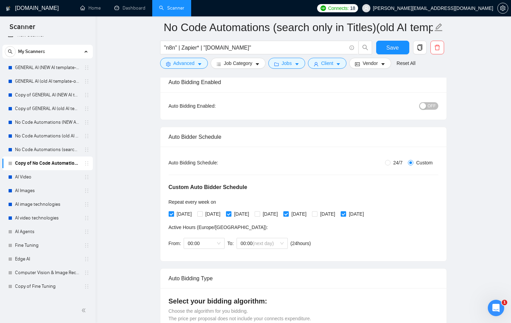
click at [172, 213] on input "[DATE]" at bounding box center [171, 213] width 5 height 5
checkbox input "false"
click at [201, 213] on input "[DATE]" at bounding box center [199, 213] width 5 height 5
checkbox input "true"
click at [246, 212] on span "[DATE]" at bounding box center [241, 214] width 20 height 8
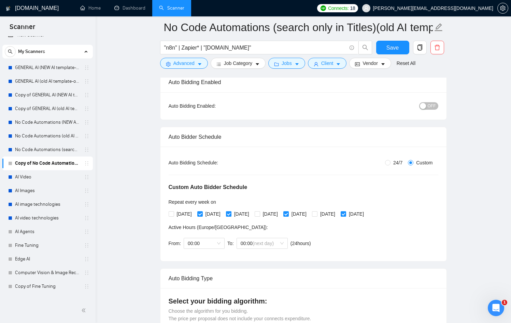
click at [231, 212] on input "[DATE]" at bounding box center [228, 213] width 5 height 5
checkbox input "false"
click at [279, 212] on span "[DATE]" at bounding box center [270, 214] width 20 height 8
click at [259, 212] on input "[DATE]" at bounding box center [257, 213] width 5 height 5
checkbox input "true"
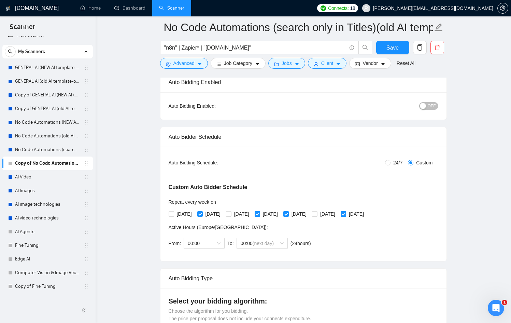
click at [309, 212] on span "[DATE]" at bounding box center [299, 214] width 20 height 8
click at [288, 212] on input "[DATE]" at bounding box center [285, 213] width 5 height 5
checkbox input "false"
click at [338, 212] on span "[DATE]" at bounding box center [328, 214] width 20 height 8
click at [317, 212] on input "[DATE]" at bounding box center [314, 213] width 5 height 5
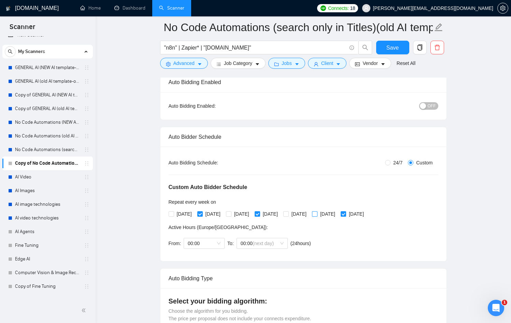
checkbox input "true"
click at [345, 212] on input "[DATE]" at bounding box center [343, 213] width 5 height 5
checkbox input "false"
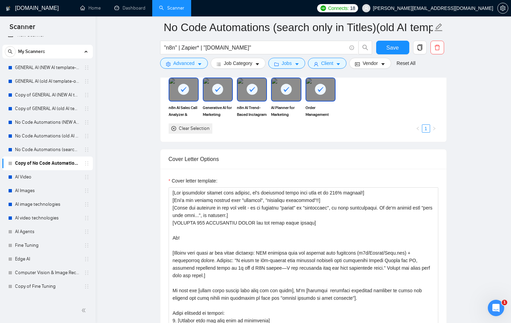
scroll to position [794, 0]
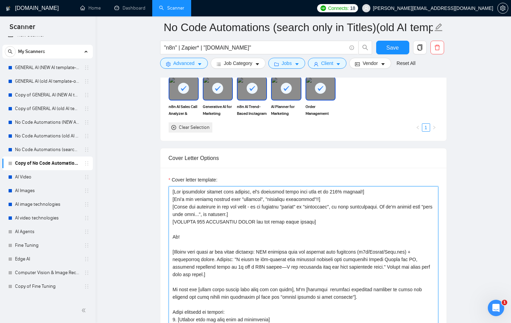
click at [239, 211] on textarea "Cover letter template:" at bounding box center [304, 263] width 270 height 154
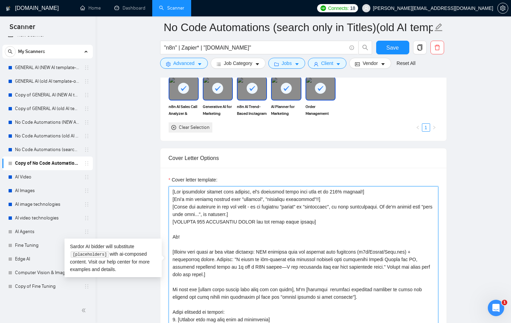
paste textarea "now this is the one for only titles n8n automations [Use paragraphs between eac…"
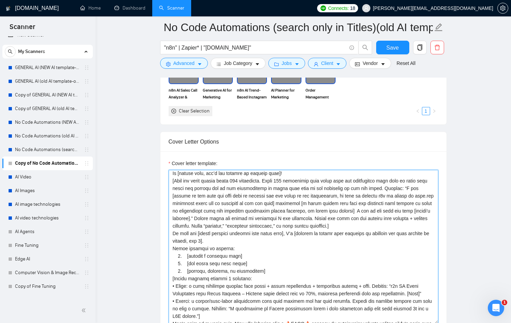
scroll to position [0, 0]
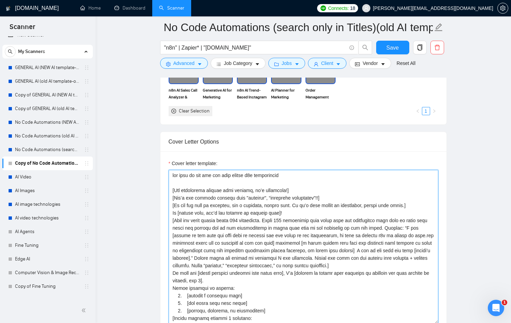
drag, startPoint x: 250, startPoint y: 183, endPoint x: 162, endPoint y: 167, distance: 89.3
click at [162, 167] on div "Cover letter template:" at bounding box center [303, 245] width 286 height 188
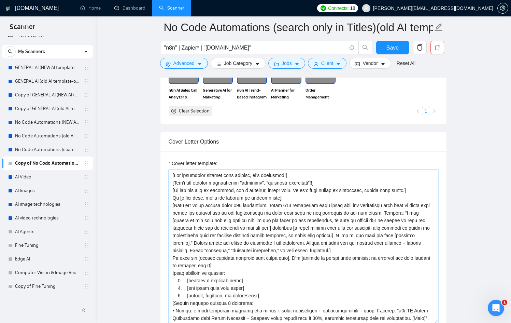
click at [404, 191] on textarea "Cover letter template:" at bounding box center [304, 247] width 270 height 154
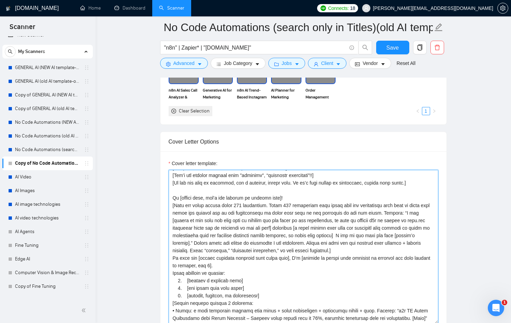
scroll to position [11, 0]
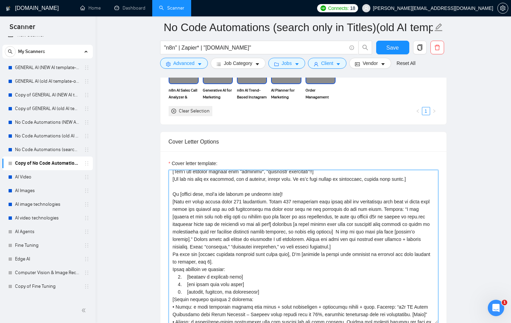
click at [299, 194] on textarea "Cover letter template:" at bounding box center [304, 247] width 270 height 154
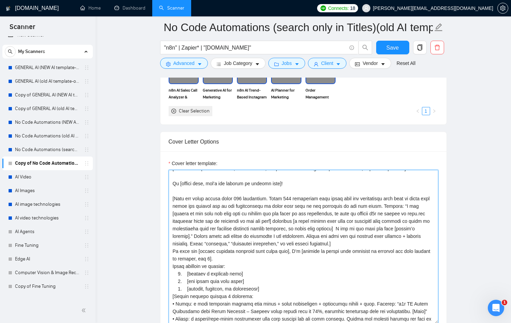
scroll to position [23, 0]
click at [172, 214] on textarea "Cover letter template:" at bounding box center [304, 247] width 270 height 154
click at [254, 235] on textarea "Cover letter template:" at bounding box center [304, 247] width 270 height 154
click at [413, 240] on textarea "Cover letter template:" at bounding box center [304, 247] width 270 height 154
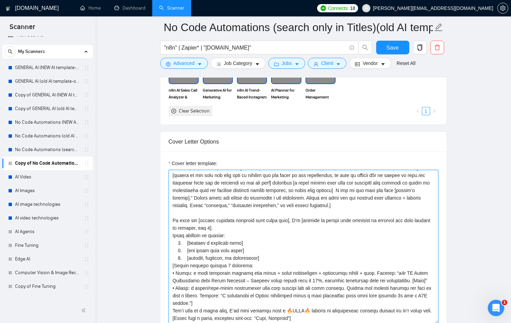
scroll to position [75, 0]
click at [238, 211] on textarea "Cover letter template:" at bounding box center [304, 247] width 270 height 154
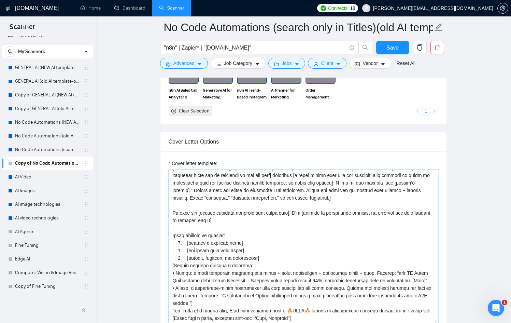
click at [267, 250] on textarea "Cover letter template:" at bounding box center [304, 247] width 270 height 154
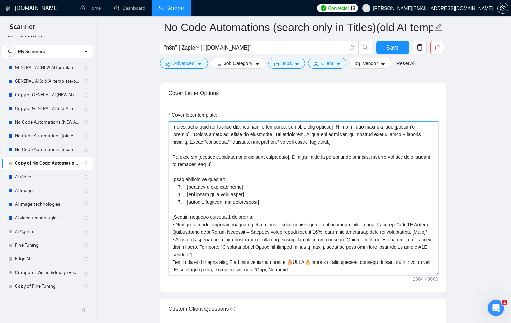
scroll to position [860, 0]
drag, startPoint x: 184, startPoint y: 222, endPoint x: 167, endPoint y: 222, distance: 17.8
click at [167, 222] on div "Cover letter template:" at bounding box center [303, 196] width 286 height 188
click at [207, 245] on textarea "Cover letter template:" at bounding box center [304, 197] width 270 height 154
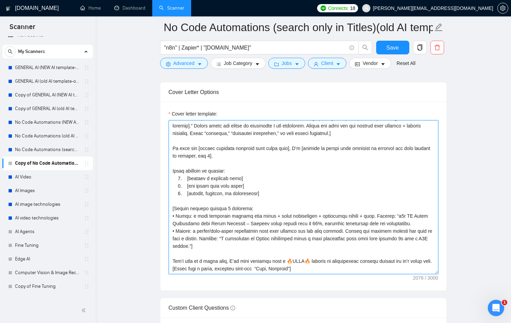
scroll to position [90, 0]
click at [422, 217] on textarea "Cover letter template:" at bounding box center [304, 197] width 270 height 154
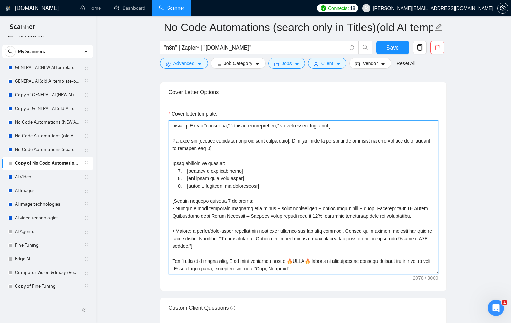
scroll to position [98, 0]
click at [232, 259] on textarea "Cover letter template:" at bounding box center [304, 197] width 270 height 154
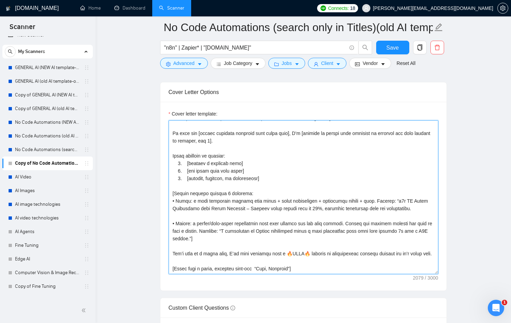
scroll to position [105, 0]
type textarea "[Use paragraphs between each section, it’s necessary!] [Don’t use generic phras…"
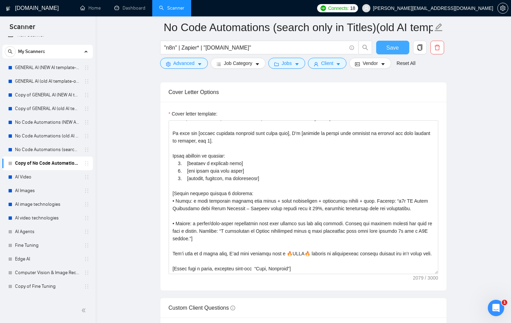
click at [391, 51] on span "Save" at bounding box center [392, 47] width 12 height 9
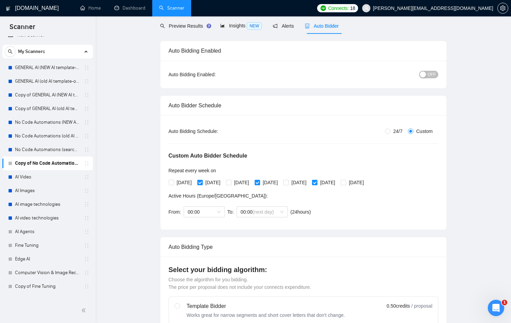
scroll to position [0, 0]
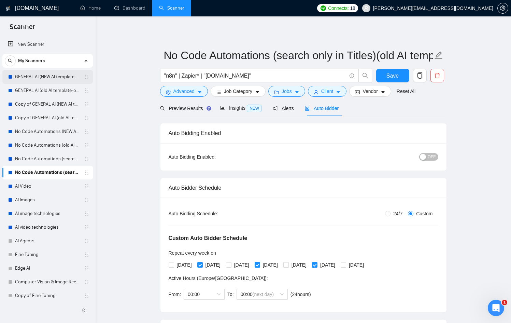
click at [47, 81] on link "GENERAL AI (NEW AI template-optimized profile-Oct-2025)" at bounding box center [47, 77] width 65 height 14
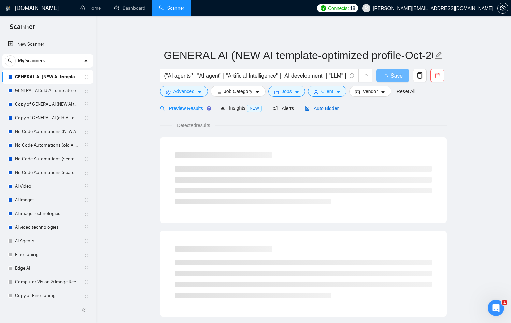
click at [324, 105] on div "Auto Bidder" at bounding box center [322, 108] width 34 height 8
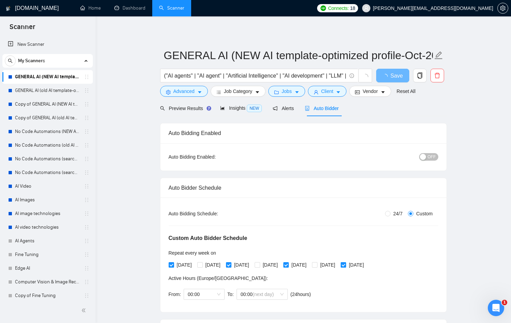
click at [428, 154] on span "OFF" at bounding box center [432, 157] width 8 height 8
click at [394, 72] on span "Save" at bounding box center [392, 75] width 12 height 9
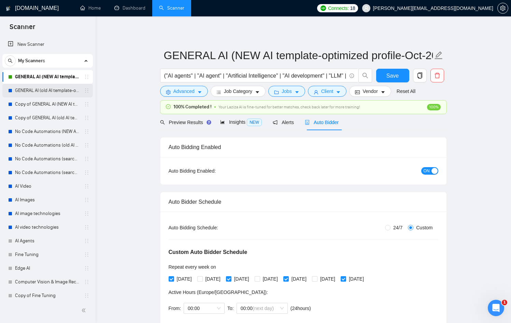
click at [39, 94] on link "GENERAL AI (old AI template-optimized profile-Sept-2025)" at bounding box center [47, 91] width 65 height 14
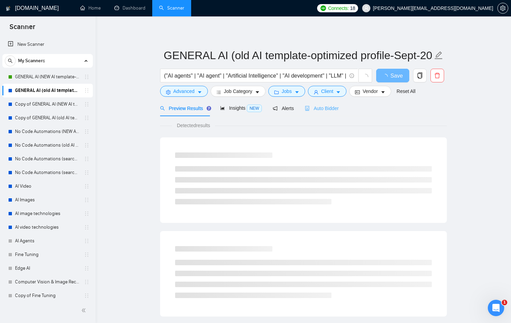
click at [325, 104] on div "Auto Bidder" at bounding box center [322, 108] width 34 height 16
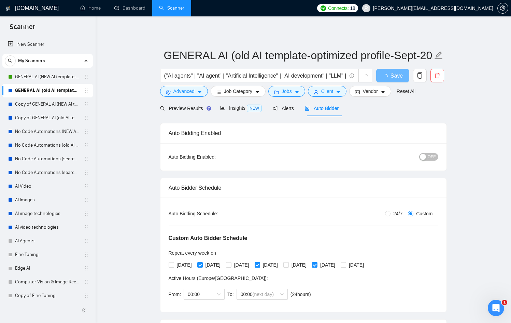
click at [427, 154] on button "OFF" at bounding box center [428, 157] width 19 height 8
click at [394, 73] on span "Save" at bounding box center [392, 75] width 12 height 9
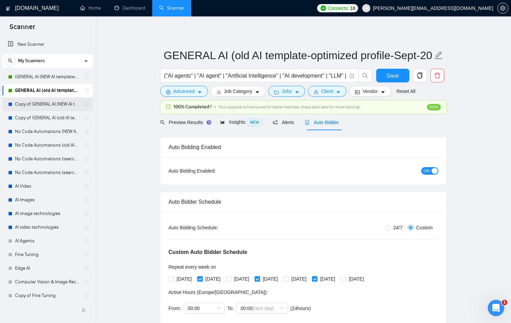
click at [35, 103] on link "Copy of GENERAL AI (NEW AI template-optimized profile-Oct-2025)" at bounding box center [47, 104] width 65 height 14
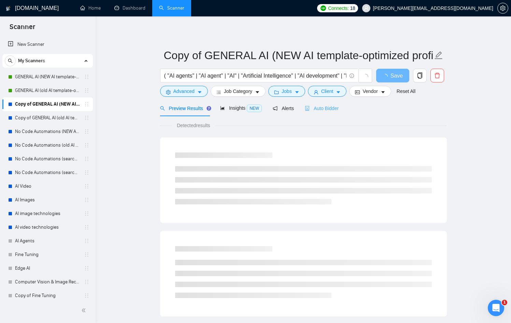
click at [332, 103] on div "Auto Bidder" at bounding box center [322, 108] width 34 height 16
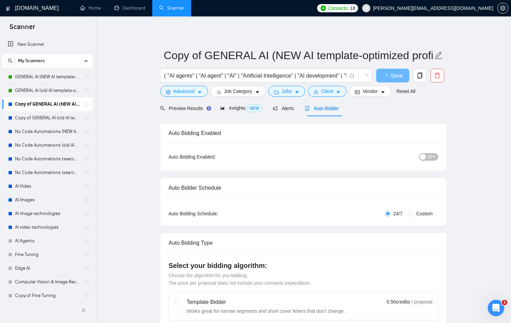
radio input "false"
radio input "true"
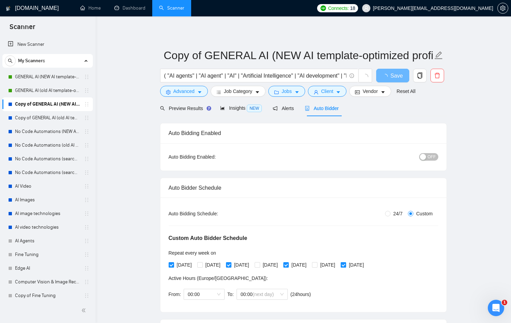
click at [427, 156] on button "OFF" at bounding box center [428, 157] width 19 height 8
click at [401, 75] on button "Save" at bounding box center [392, 76] width 33 height 14
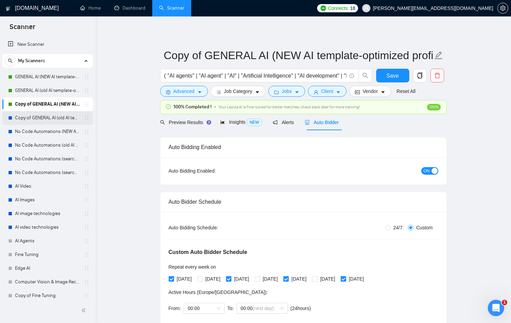
click at [28, 120] on link "Copy of GENERAL AI (old AI template-optimized profile-Sept-2025)" at bounding box center [47, 118] width 65 height 14
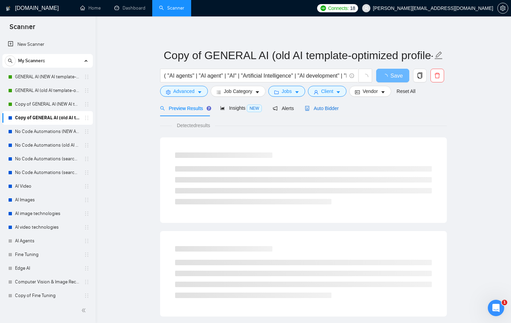
click at [330, 108] on span "Auto Bidder" at bounding box center [322, 107] width 34 height 5
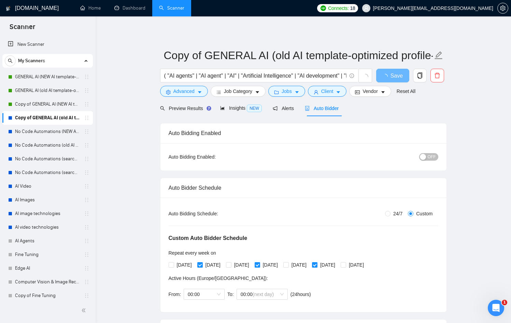
click at [426, 154] on button "OFF" at bounding box center [428, 157] width 19 height 8
click at [397, 79] on span "Save" at bounding box center [392, 75] width 12 height 9
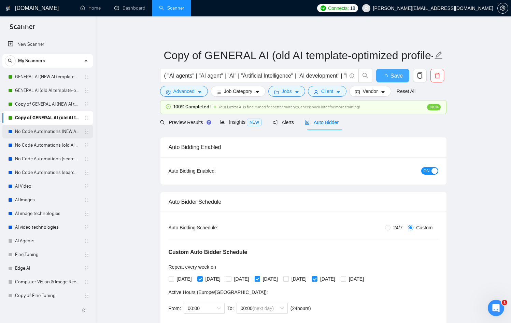
checkbox input "true"
click at [48, 131] on link "No Code Automations (NEW AI template-optimized profile-Oct-2025)" at bounding box center [47, 132] width 65 height 14
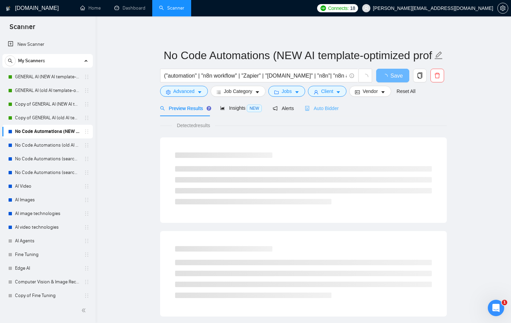
click at [339, 112] on div "Auto Bidder" at bounding box center [322, 108] width 34 height 16
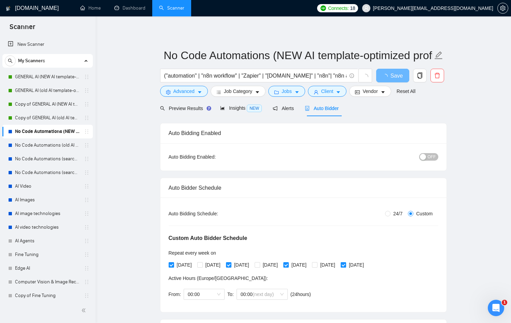
click at [423, 153] on button "OFF" at bounding box center [428, 157] width 19 height 8
click at [388, 76] on span "Save" at bounding box center [392, 75] width 12 height 9
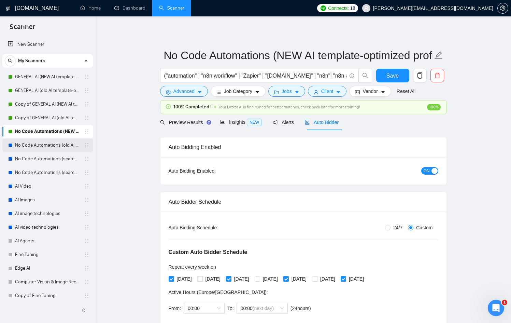
click at [62, 145] on link "No Code Automations (old AI template-optimized profile-Sept-2025)" at bounding box center [47, 145] width 65 height 14
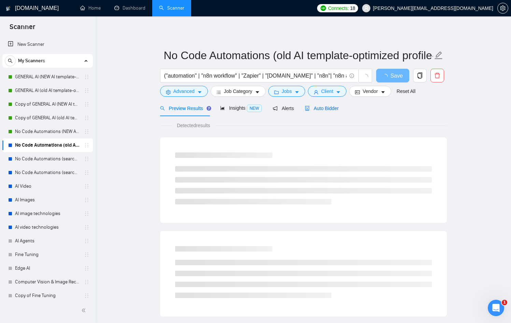
click at [333, 109] on span "Auto Bidder" at bounding box center [322, 107] width 34 height 5
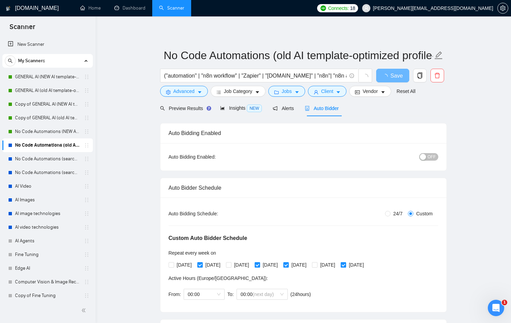
click at [424, 152] on div "OFF" at bounding box center [393, 156] width 90 height 11
click at [425, 155] on div "button" at bounding box center [423, 157] width 6 height 6
click at [385, 72] on button "Save" at bounding box center [392, 76] width 33 height 14
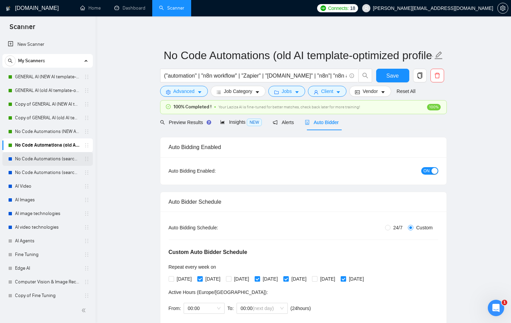
click at [48, 159] on link "No Code Automations (search only in Titles)(NEW AI template-optimized profile-O…" at bounding box center [47, 159] width 65 height 14
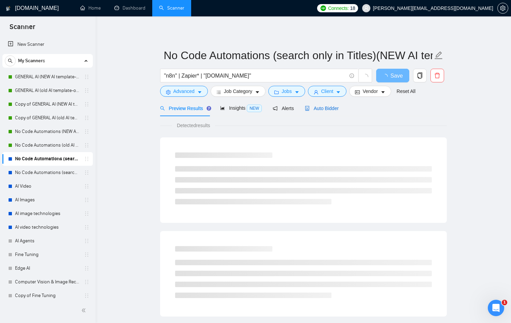
click at [332, 110] on span "Auto Bidder" at bounding box center [322, 107] width 34 height 5
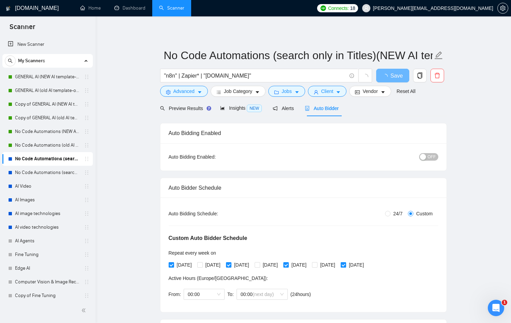
click at [431, 157] on span "OFF" at bounding box center [432, 157] width 8 height 8
click at [395, 72] on span "Save" at bounding box center [392, 75] width 12 height 9
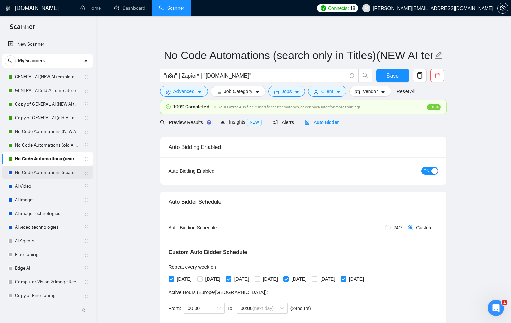
click at [42, 170] on link "No Code Automations (search only in Titles)(old AI template-optimized profile-S…" at bounding box center [47, 173] width 65 height 14
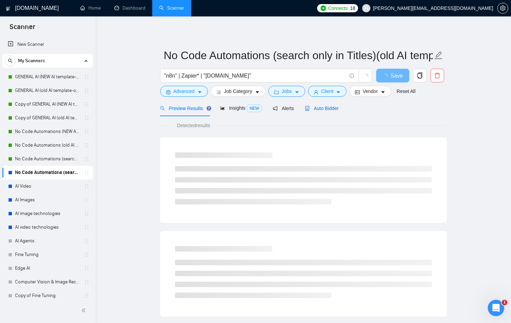
click at [324, 108] on span "Auto Bidder" at bounding box center [322, 107] width 34 height 5
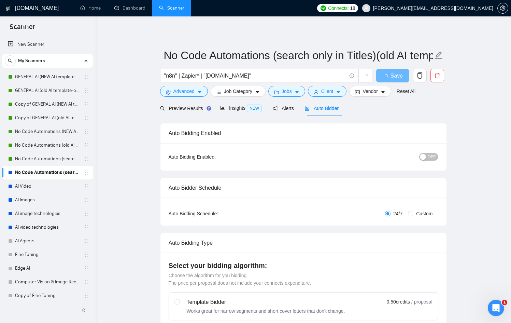
radio input "false"
radio input "true"
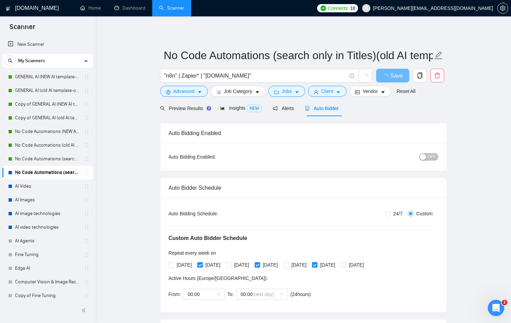
click at [434, 156] on span "OFF" at bounding box center [432, 157] width 8 height 8
click at [397, 71] on span "Save" at bounding box center [392, 75] width 12 height 9
